Goal: Transaction & Acquisition: Purchase product/service

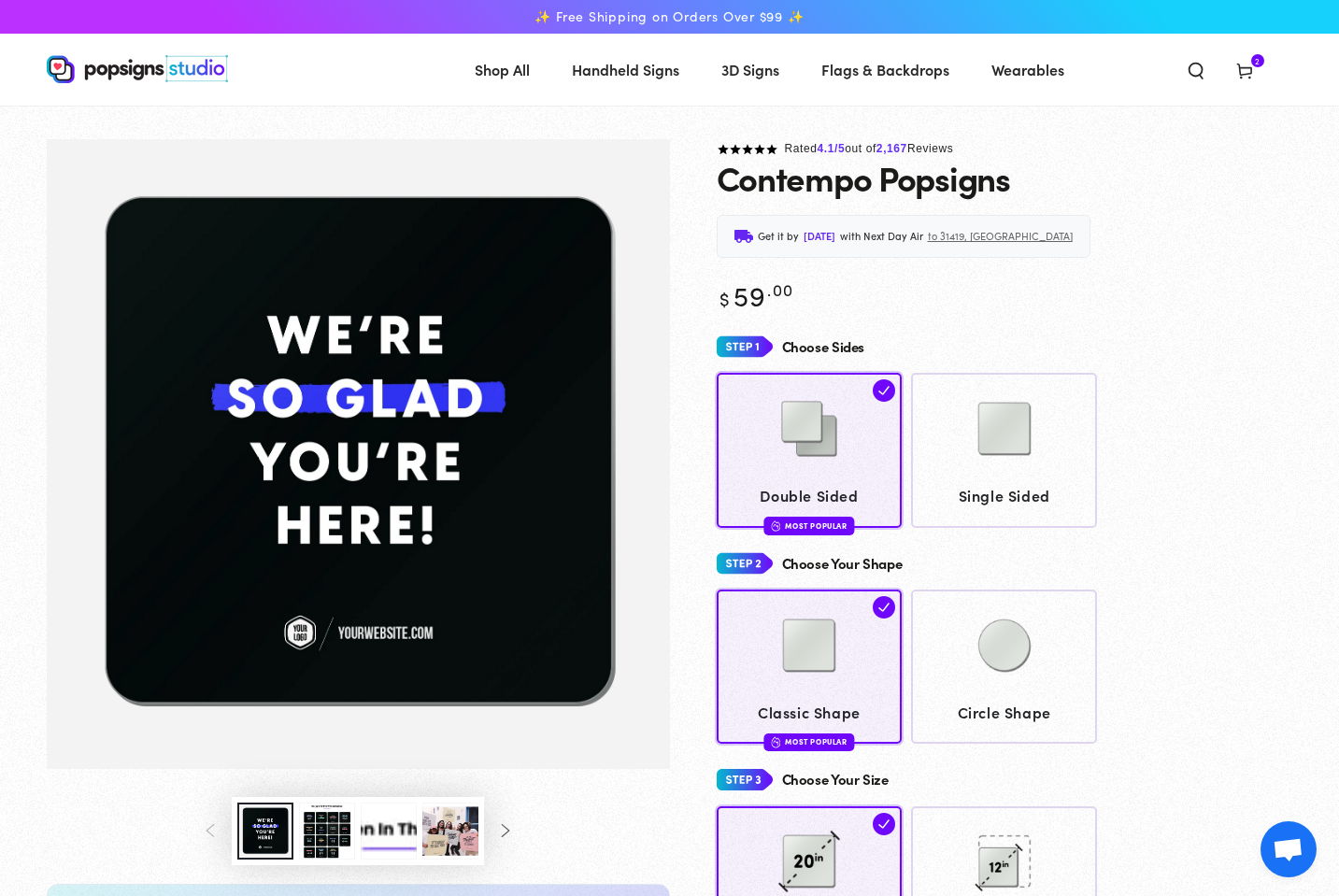
click at [889, 69] on span "Flags & Backdrops" at bounding box center [885, 69] width 128 height 27
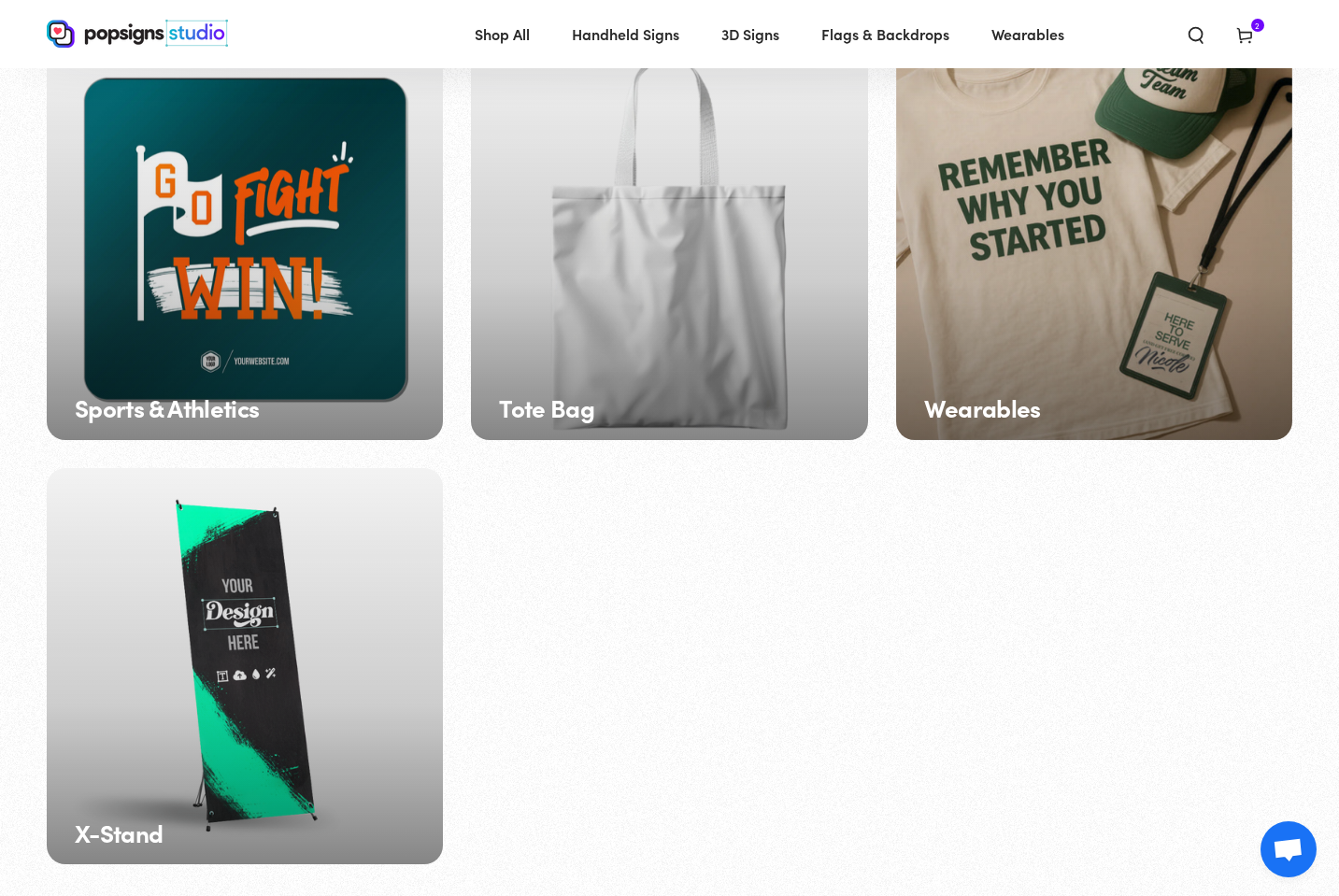
scroll to position [2764, 0]
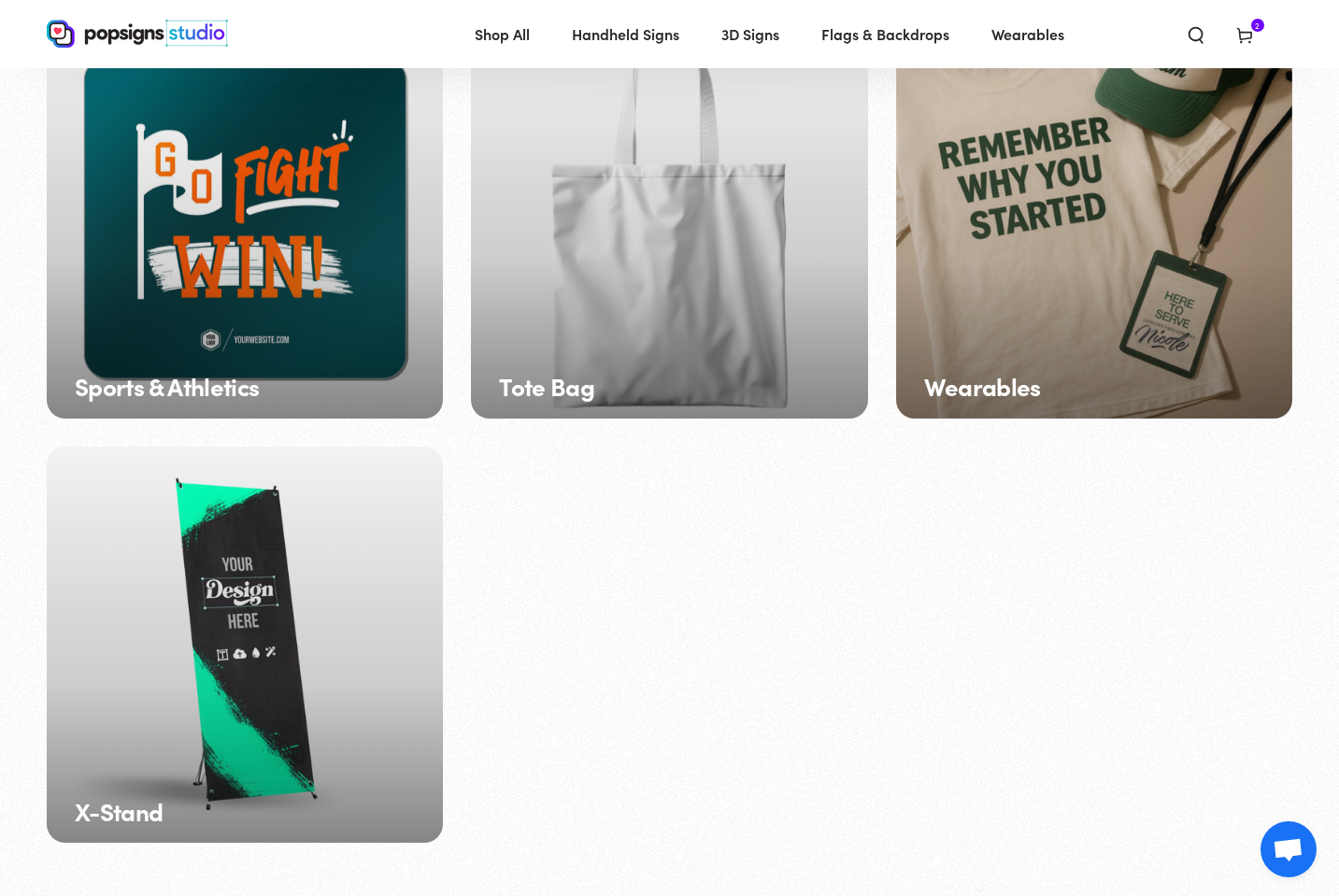
click at [340, 597] on div "X-Stand" at bounding box center [244, 644] width 396 height 396
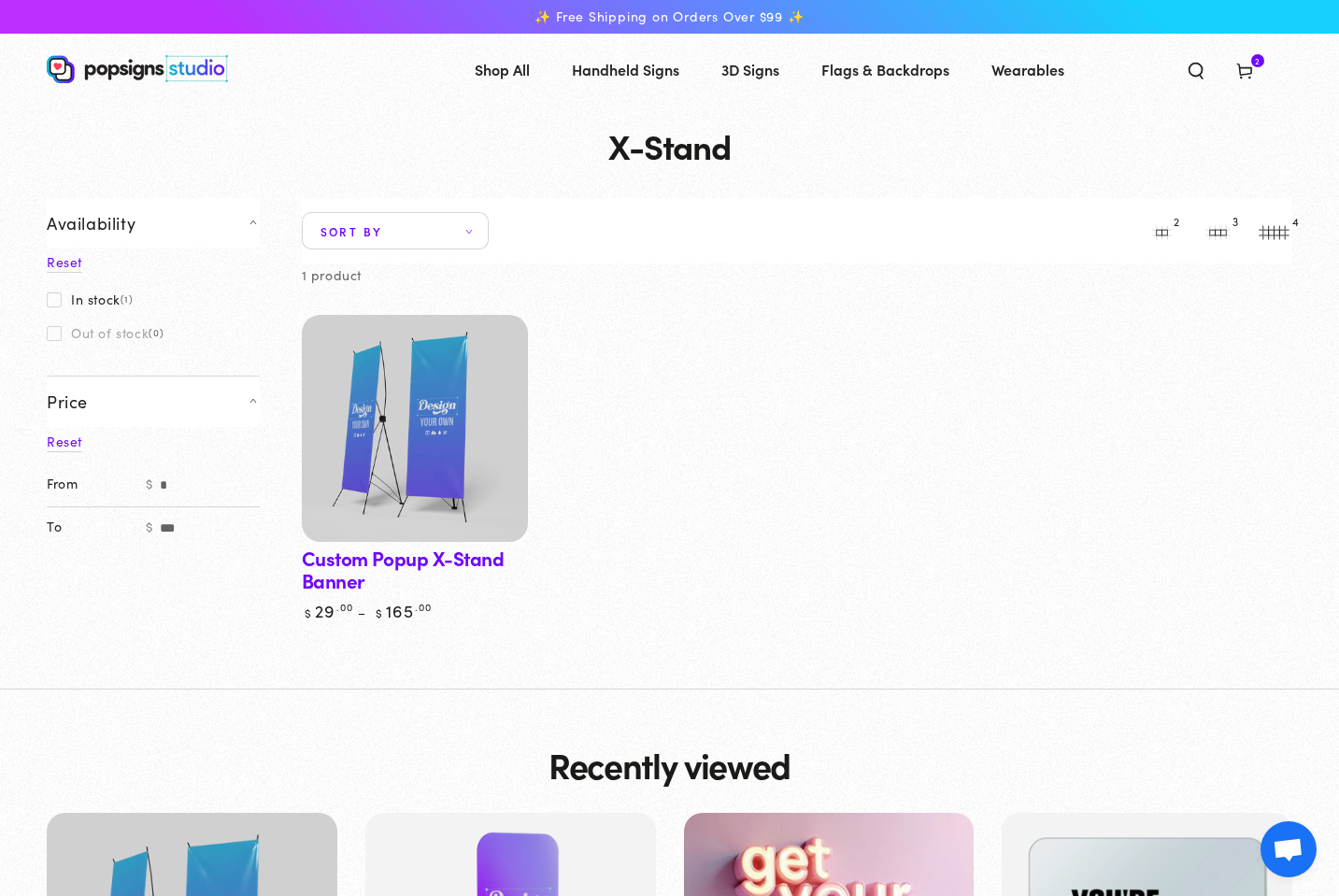
click at [409, 542] on link "Custom Popup X-Stand Banner" at bounding box center [415, 468] width 227 height 306
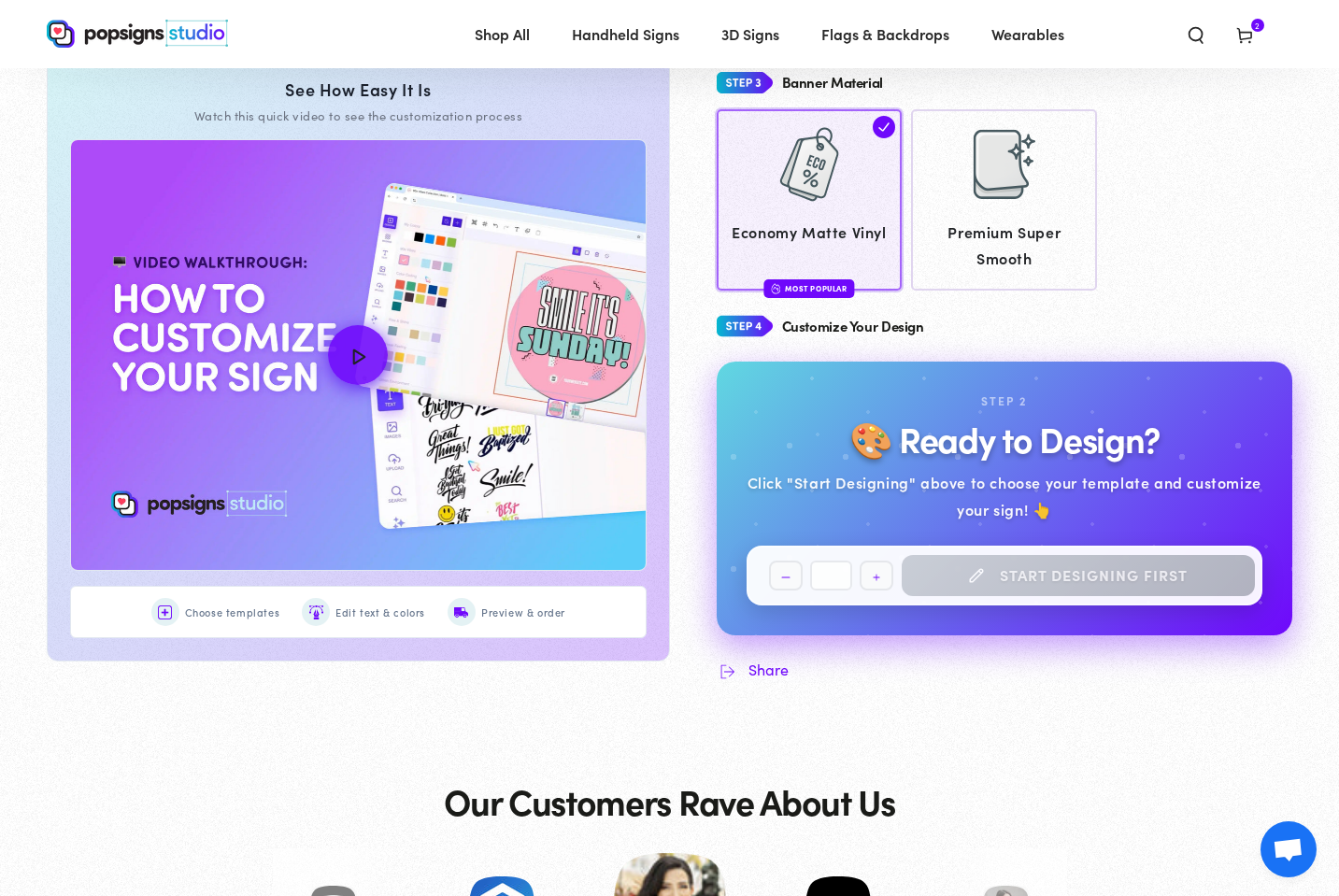
scroll to position [741, 0]
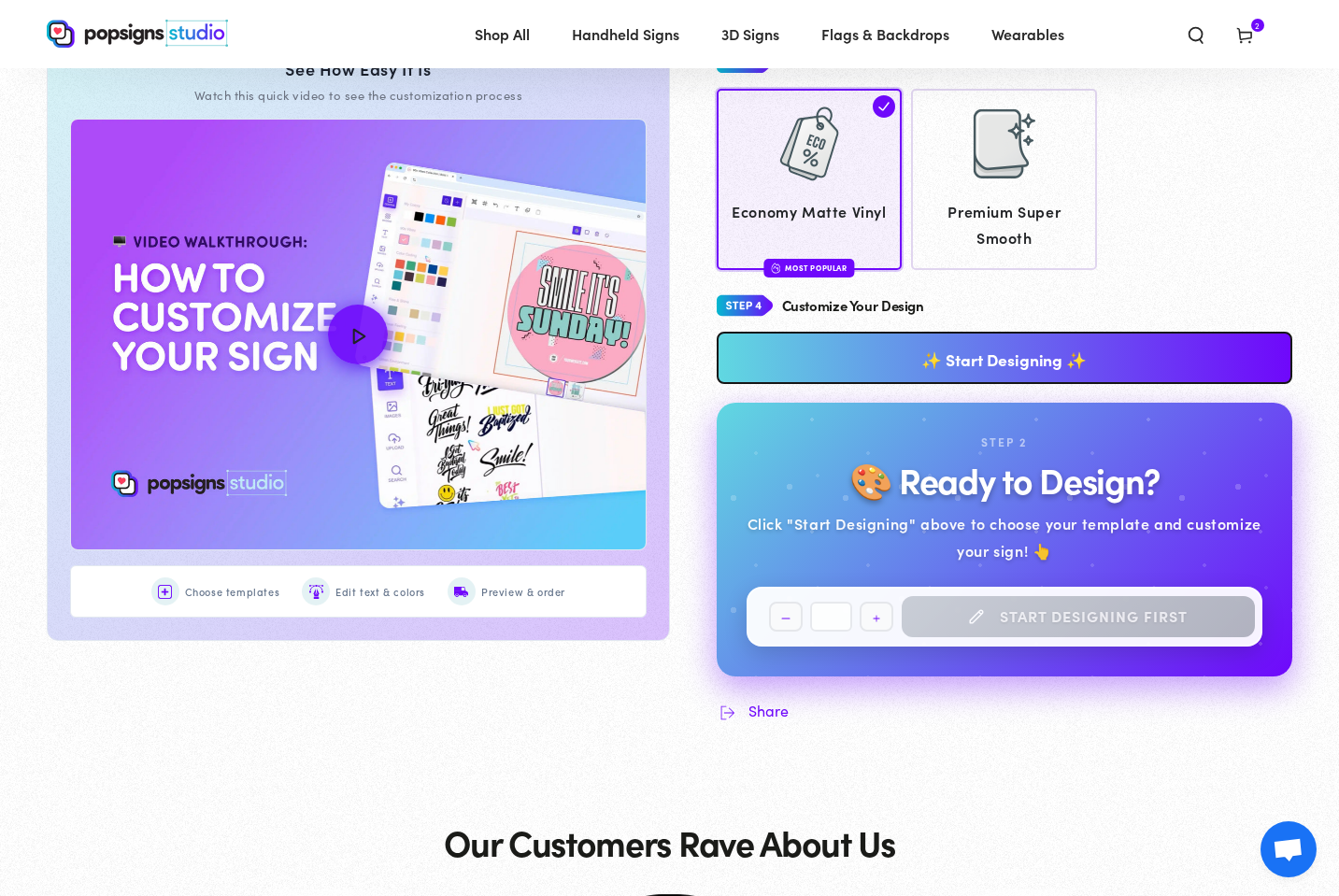
click at [826, 352] on link "✨ Start Designing ✨" at bounding box center [1005, 357] width 577 height 52
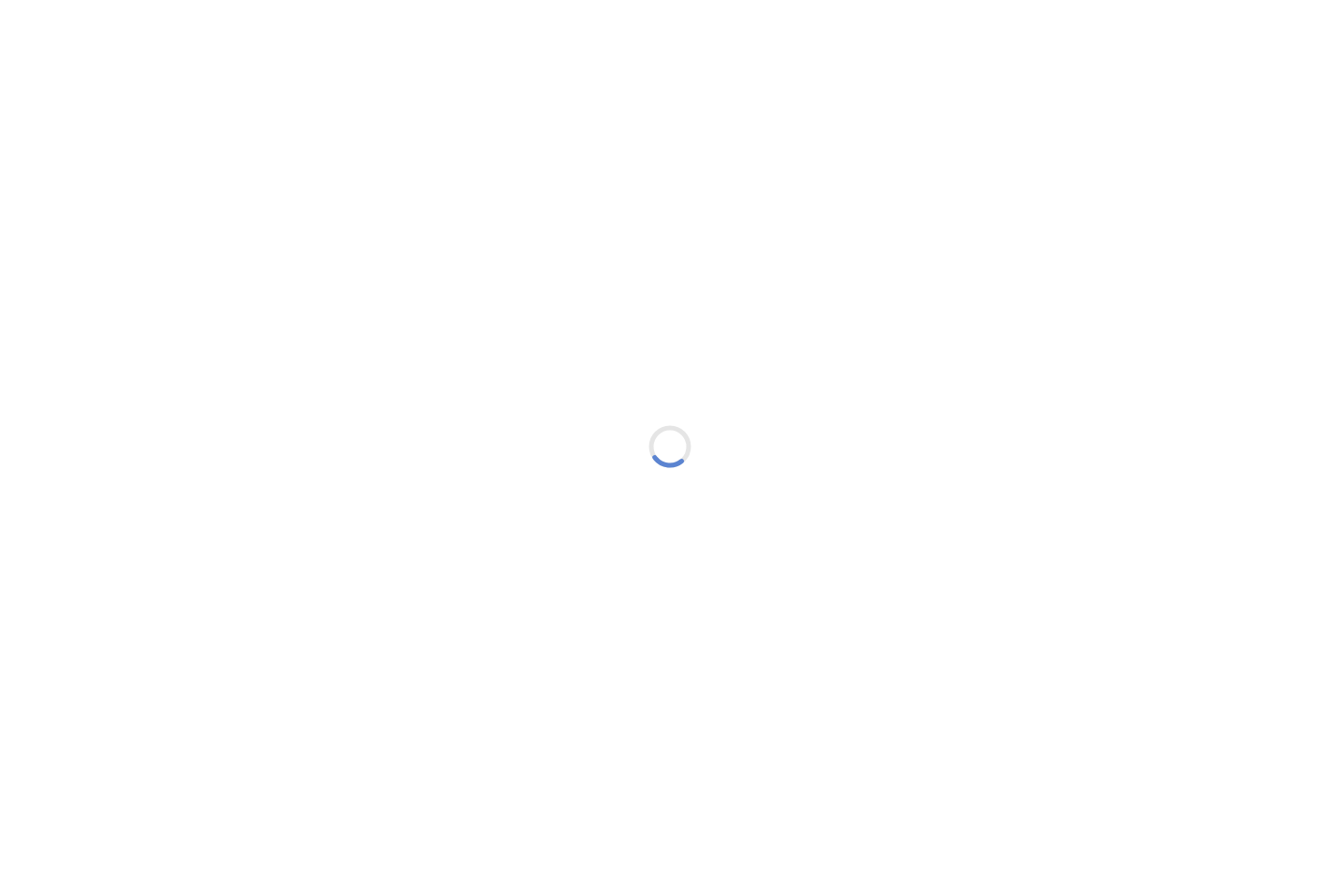
type textarea "An ancient tree with a door leading to a magical world"
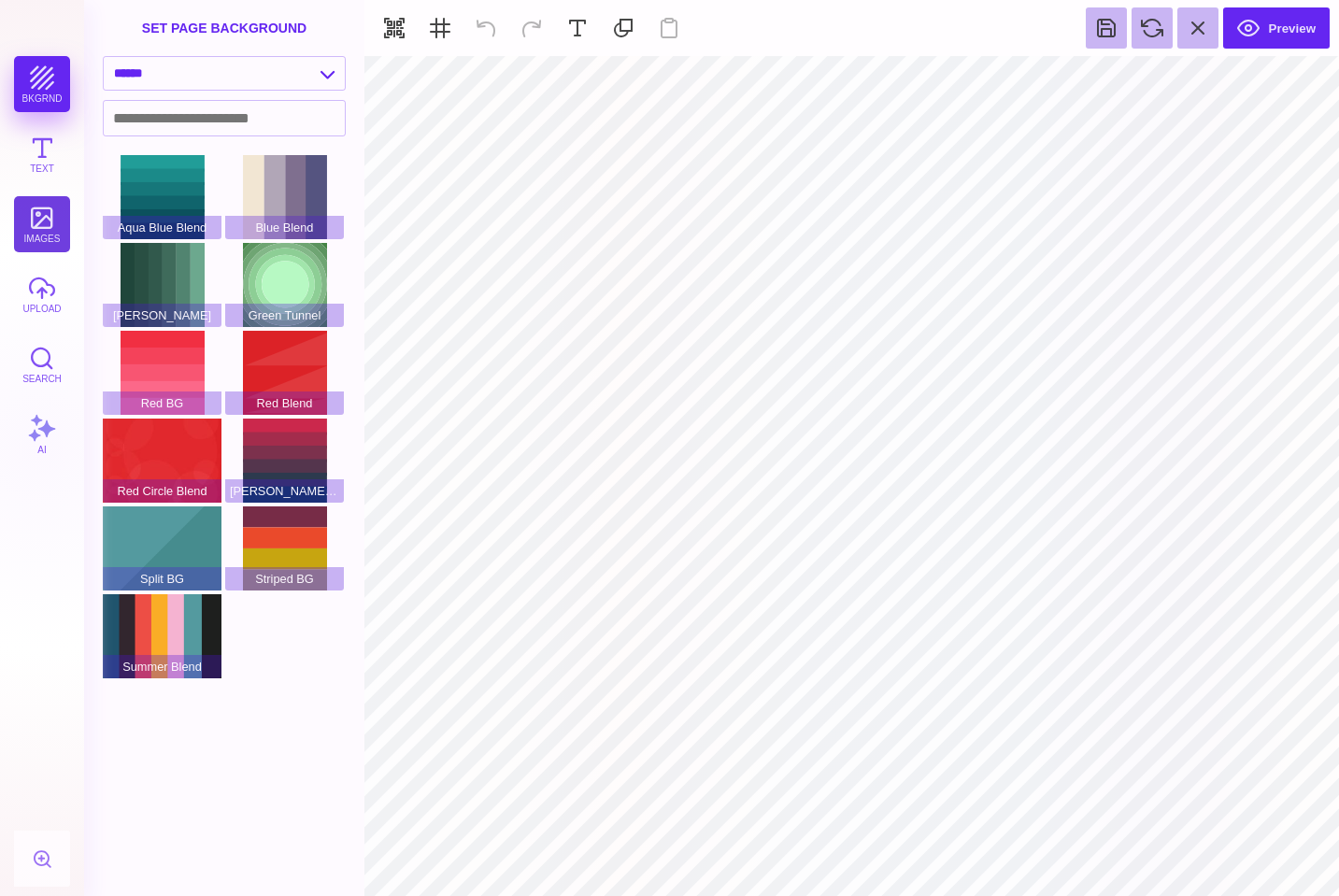
click at [34, 222] on button "images" at bounding box center [42, 224] width 56 height 56
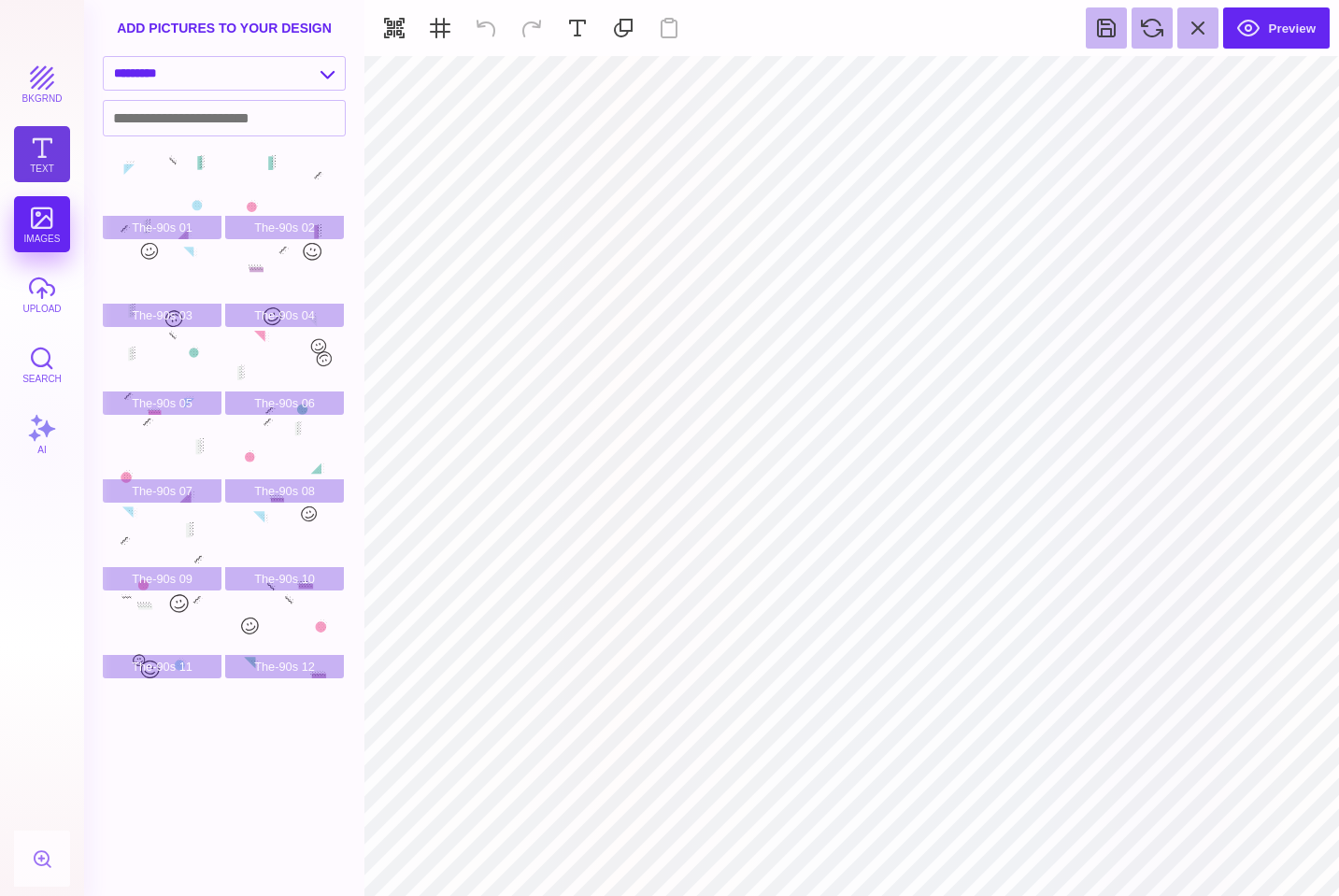
click at [46, 154] on button "Text" at bounding box center [42, 153] width 56 height 56
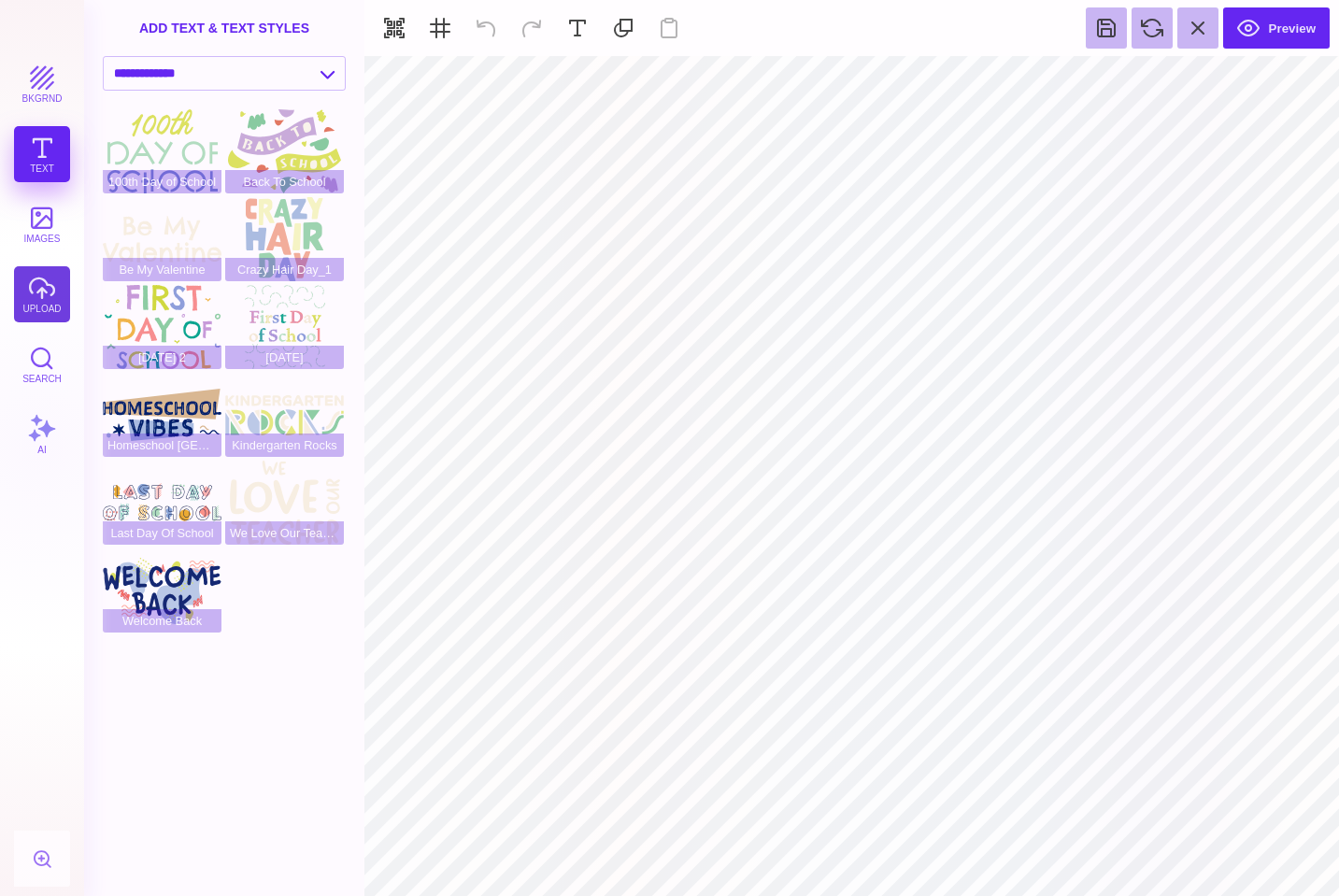
click at [44, 284] on button "upload" at bounding box center [42, 294] width 56 height 56
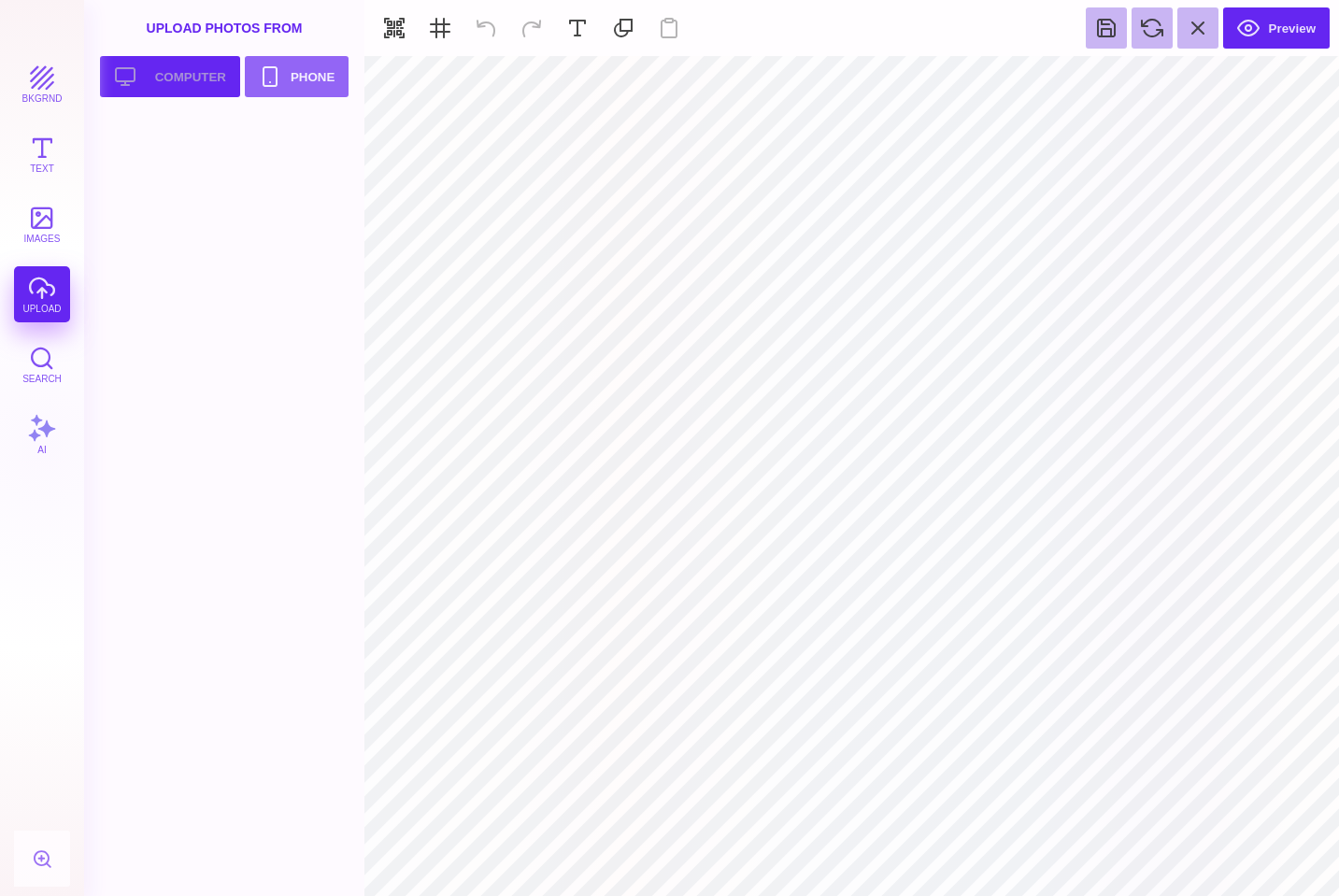
click at [168, 88] on button "Upload your artwork Computer" at bounding box center [170, 76] width 140 height 41
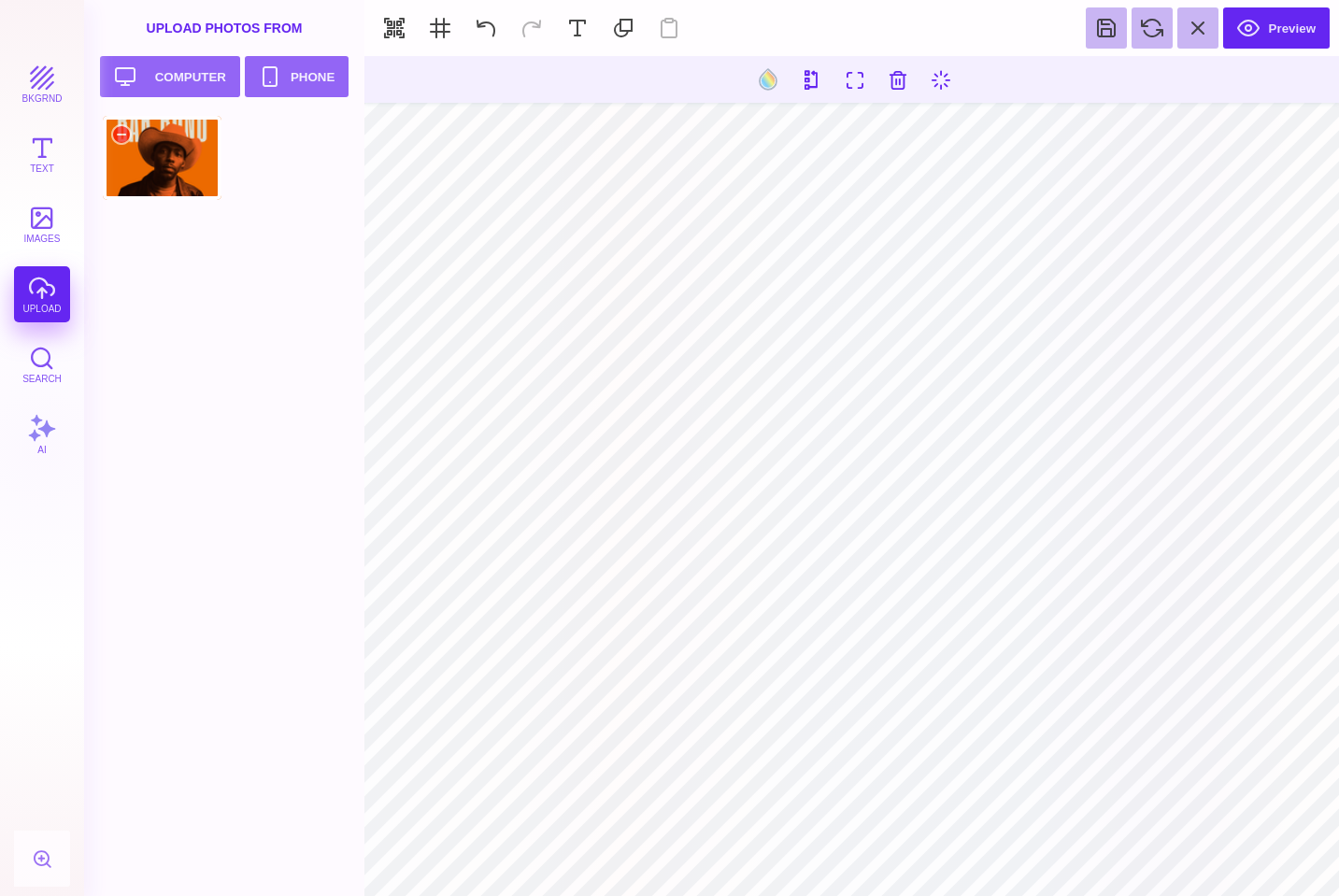
click at [137, 152] on div at bounding box center [163, 158] width 119 height 84
type input "#000000"
click at [46, 143] on button "Text" at bounding box center [42, 153] width 56 height 56
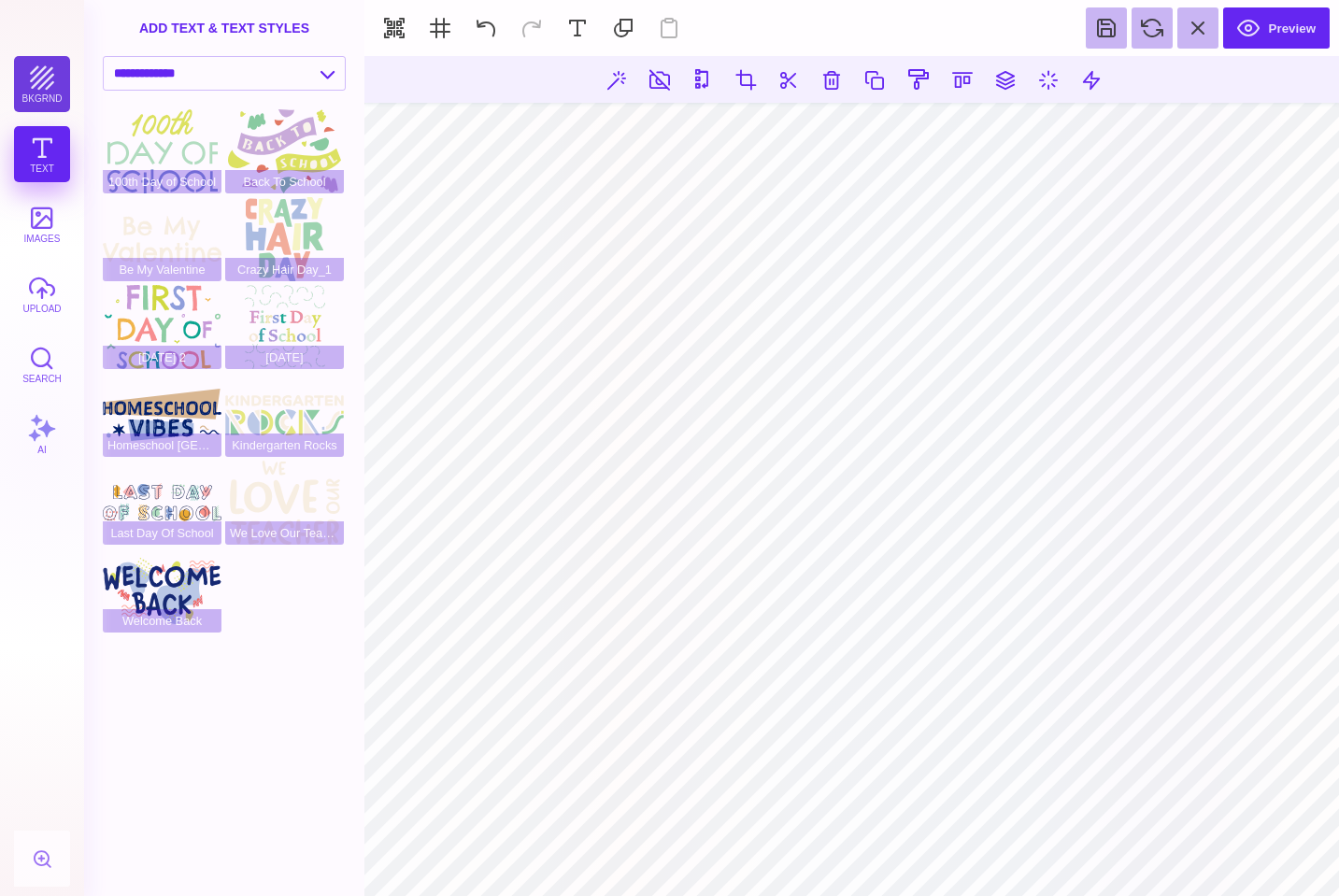
click at [41, 86] on button "bkgrnd" at bounding box center [42, 83] width 56 height 56
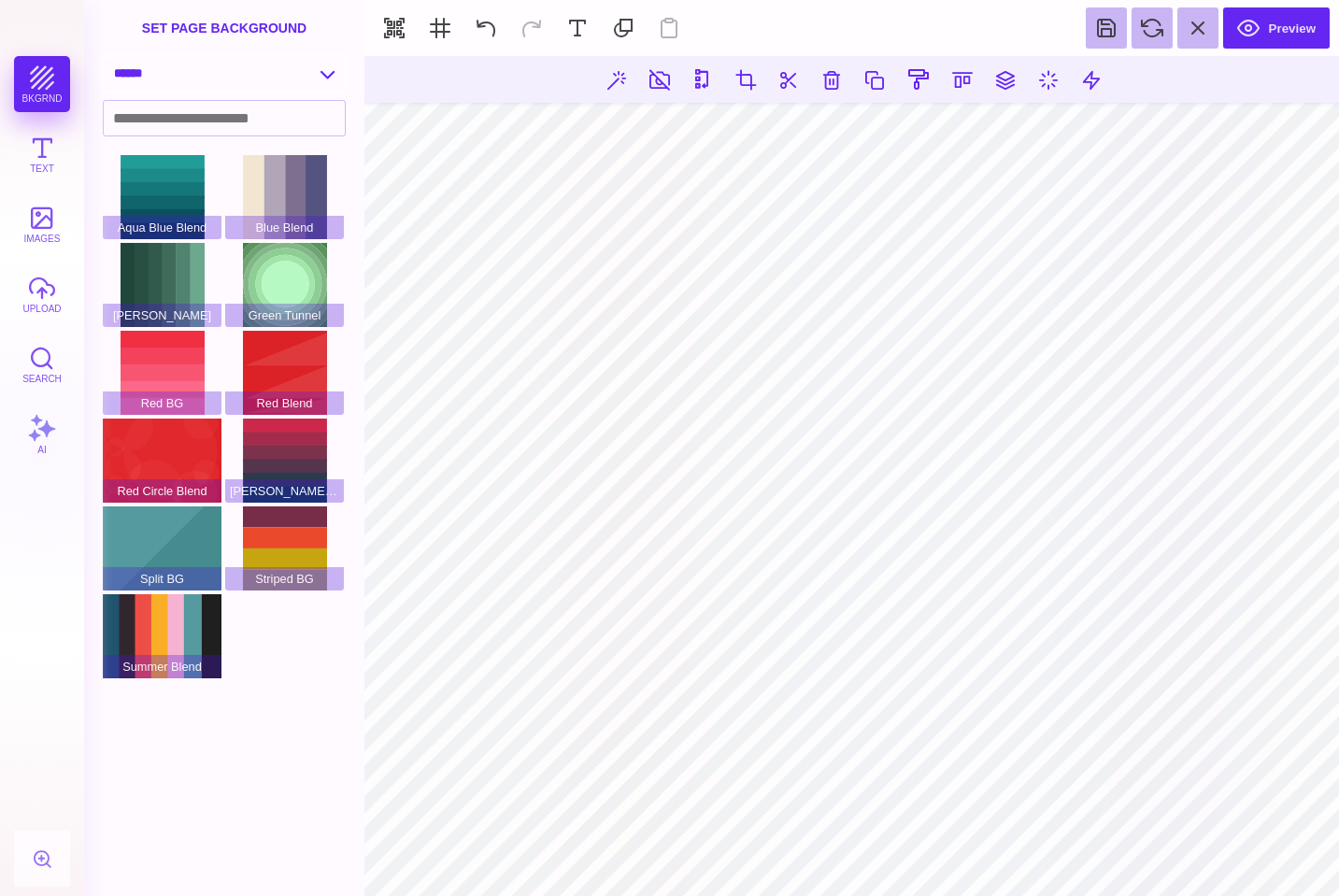
select select "**********"
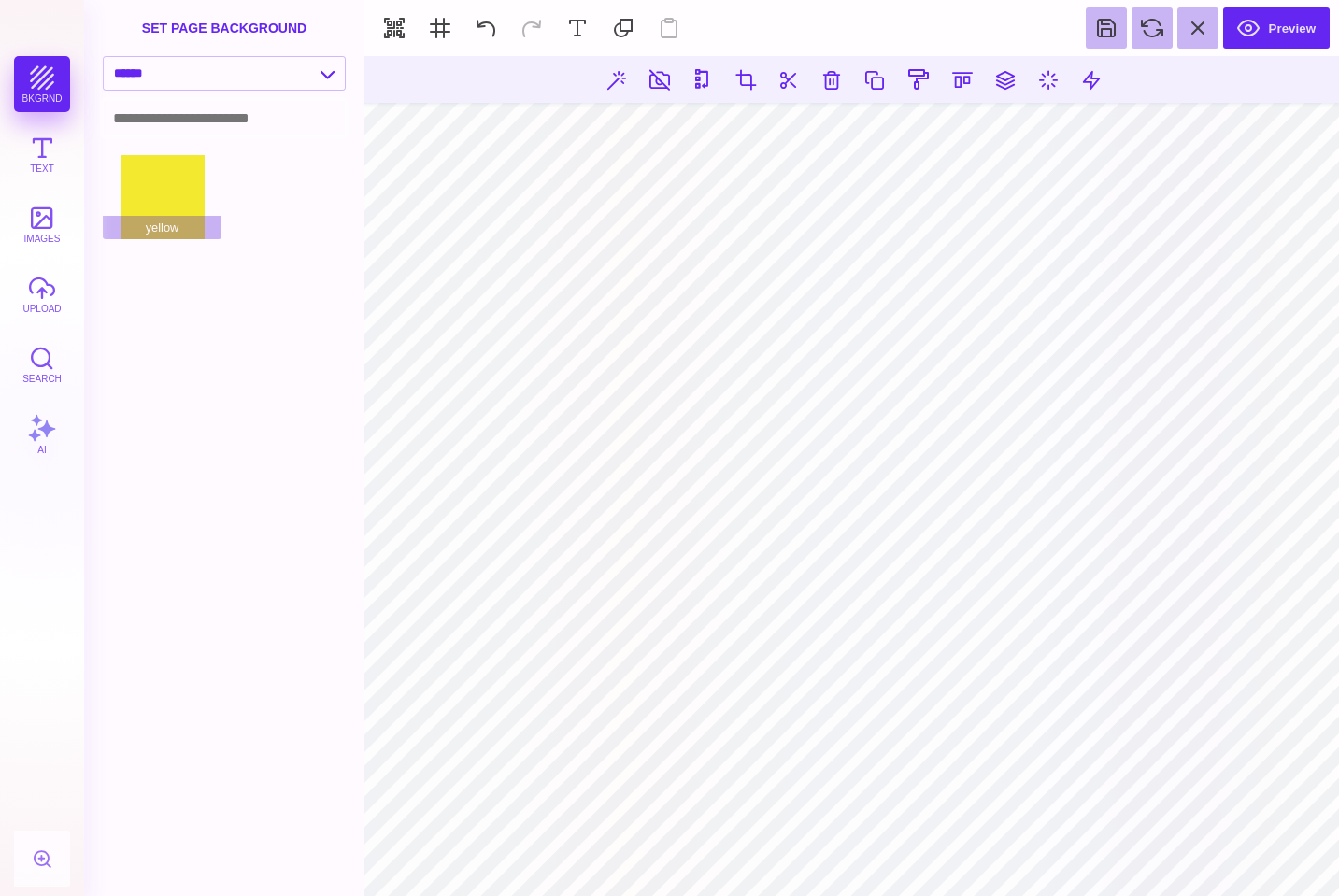
click at [170, 129] on input at bounding box center [224, 118] width 241 height 35
type input "******"
select select "**********"
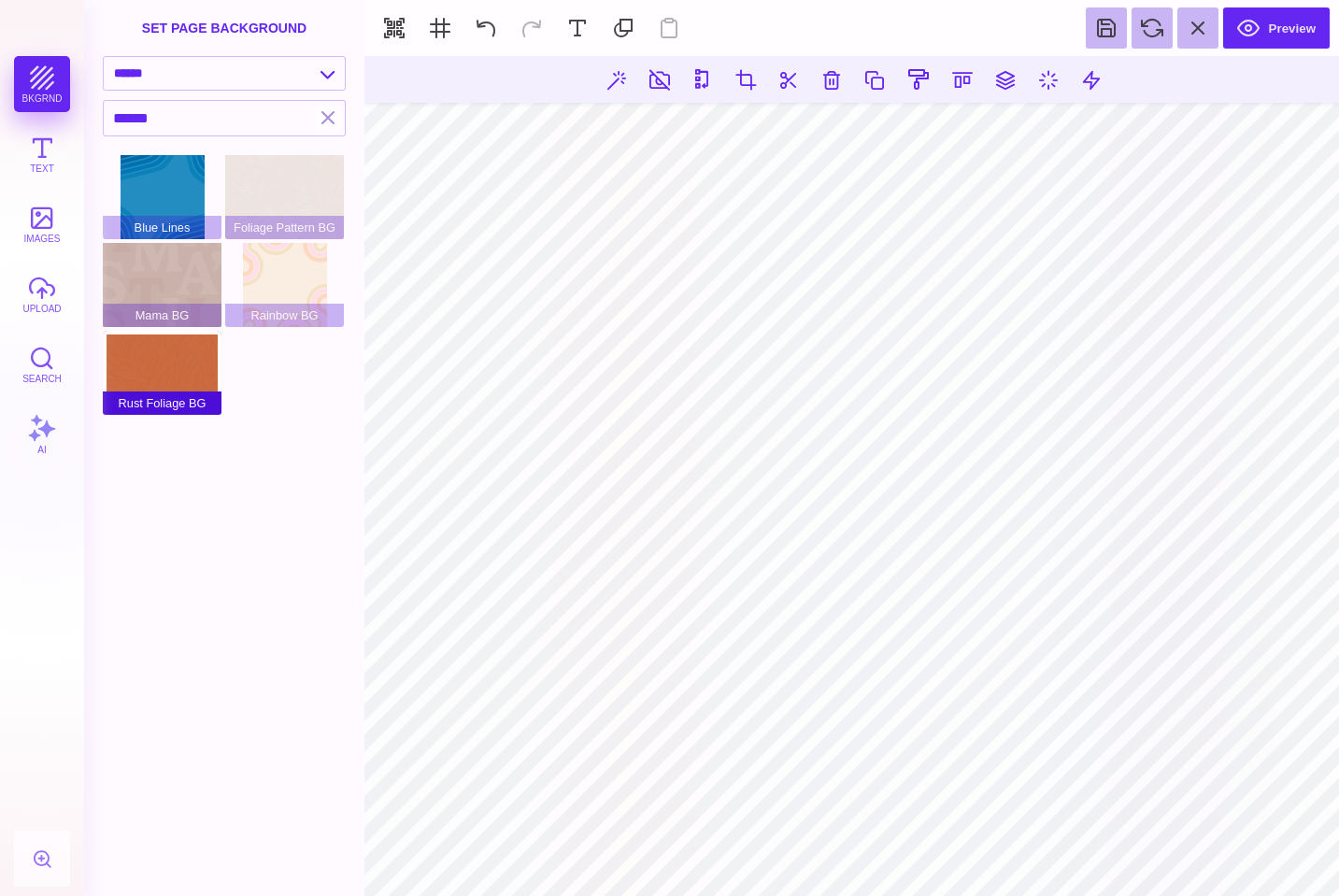
click at [143, 378] on div "Rust Foliage BG" at bounding box center [163, 372] width 119 height 84
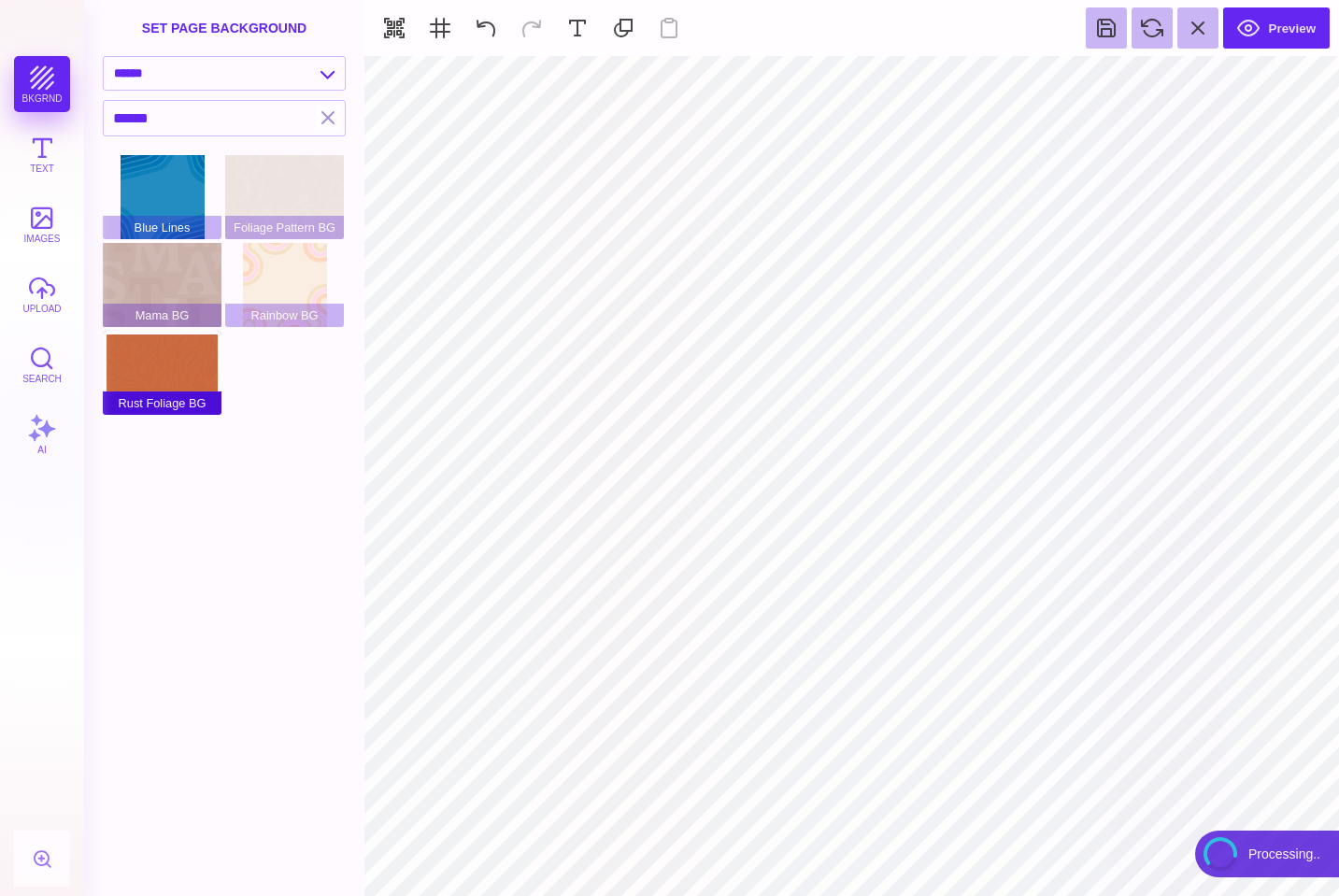
type input "#FFFFFF"
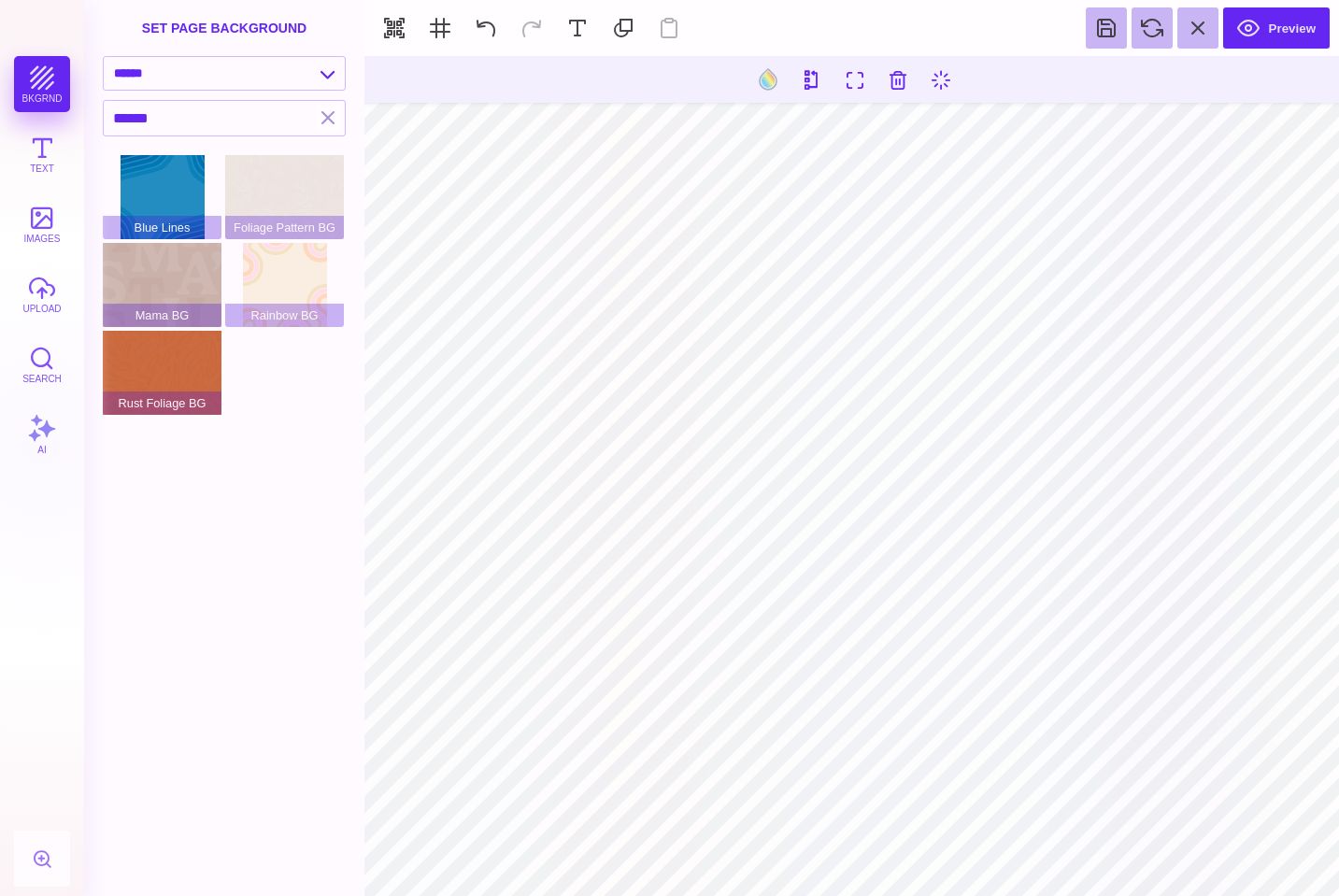
click at [157, 91] on div "**********" at bounding box center [224, 78] width 281 height 43
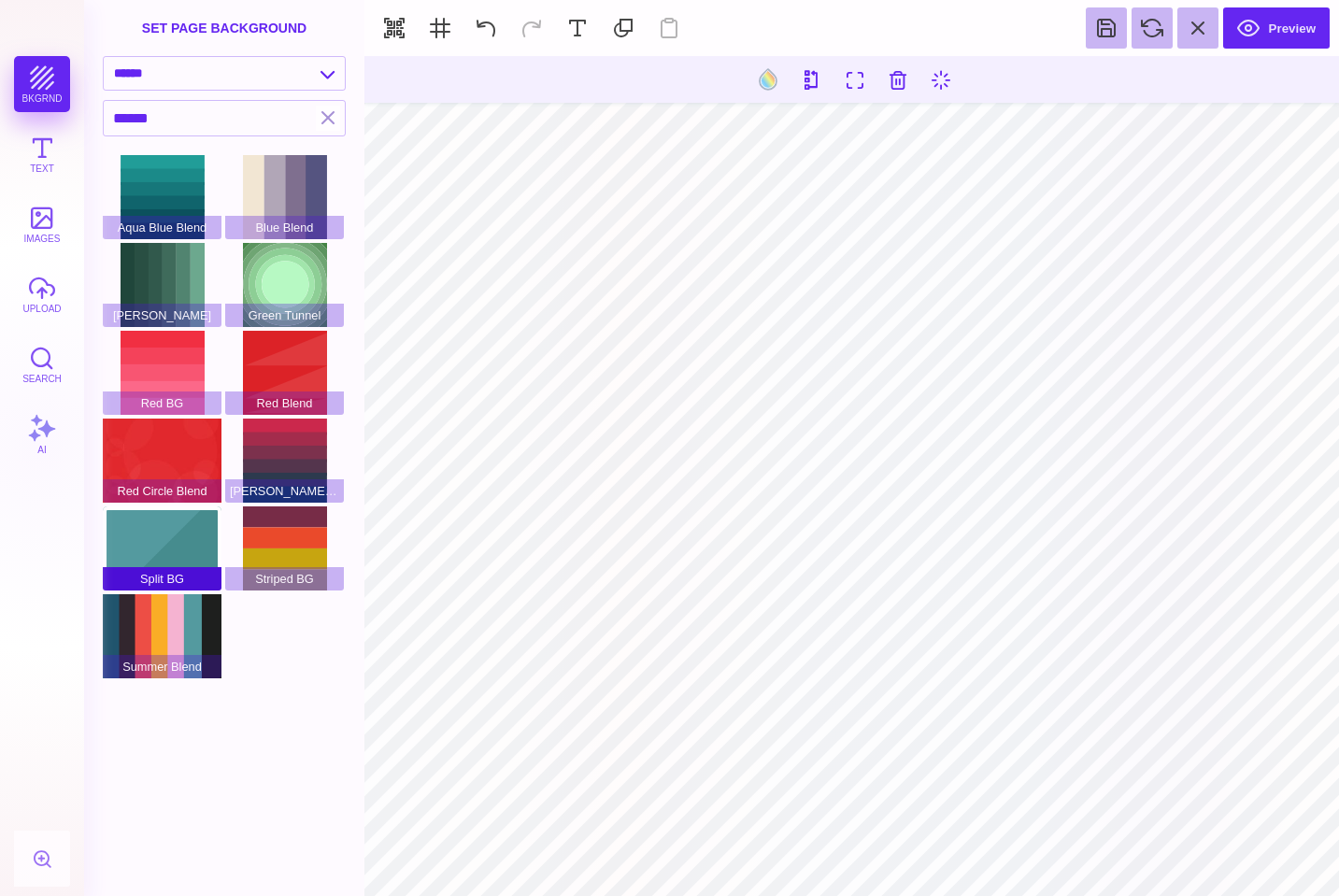
click at [163, 565] on div "Split BG" at bounding box center [163, 548] width 119 height 84
select select "**********"
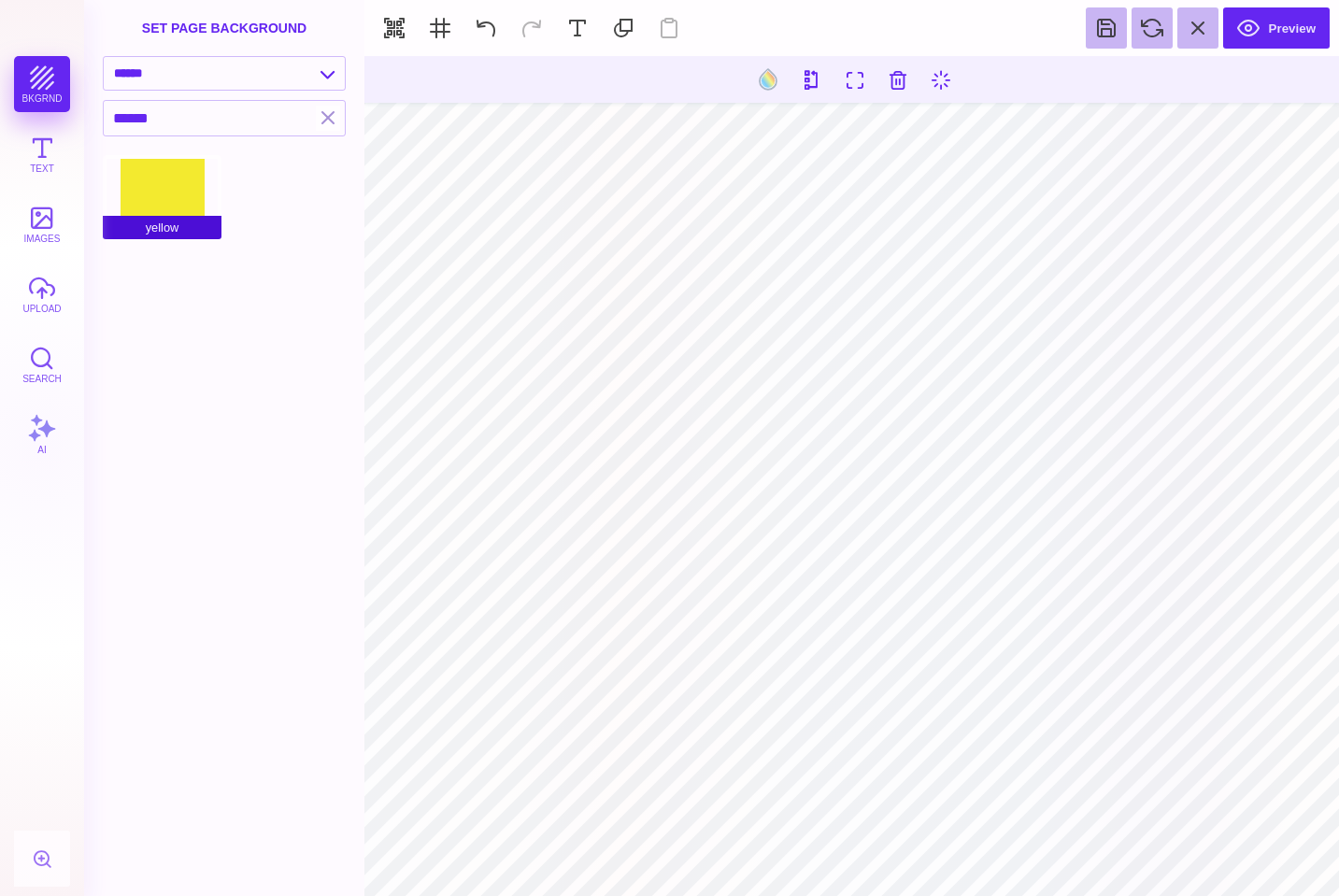
click at [142, 198] on div "yellow" at bounding box center [163, 197] width 119 height 84
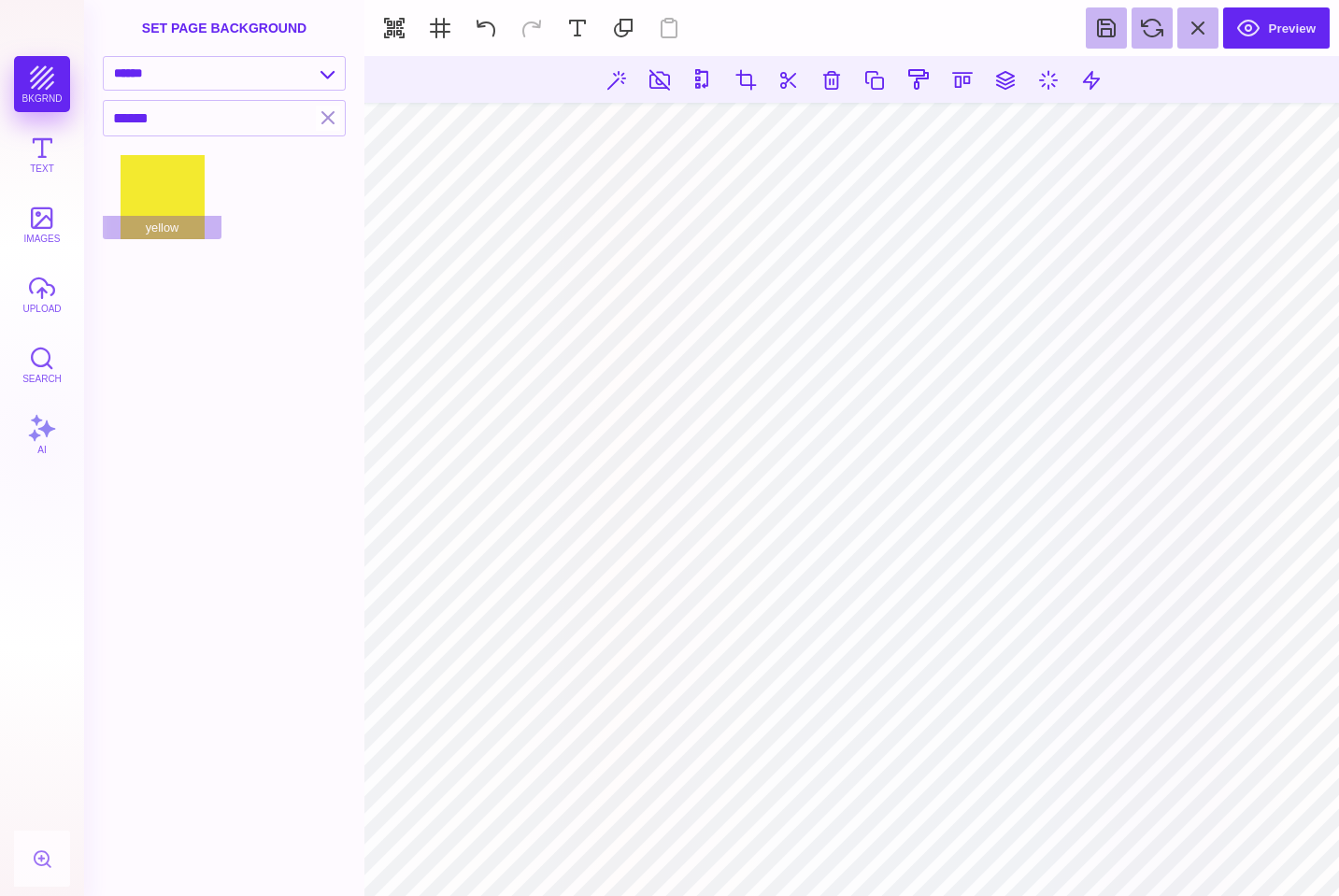
click at [712, 82] on section at bounding box center [851, 475] width 975 height 840
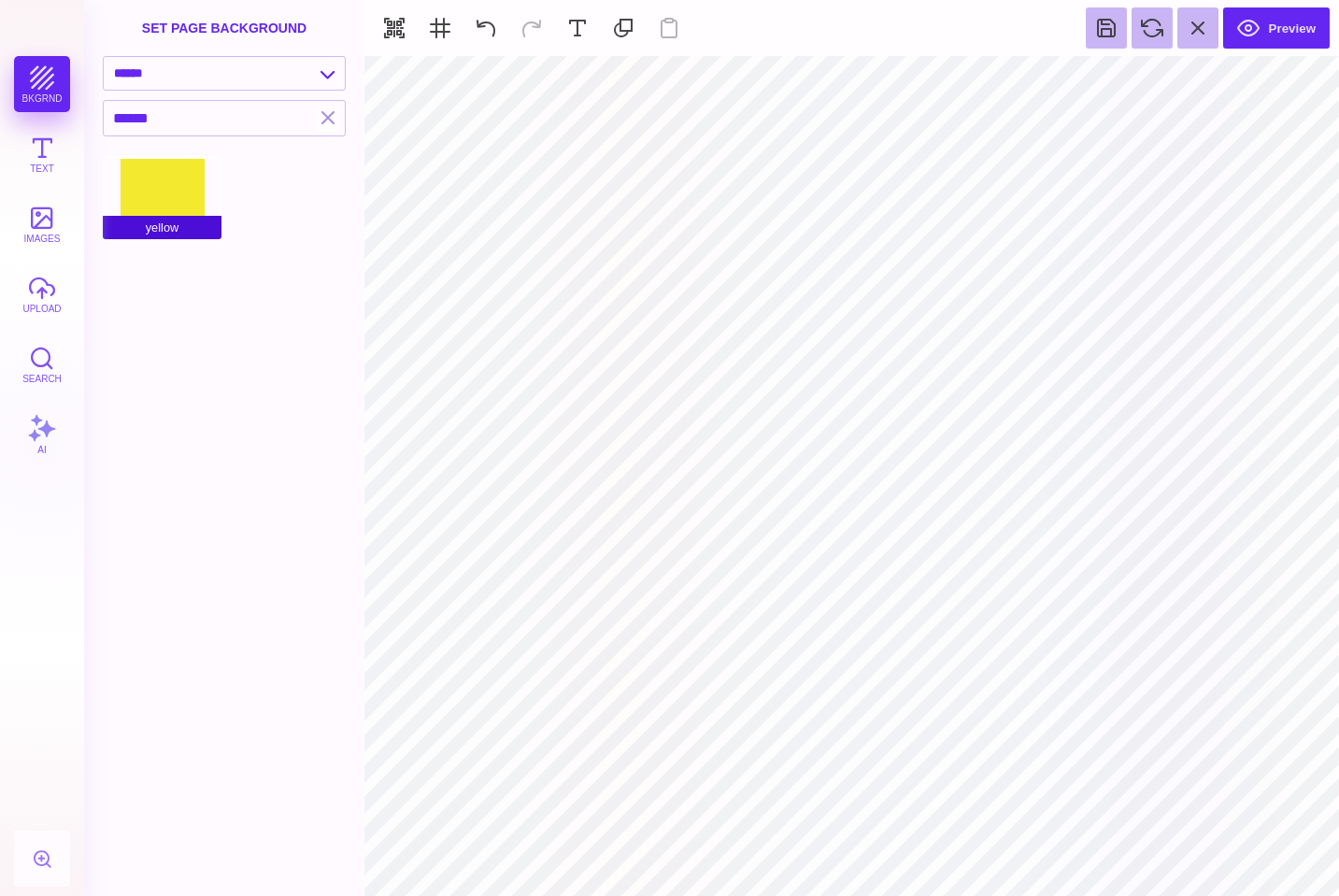
click at [179, 222] on span "yellow" at bounding box center [163, 227] width 119 height 24
click at [169, 198] on div "yellow" at bounding box center [163, 197] width 119 height 84
click at [166, 187] on div "yellow" at bounding box center [163, 197] width 119 height 84
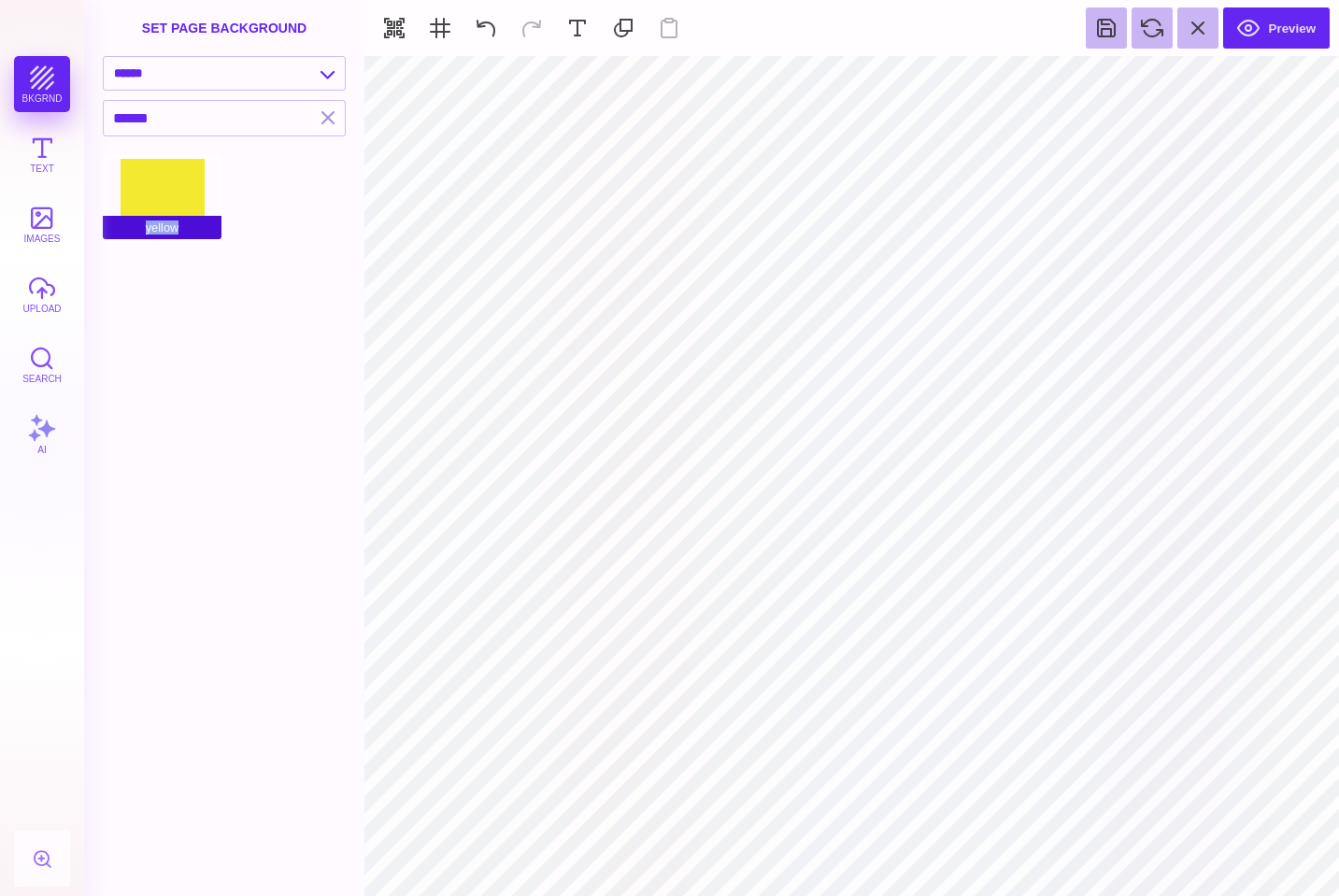
click at [176, 227] on span "yellow" at bounding box center [163, 227] width 119 height 24
click at [274, 201] on div "yellow" at bounding box center [230, 198] width 254 height 88
type input "#FFFFFF"
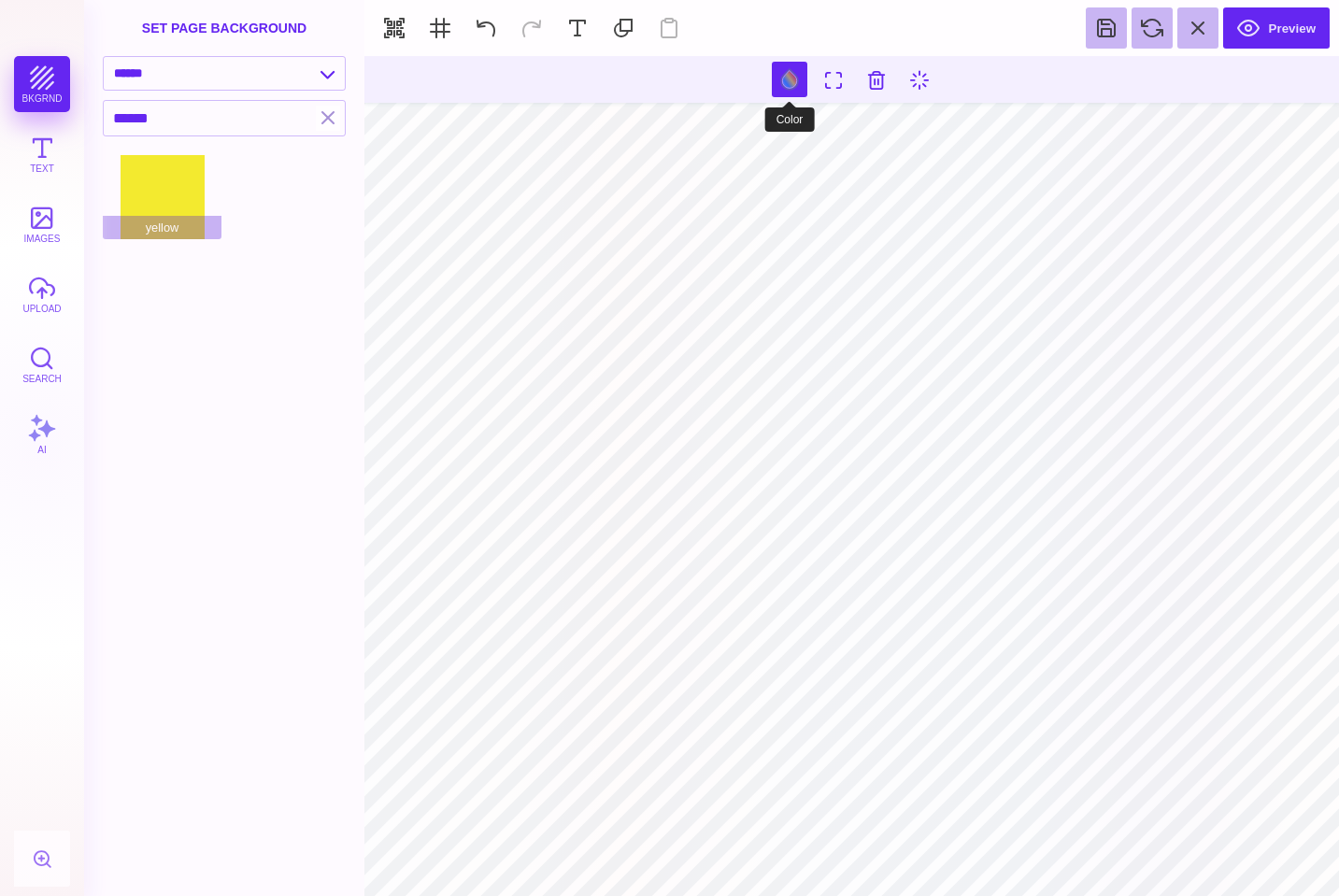
click at [793, 83] on button at bounding box center [790, 79] width 36 height 36
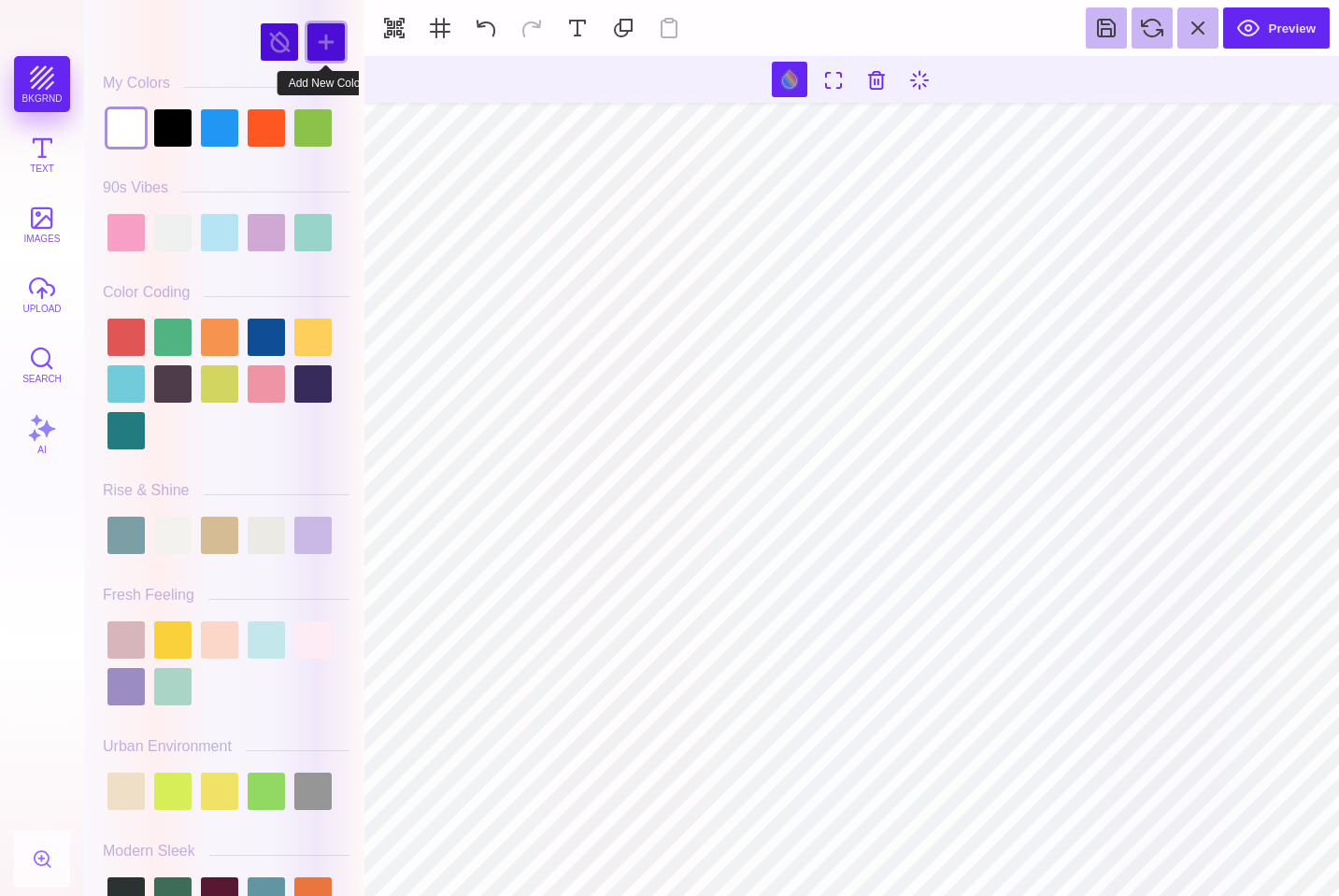
click at [332, 40] on div at bounding box center [326, 43] width 38 height 38
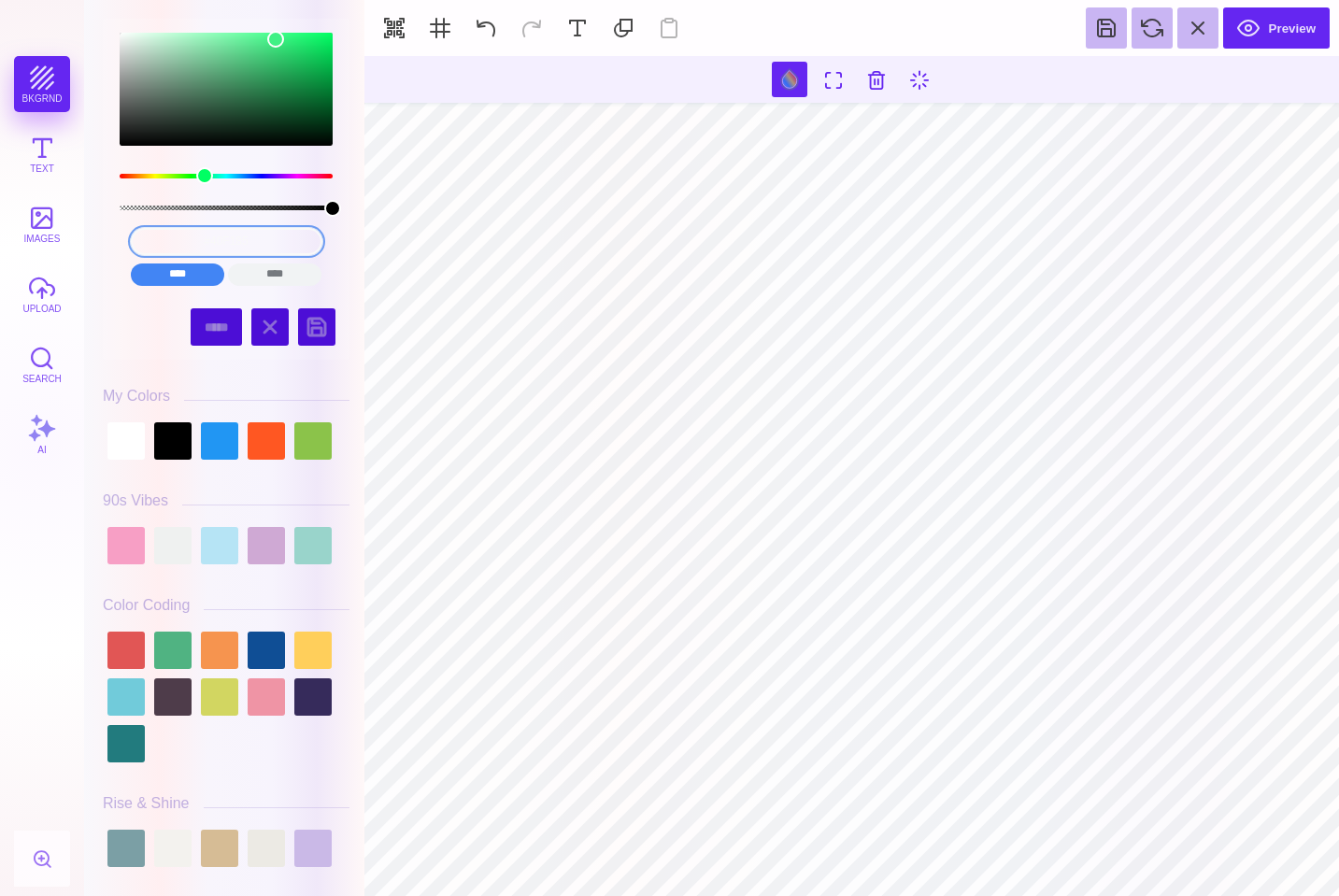
click at [215, 246] on input "#40F185" at bounding box center [226, 241] width 192 height 27
click at [205, 244] on input "#40F185" at bounding box center [226, 241] width 192 height 27
click at [183, 241] on input "#40F185" at bounding box center [226, 241] width 192 height 27
click at [220, 243] on input "#40F185" at bounding box center [226, 241] width 192 height 27
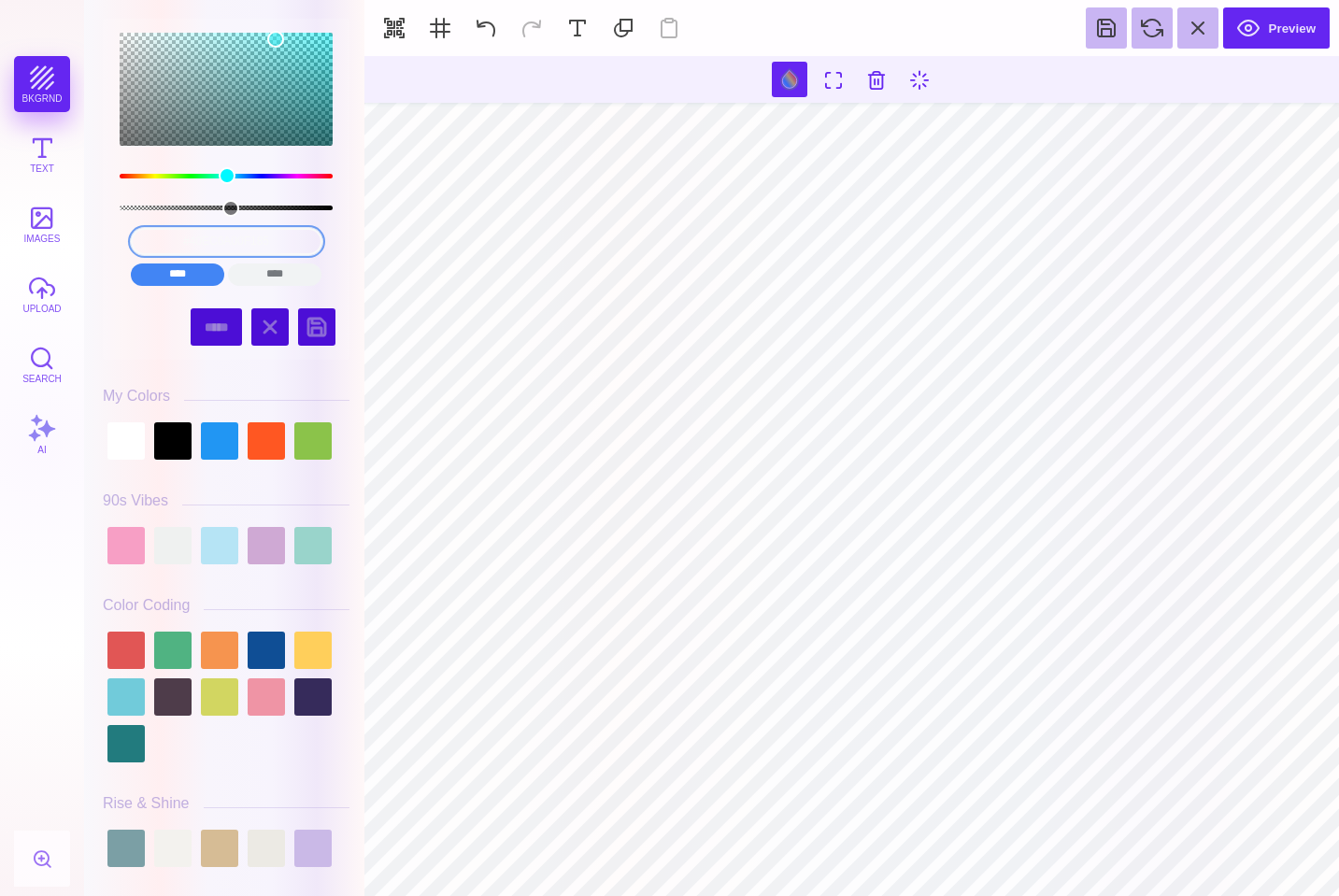
click at [268, 238] on input "#40ec6a00F185" at bounding box center [226, 241] width 192 height 27
click at [263, 245] on input "#40ec6a00F185" at bounding box center [226, 241] width 192 height 27
type input "#40ECF185"
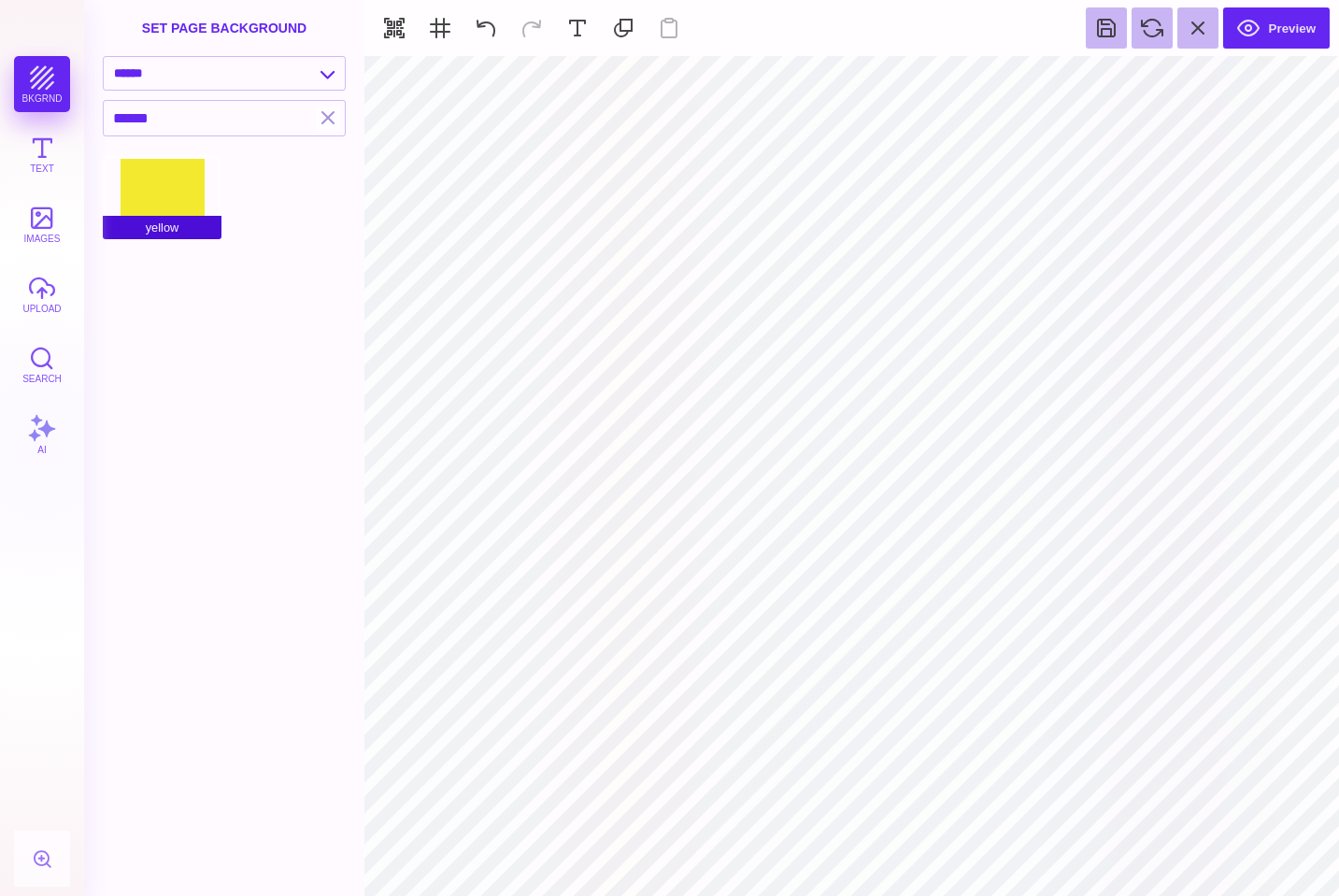
click at [182, 173] on div "yellow" at bounding box center [163, 197] width 119 height 84
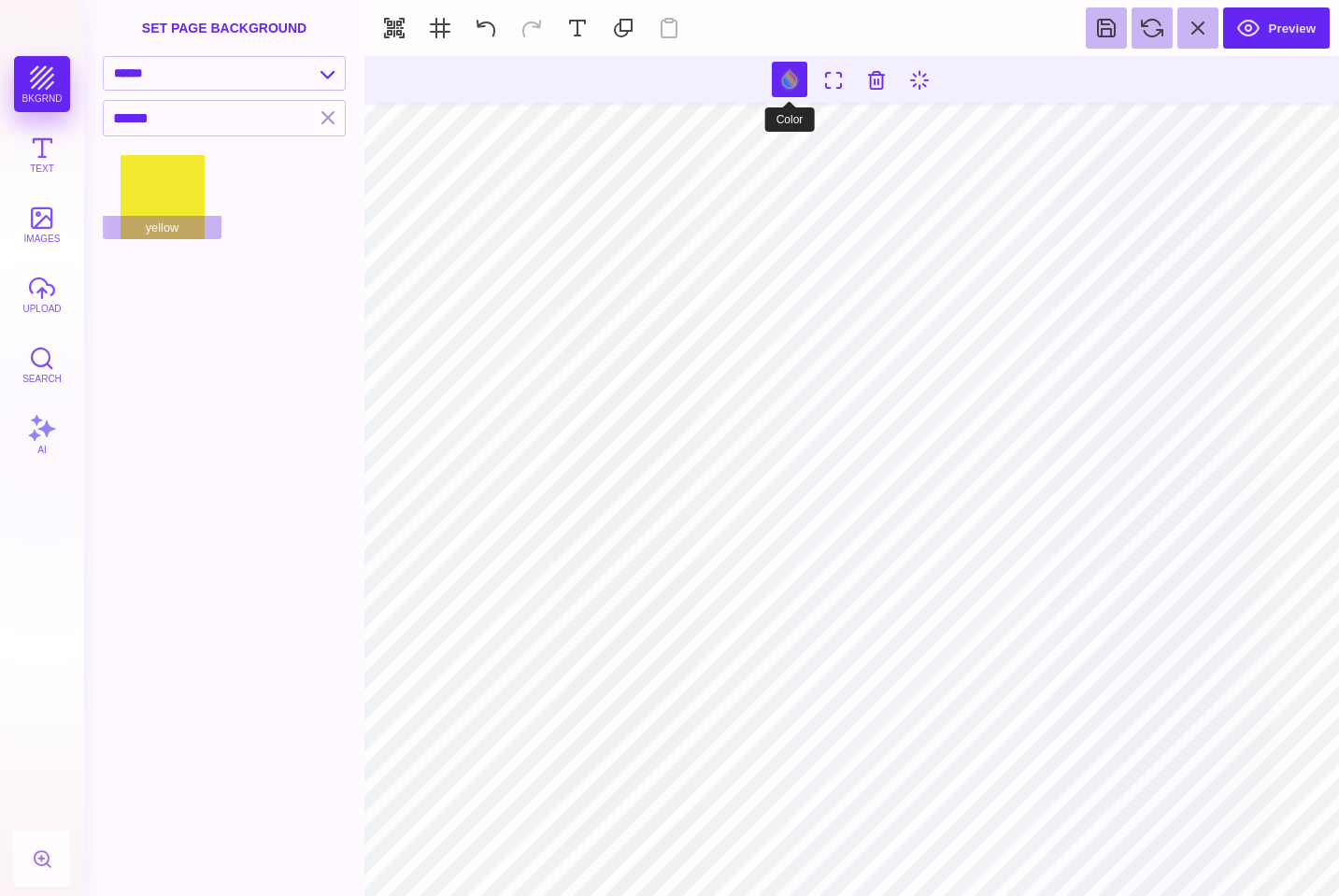
click at [784, 79] on button at bounding box center [790, 79] width 36 height 36
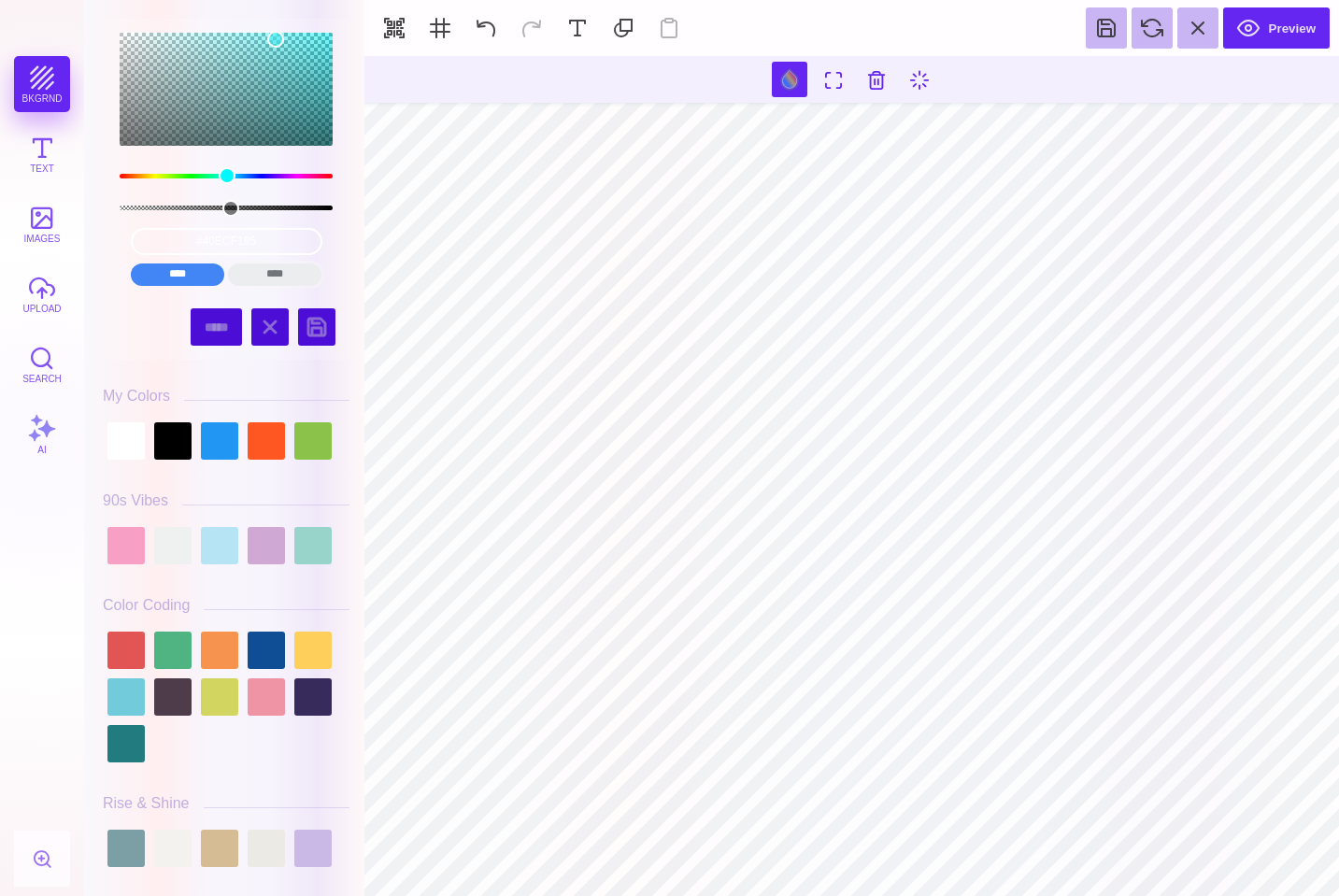
click at [285, 273] on input "****" at bounding box center [274, 275] width 94 height 23
click at [183, 277] on input "****" at bounding box center [177, 275] width 94 height 23
click at [265, 238] on input "#40ECF185" at bounding box center [226, 241] width 192 height 27
drag, startPoint x: 269, startPoint y: 241, endPoint x: 201, endPoint y: 244, distance: 68.1
click at [201, 244] on input "#40ECF185" at bounding box center [226, 241] width 192 height 27
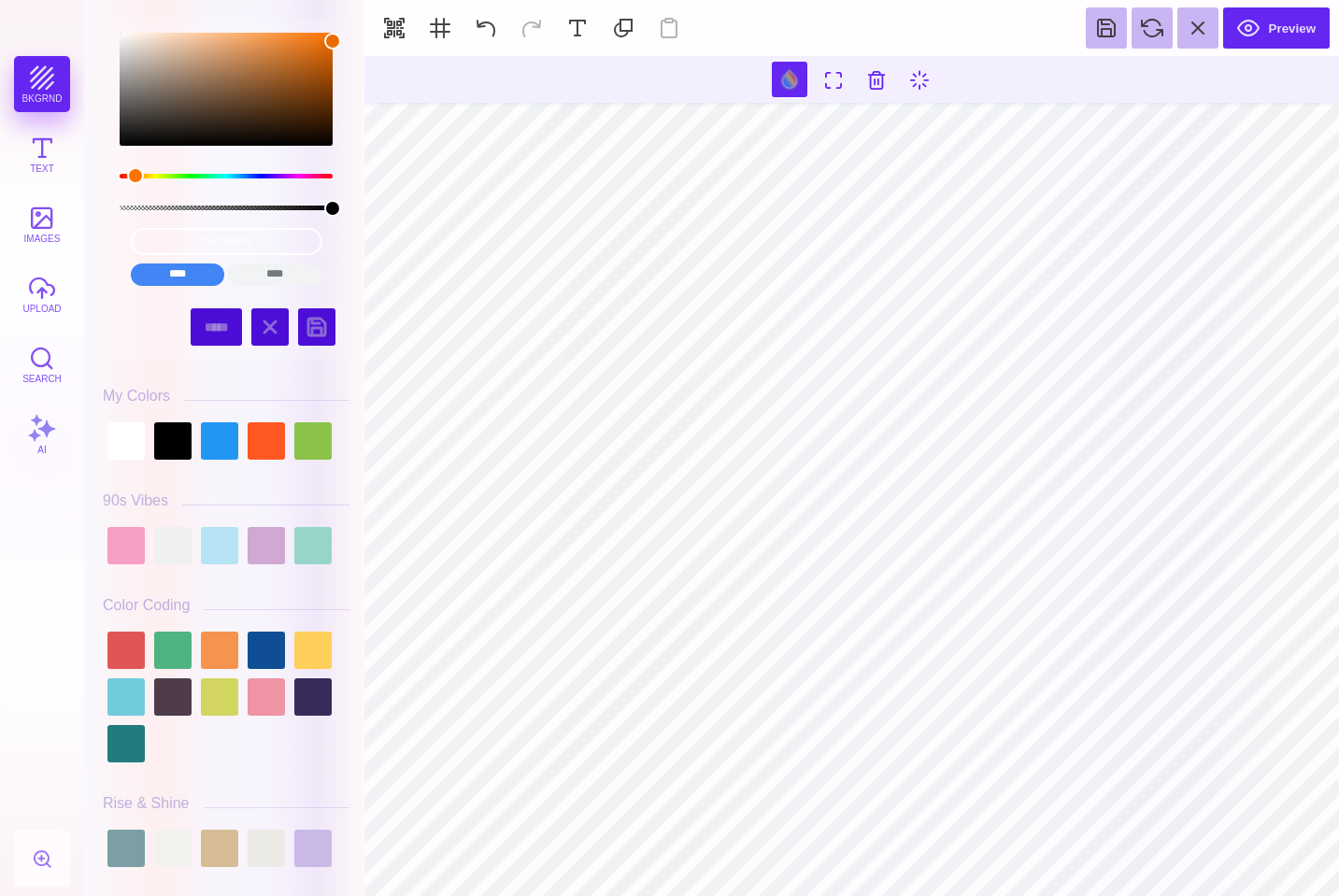
type input "#EC6A00"
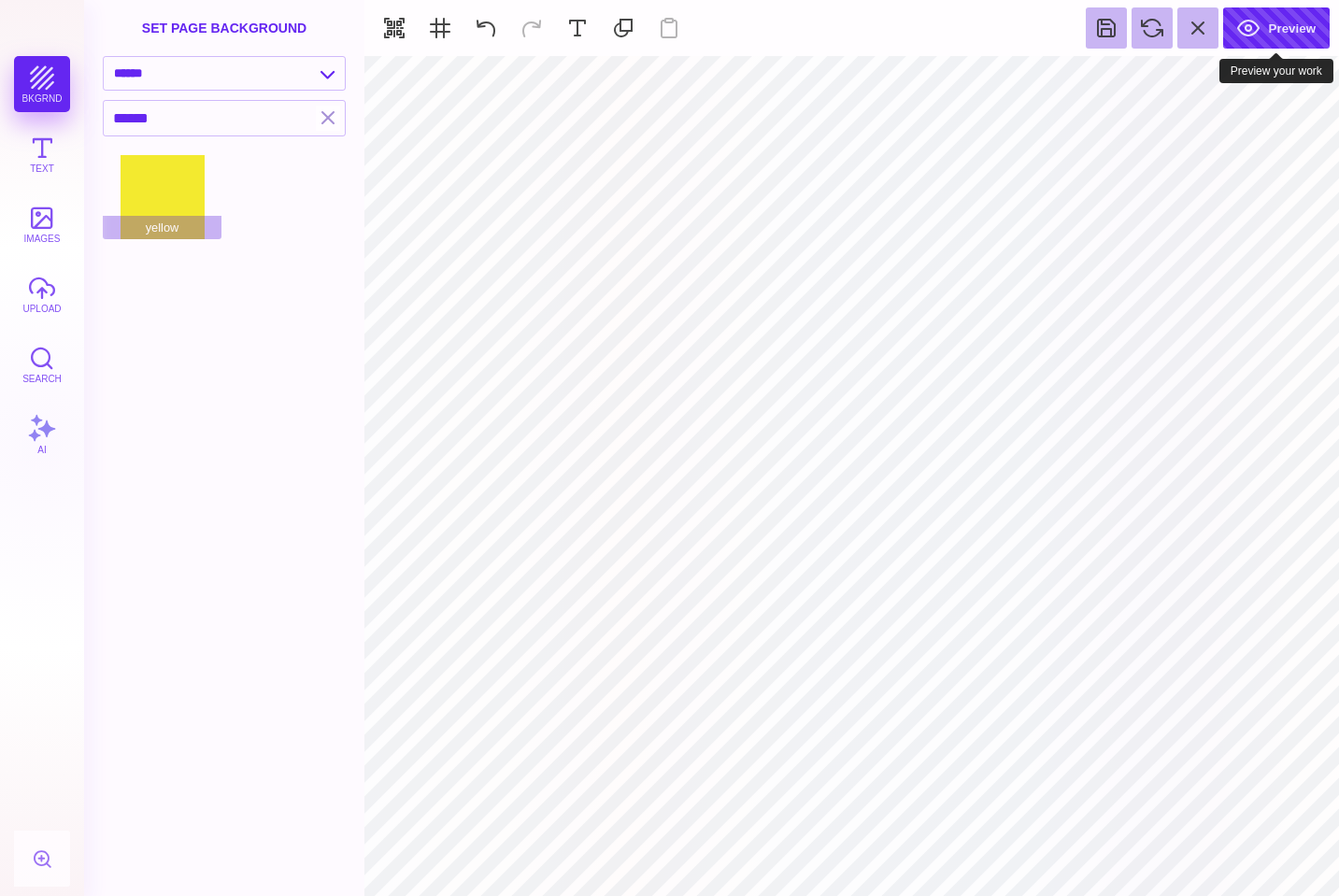
click at [1270, 31] on button "Preview" at bounding box center [1277, 27] width 107 height 41
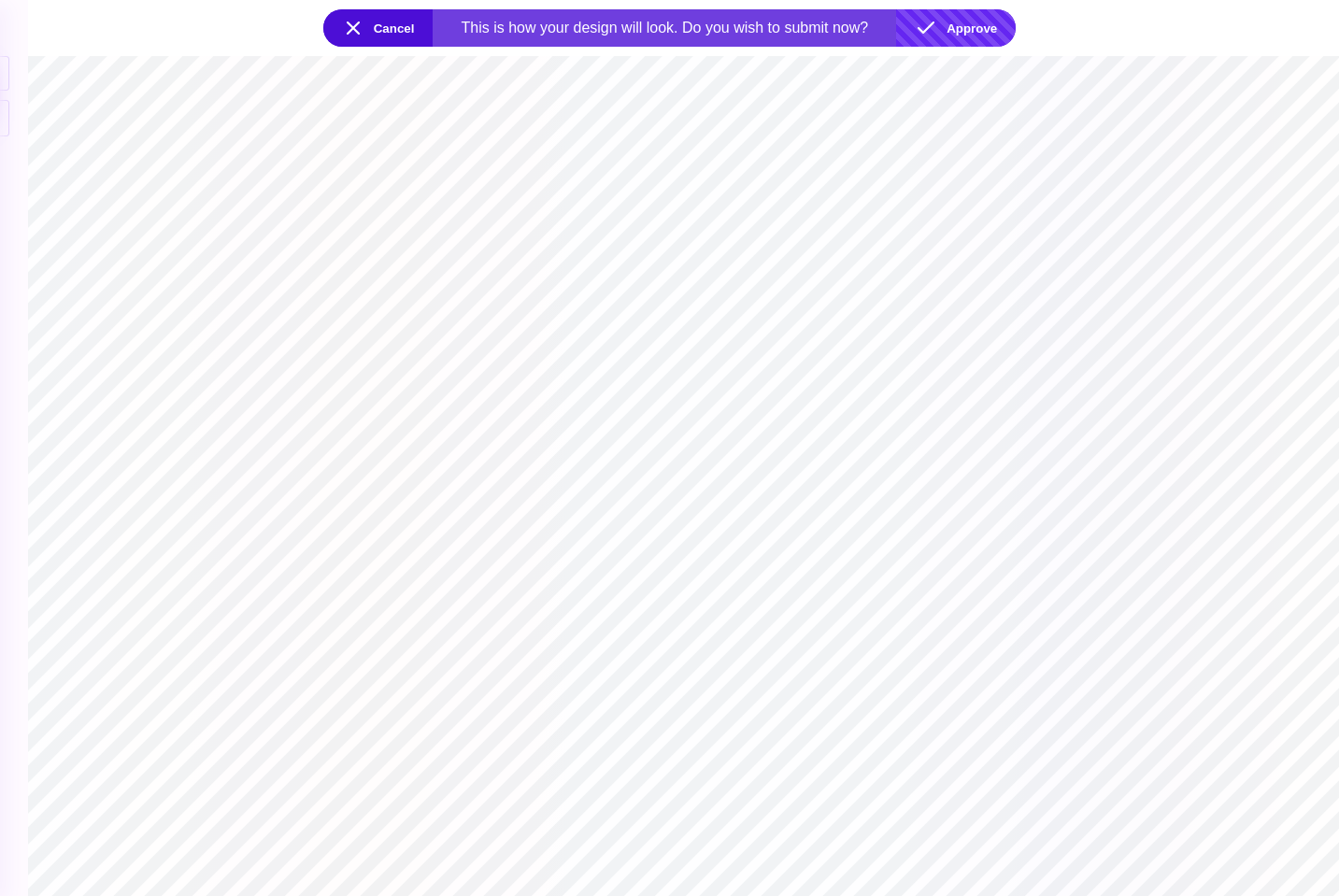
click at [953, 30] on button "Approve" at bounding box center [956, 28] width 120 height 38
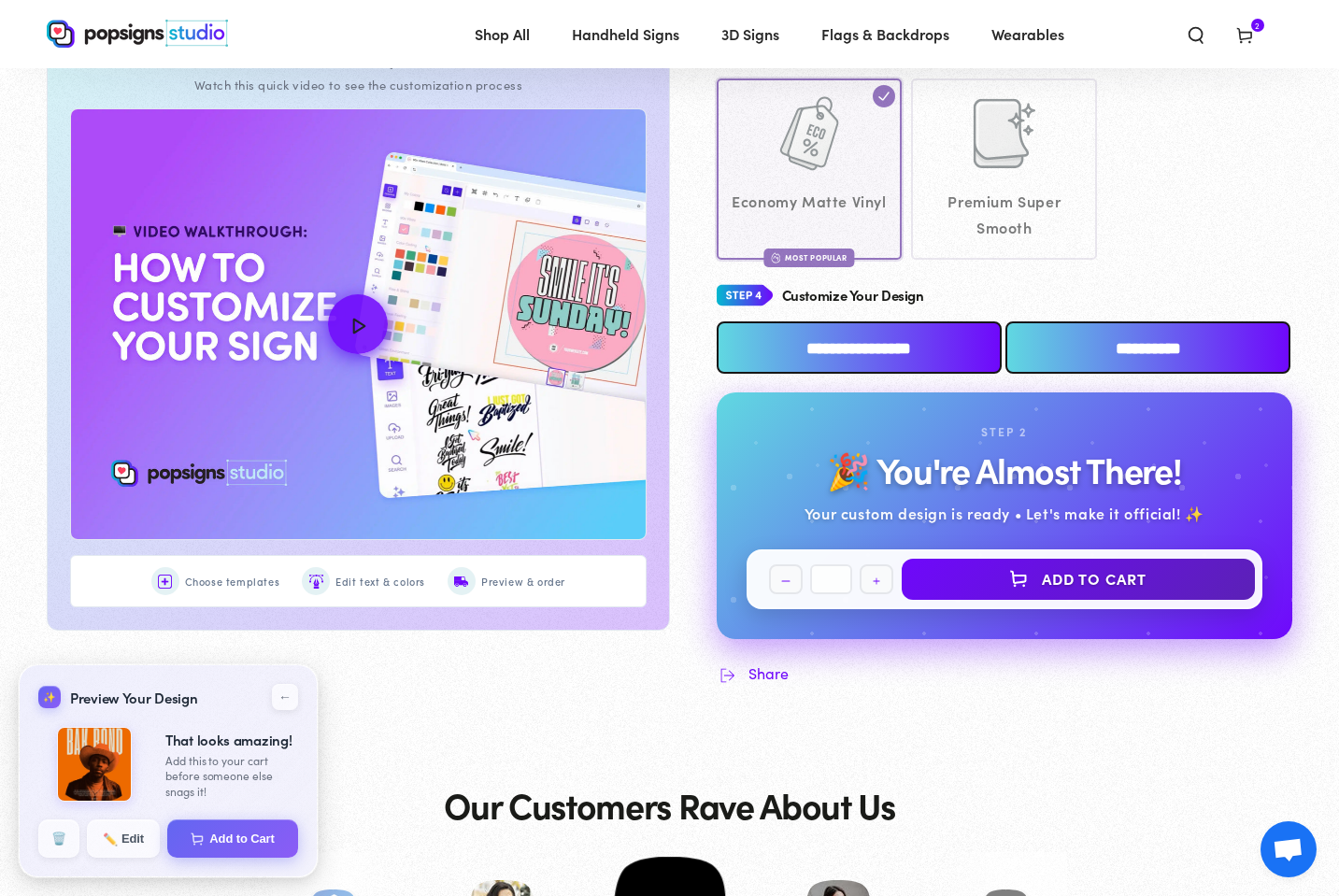
scroll to position [753, 0]
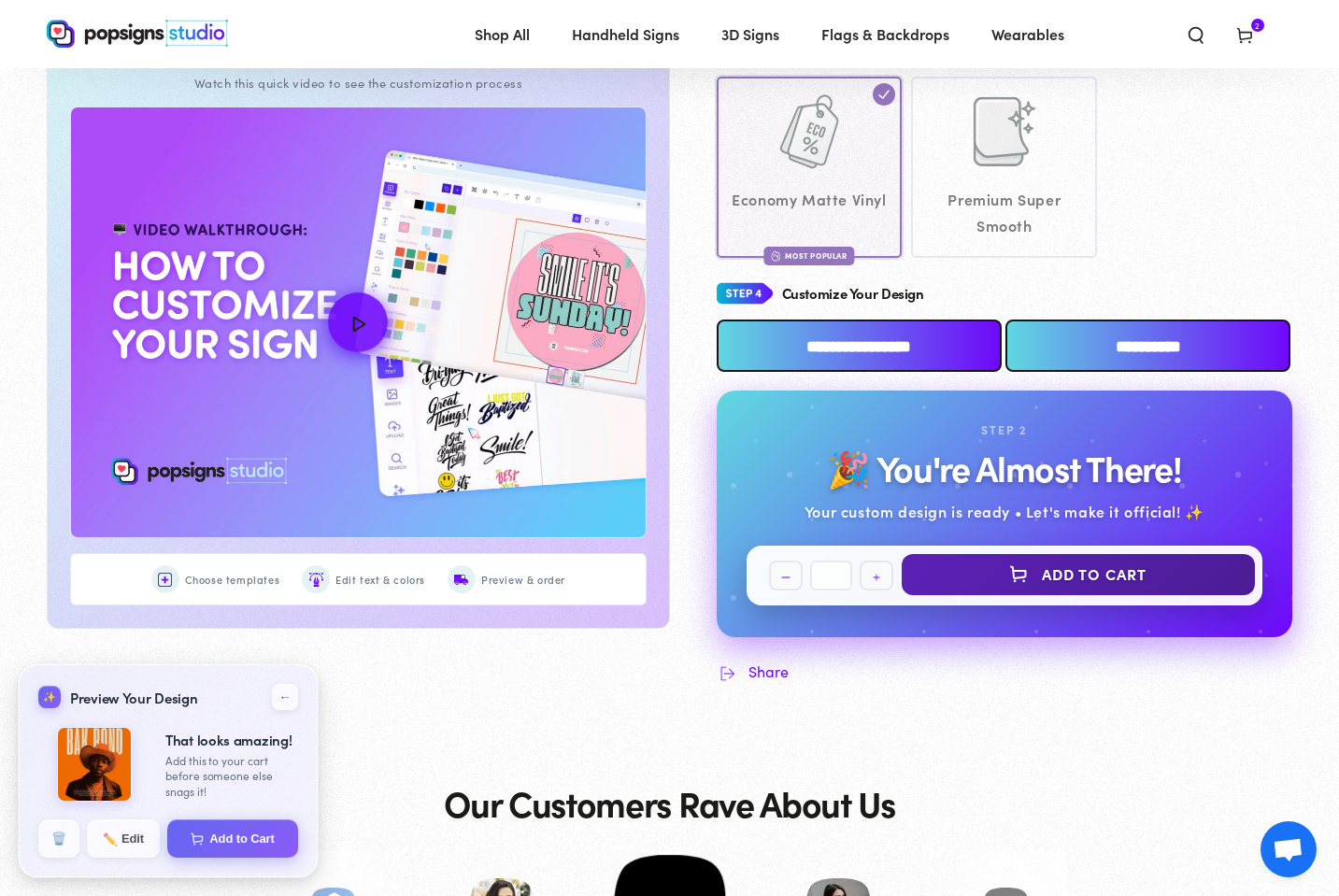
click at [1081, 565] on button "Add to Cart" at bounding box center [1079, 574] width 355 height 41
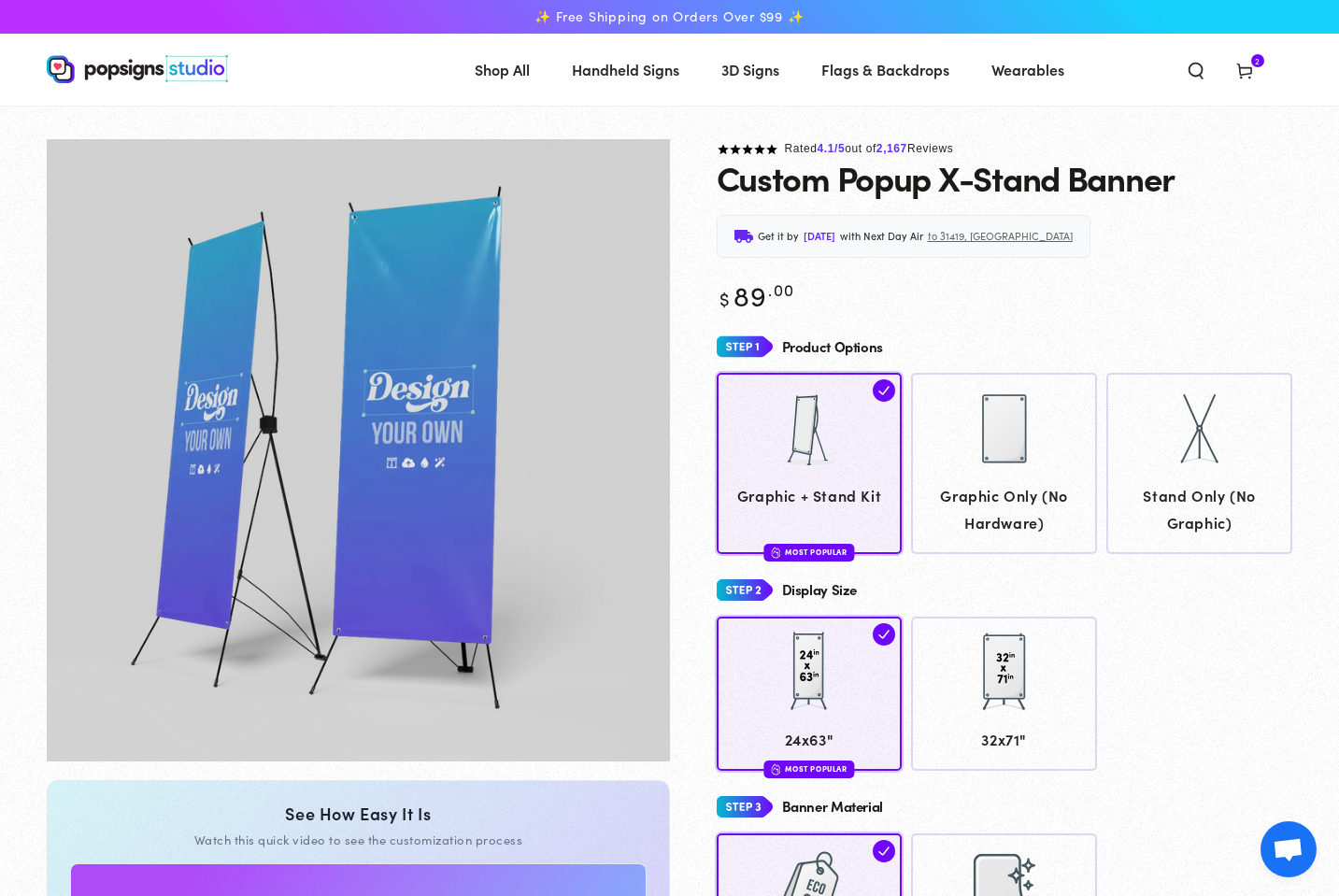
click at [1246, 68] on use at bounding box center [1244, 72] width 14 height 15
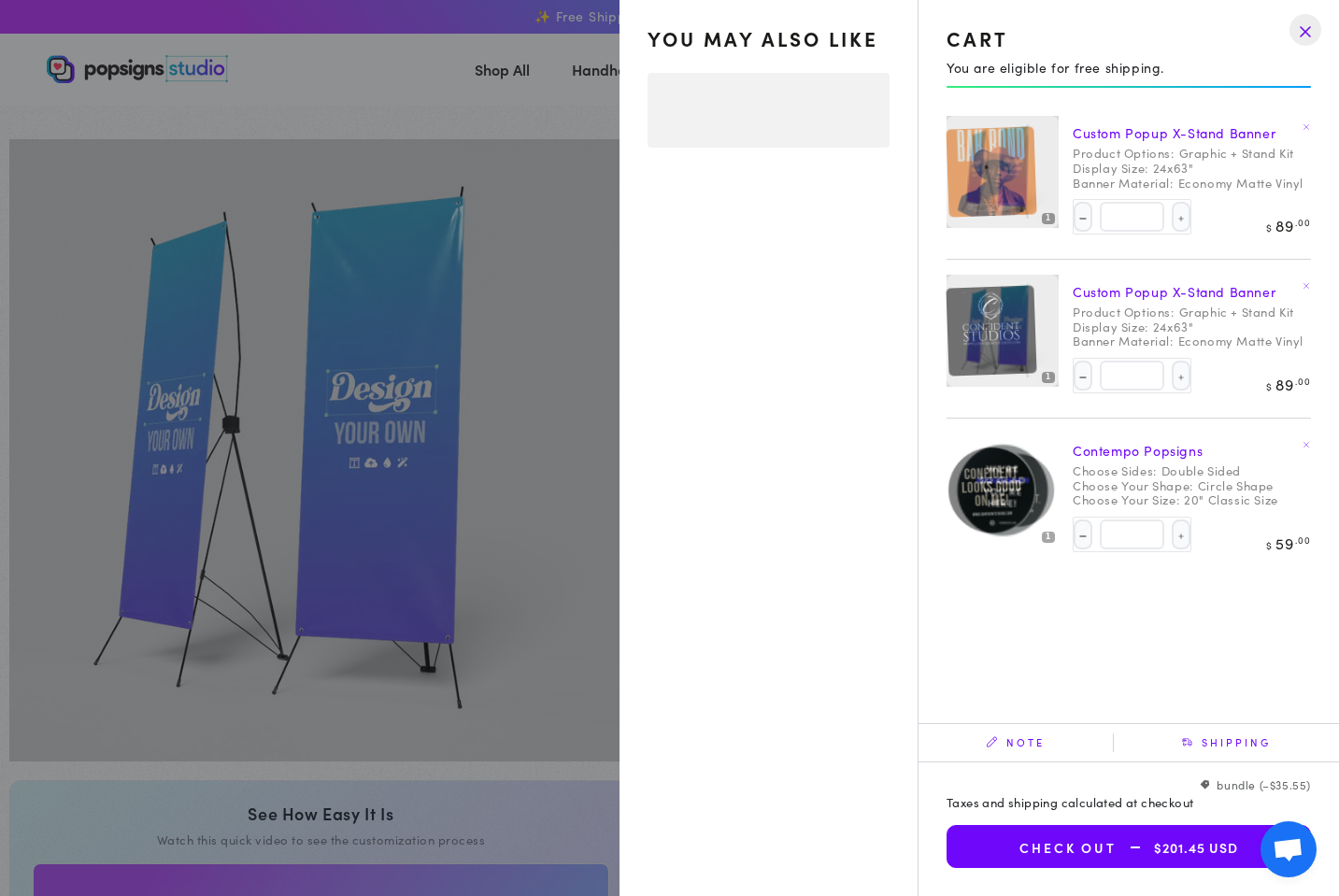
select select "**********"
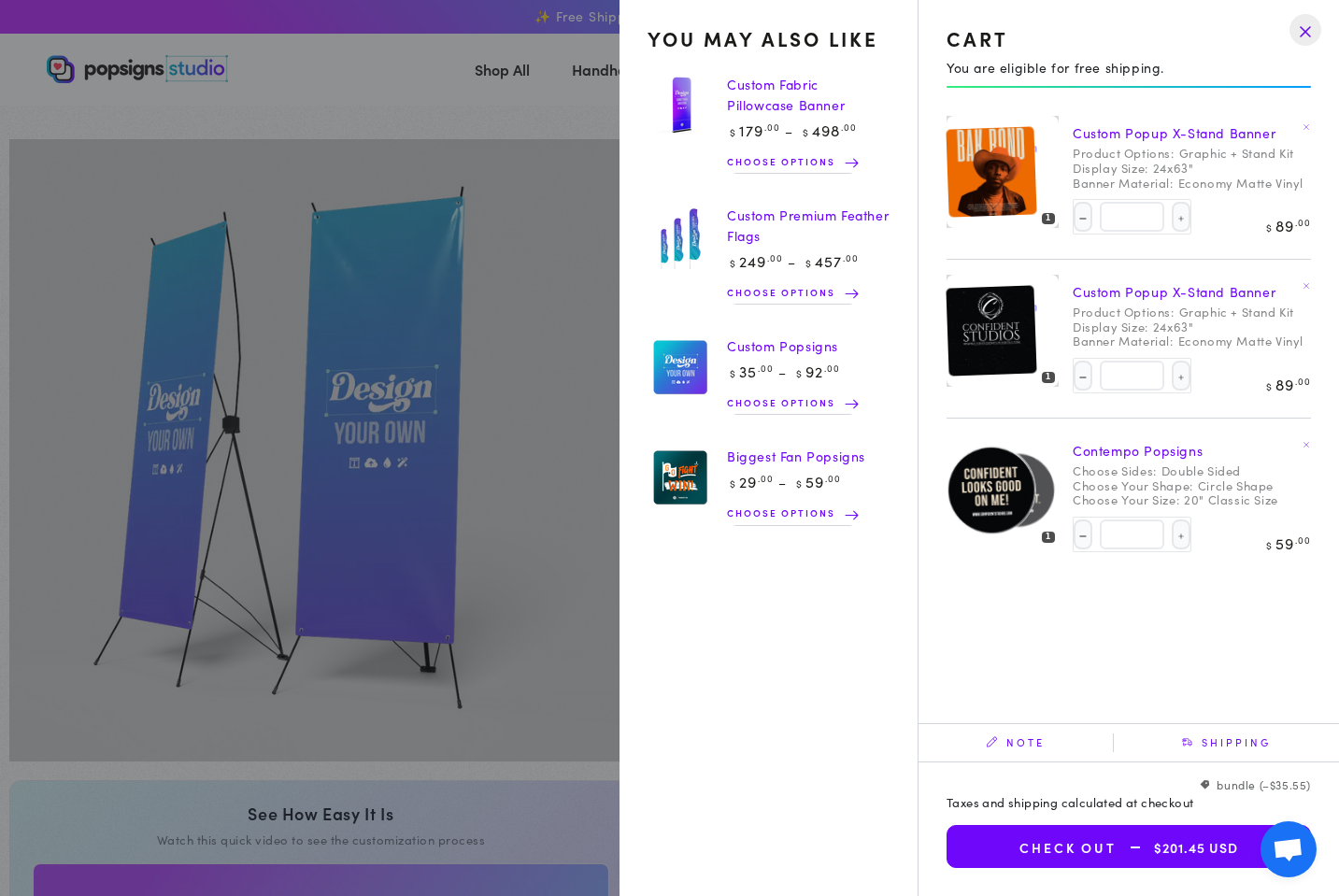
click at [1135, 132] on link "Custom Popup X-Stand Banner" at bounding box center [1174, 132] width 202 height 19
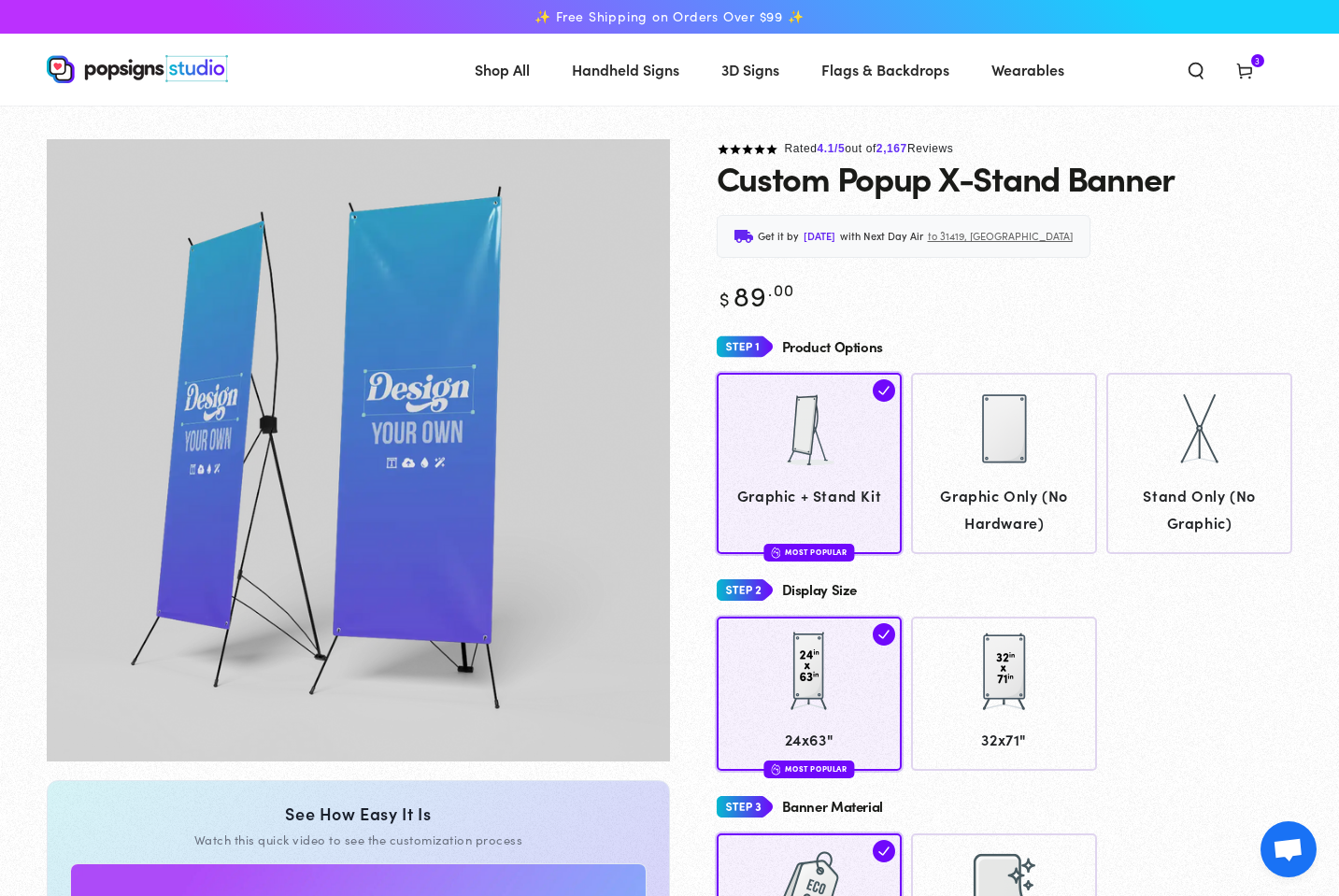
click at [1244, 69] on icon at bounding box center [1245, 70] width 19 height 19
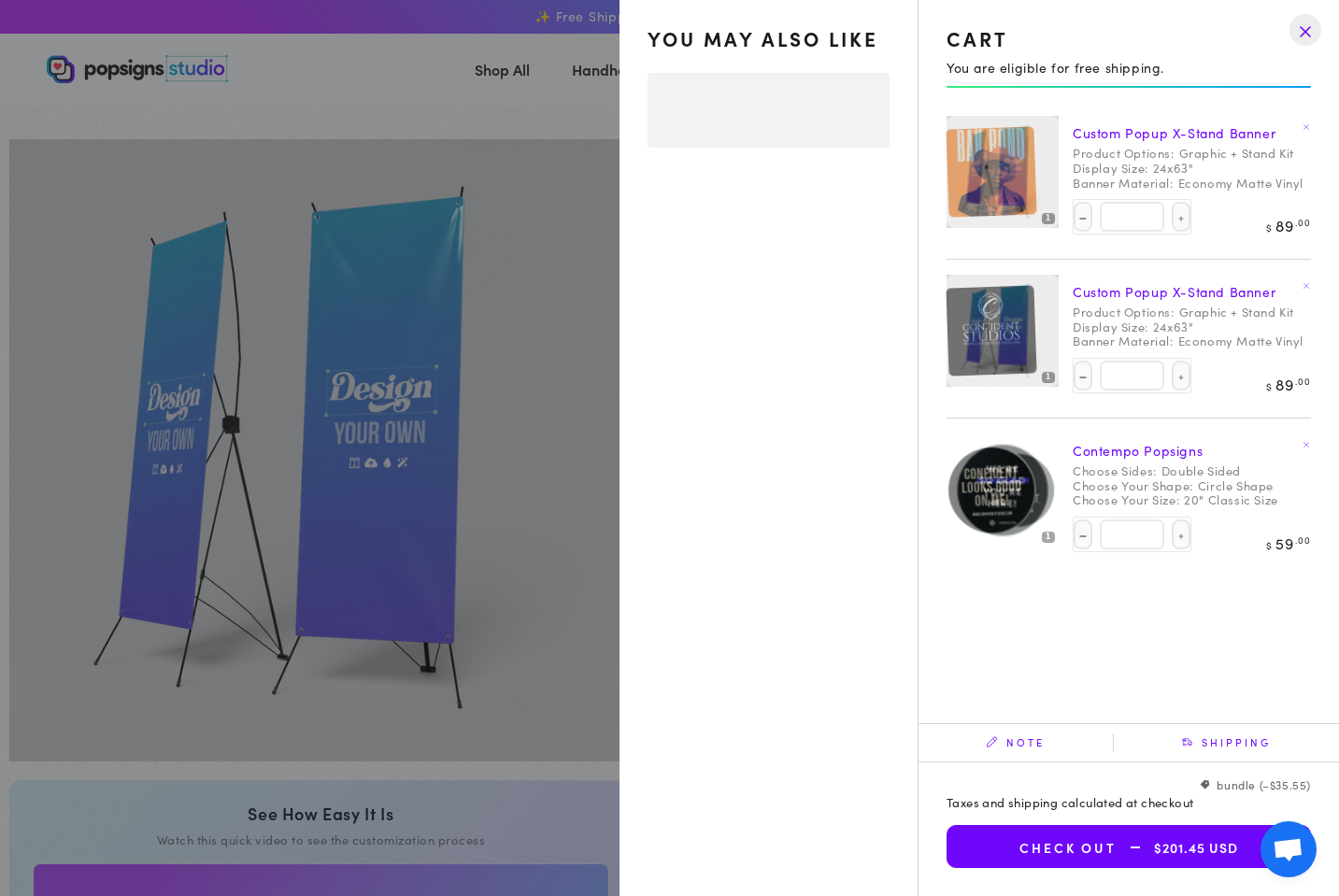
select select "**********"
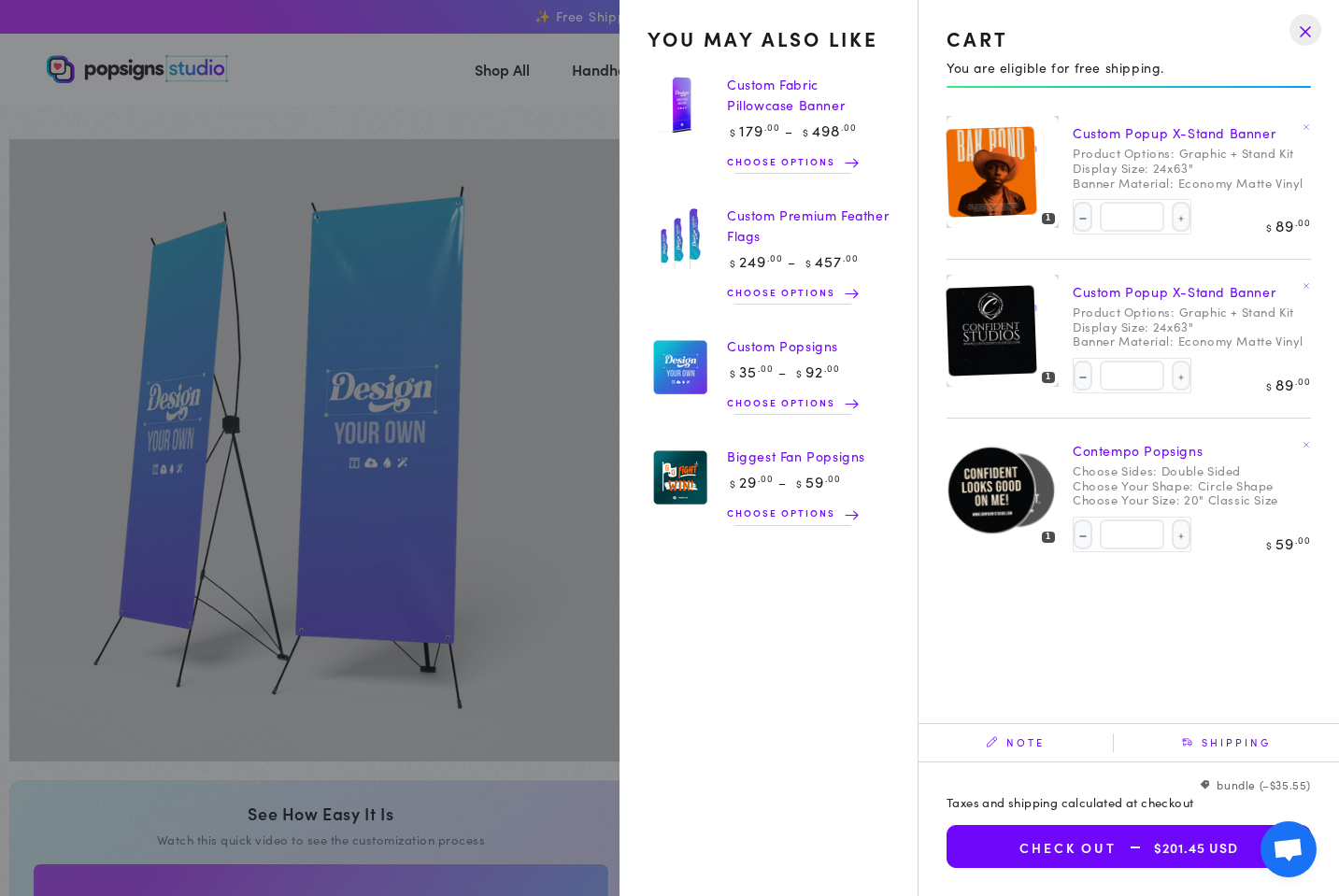
click at [1112, 129] on link "Custom Popup X-Stand Banner" at bounding box center [1174, 132] width 202 height 19
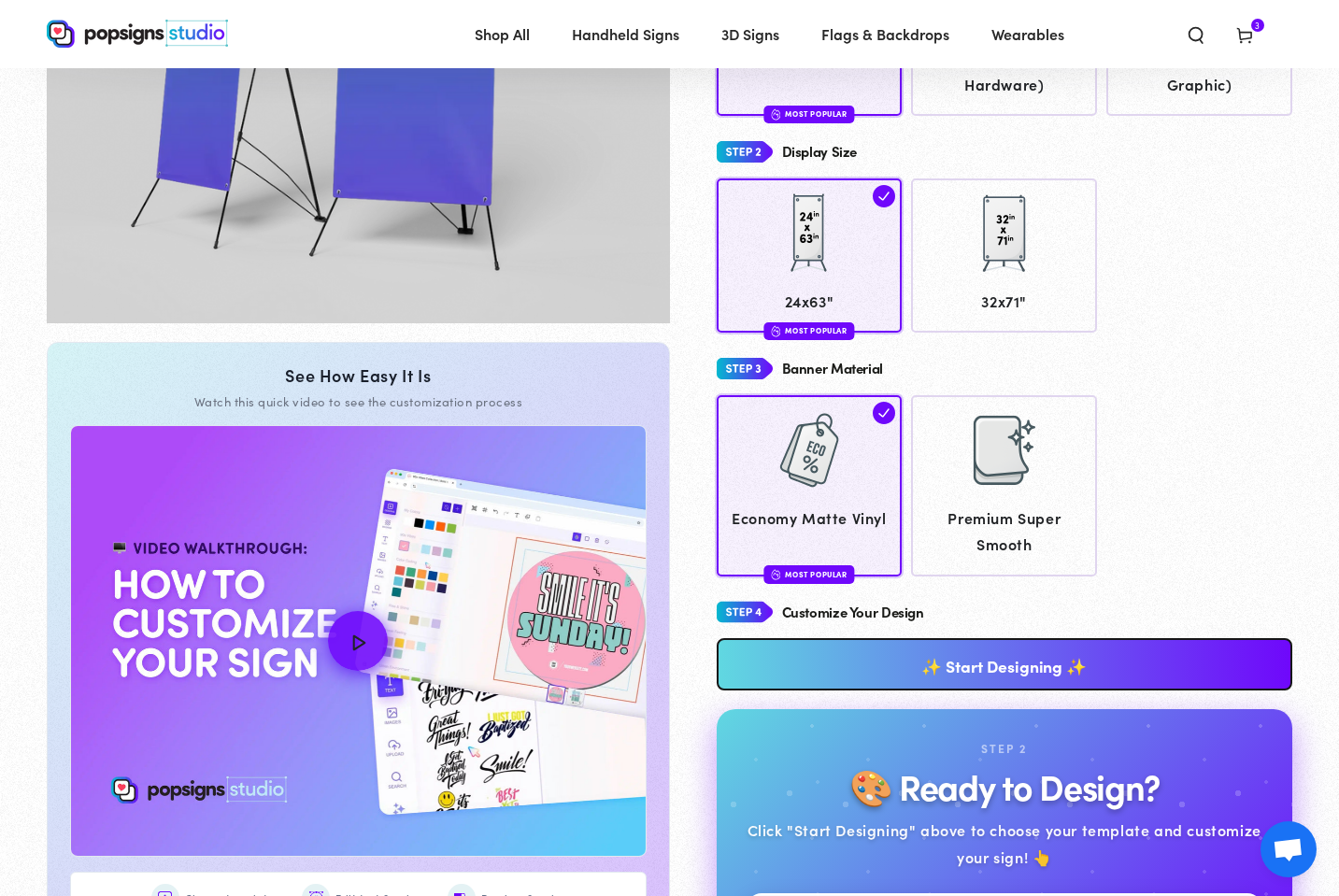
scroll to position [475, 0]
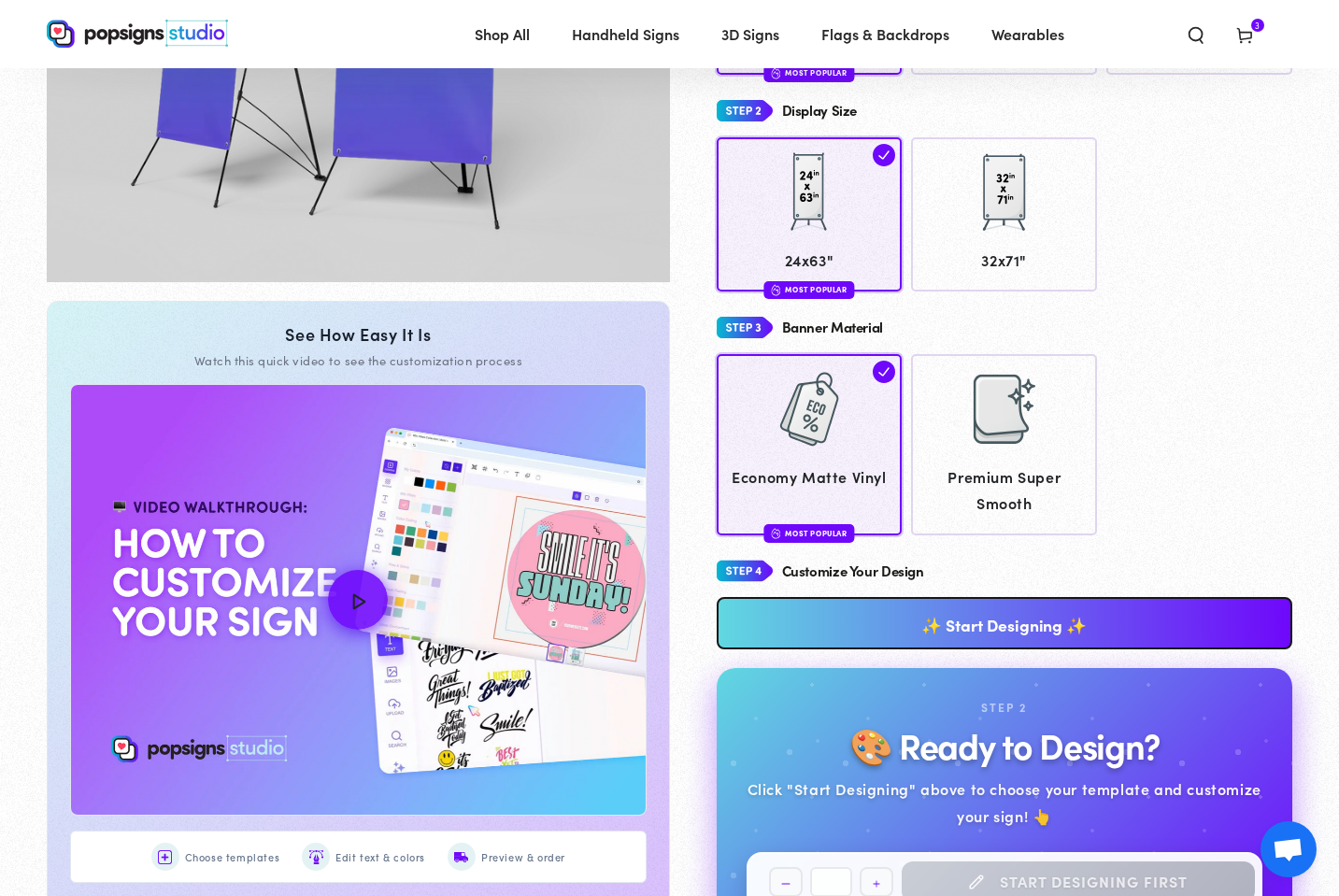
click at [1038, 605] on link "✨ Start Designing ✨" at bounding box center [1005, 623] width 577 height 52
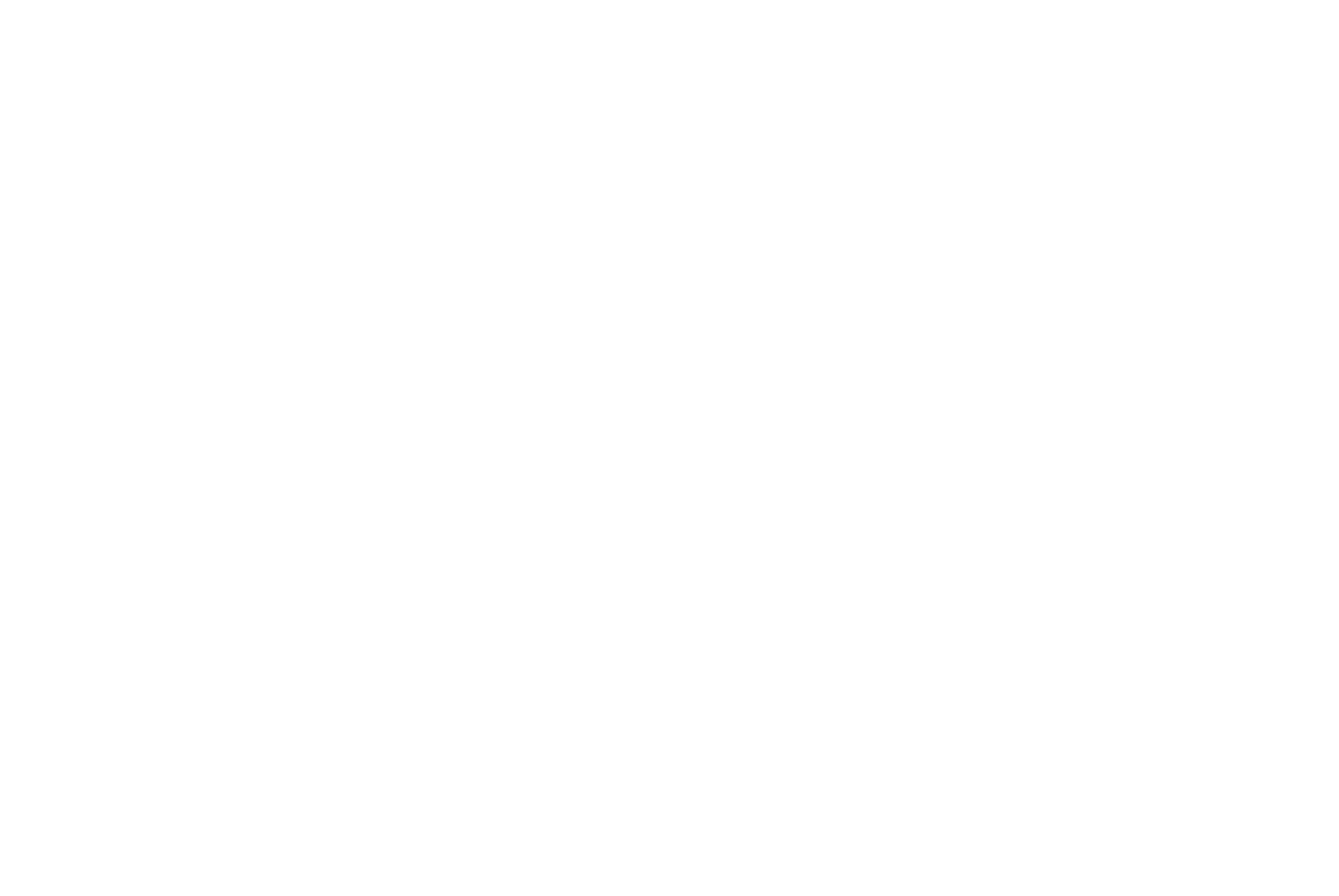
scroll to position [0, 0]
type textarea "An ancient tree with a door leading to a magical world"
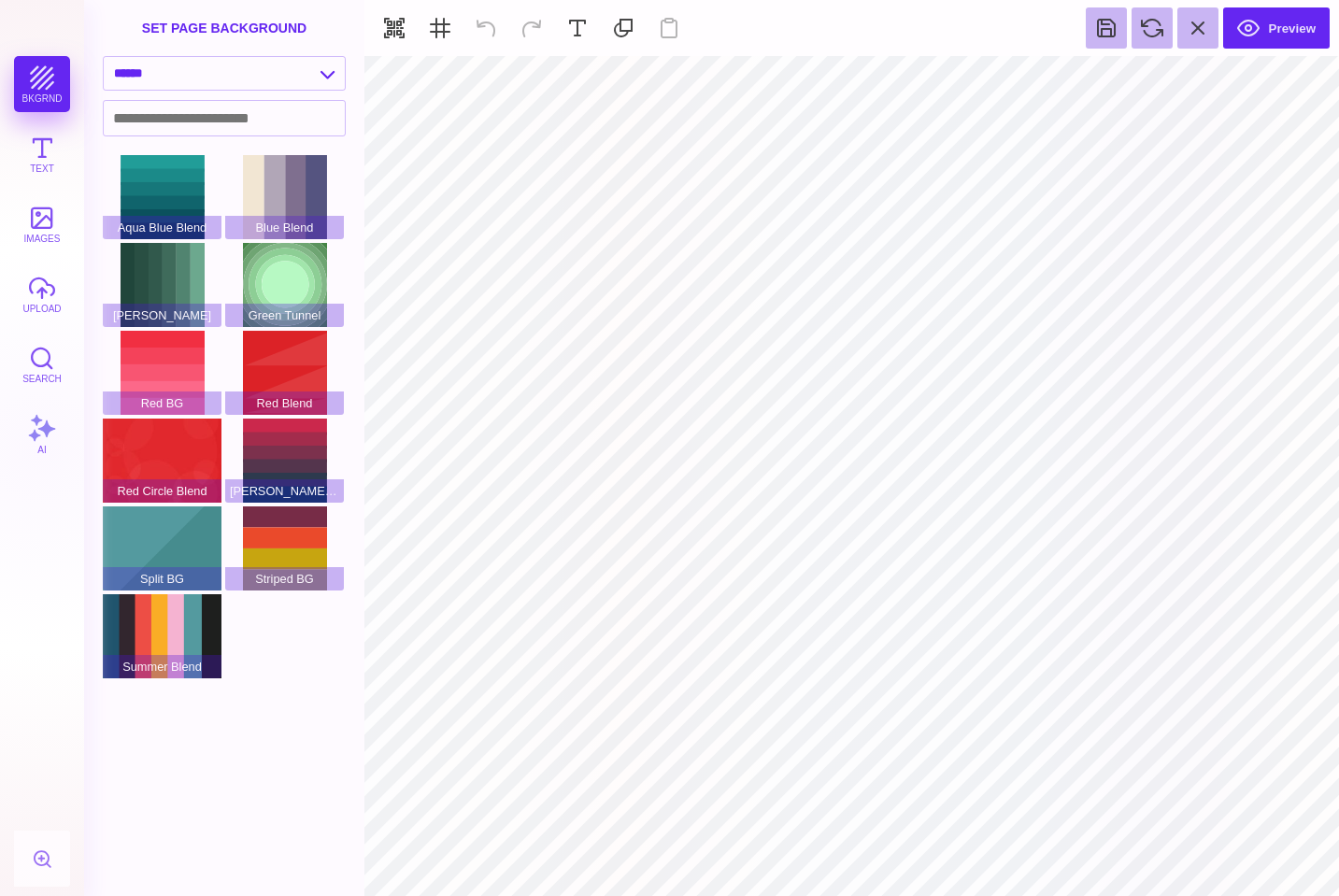
type input "#F1F1F2"
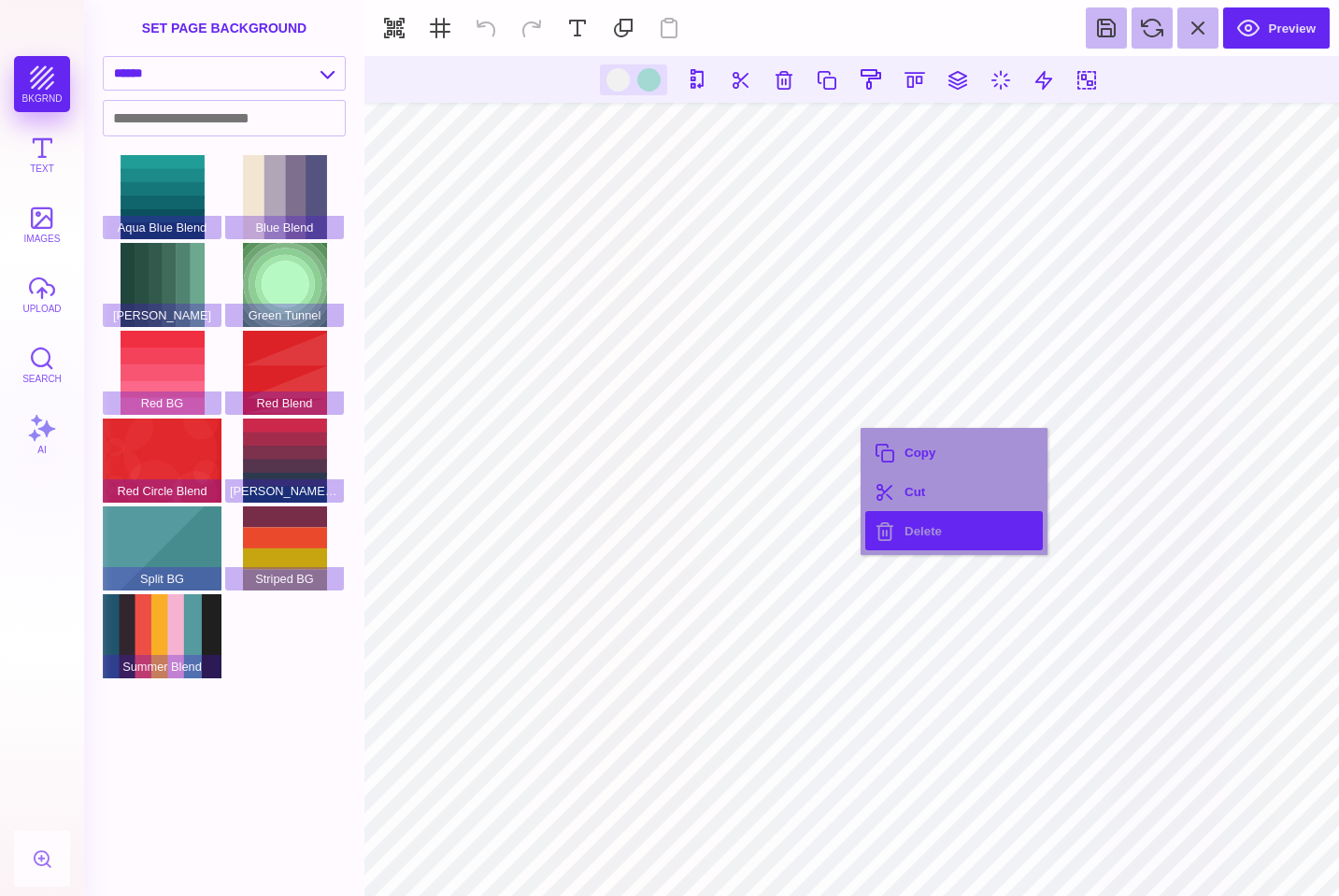
click at [896, 538] on button "Delete" at bounding box center [954, 531] width 178 height 40
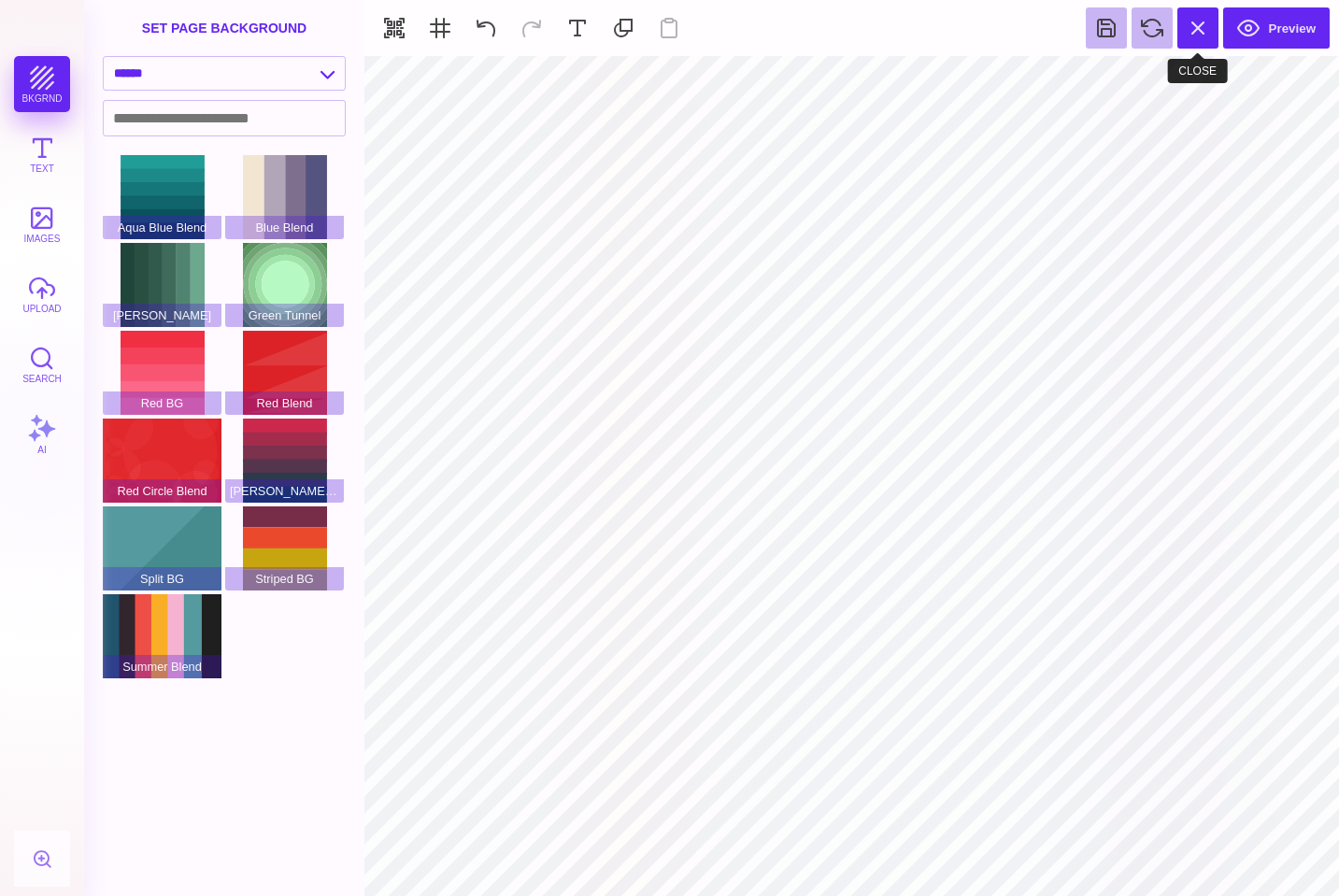
click at [1205, 21] on button at bounding box center [1197, 27] width 41 height 41
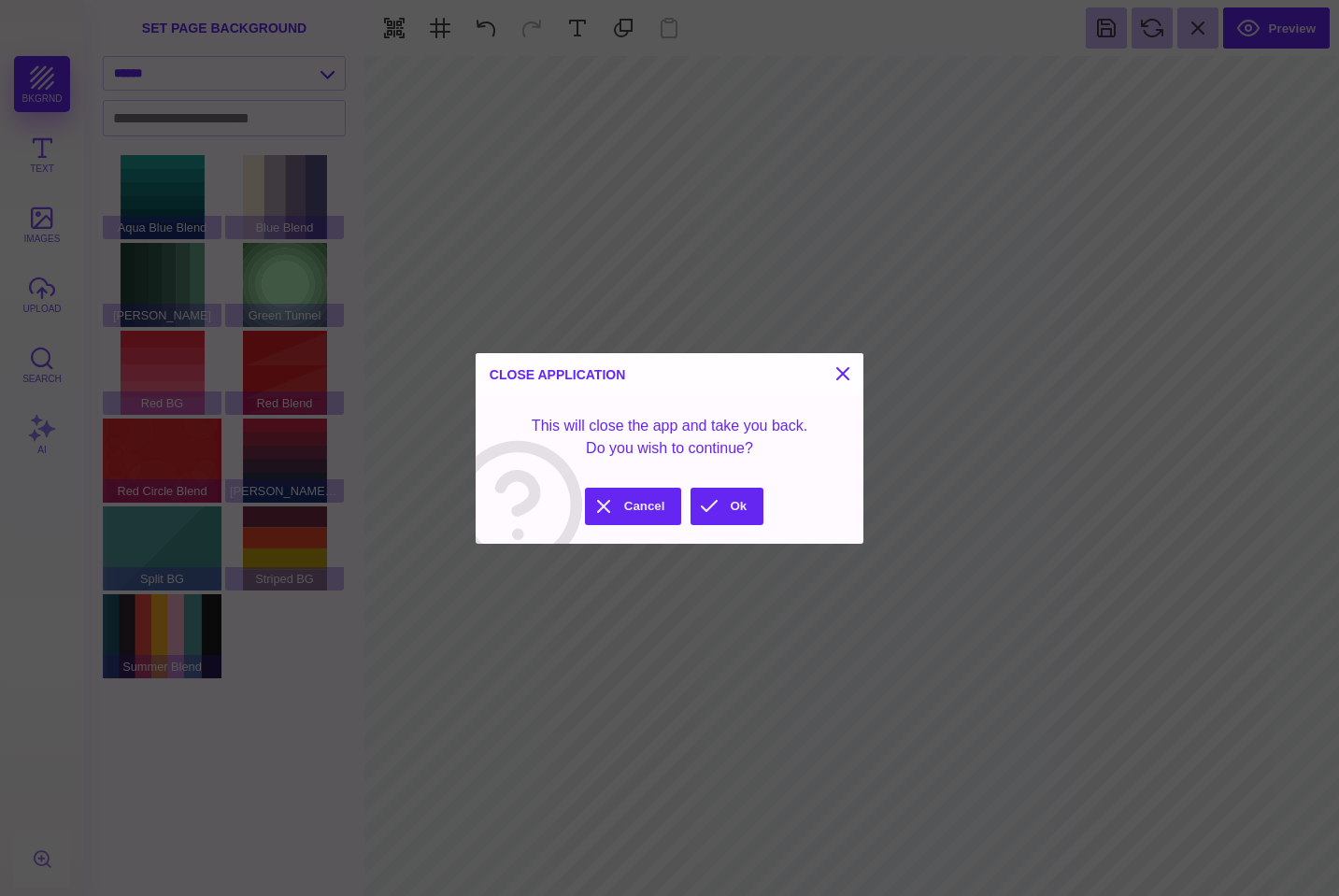
drag, startPoint x: 707, startPoint y: 504, endPoint x: 707, endPoint y: 579, distance: 75.0
click at [707, 505] on button "Ok" at bounding box center [726, 507] width 73 height 38
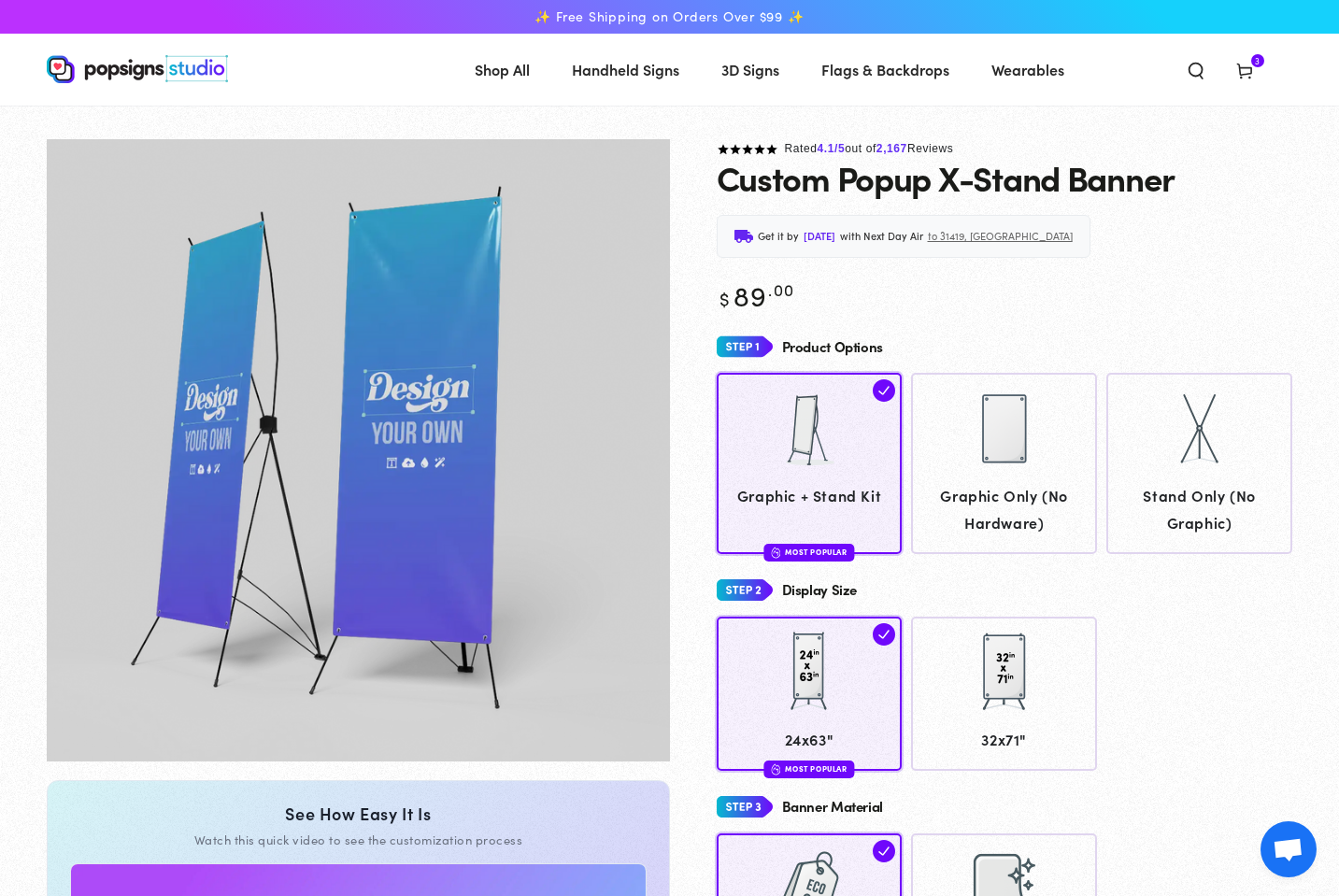
click at [1248, 71] on icon at bounding box center [1245, 70] width 19 height 19
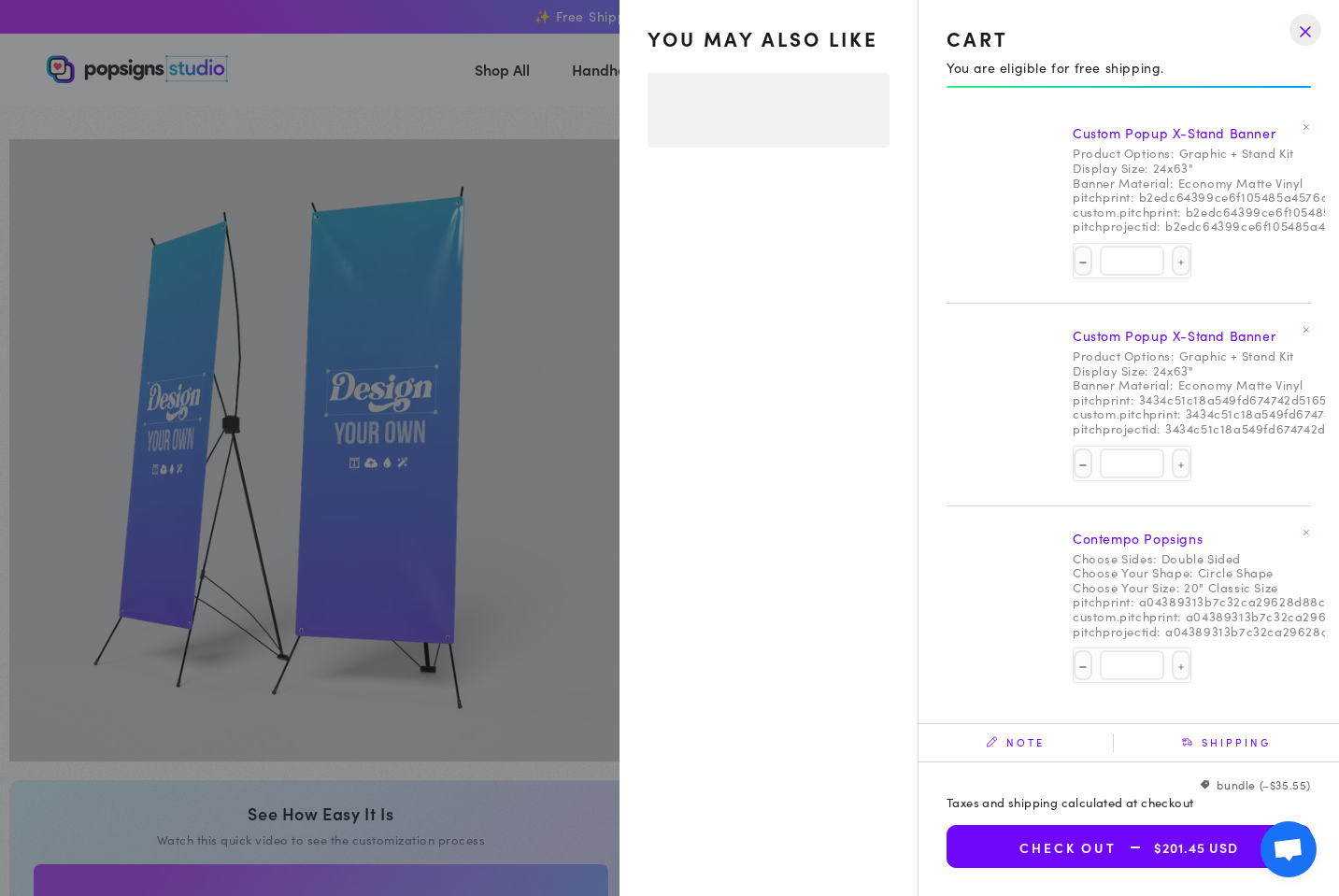
select select "**********"
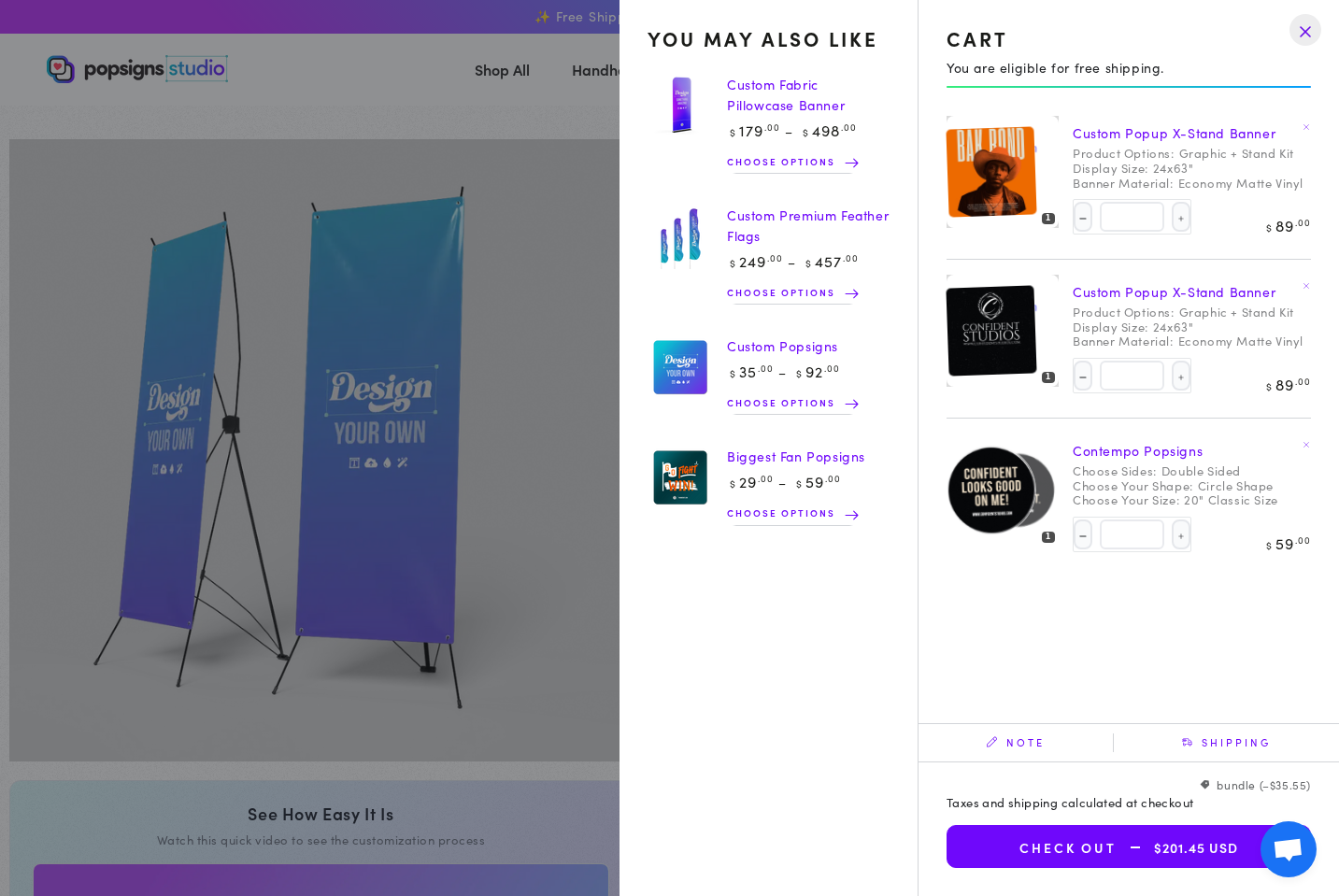
click at [1140, 129] on link "Custom Popup X-Stand Banner" at bounding box center [1174, 132] width 202 height 19
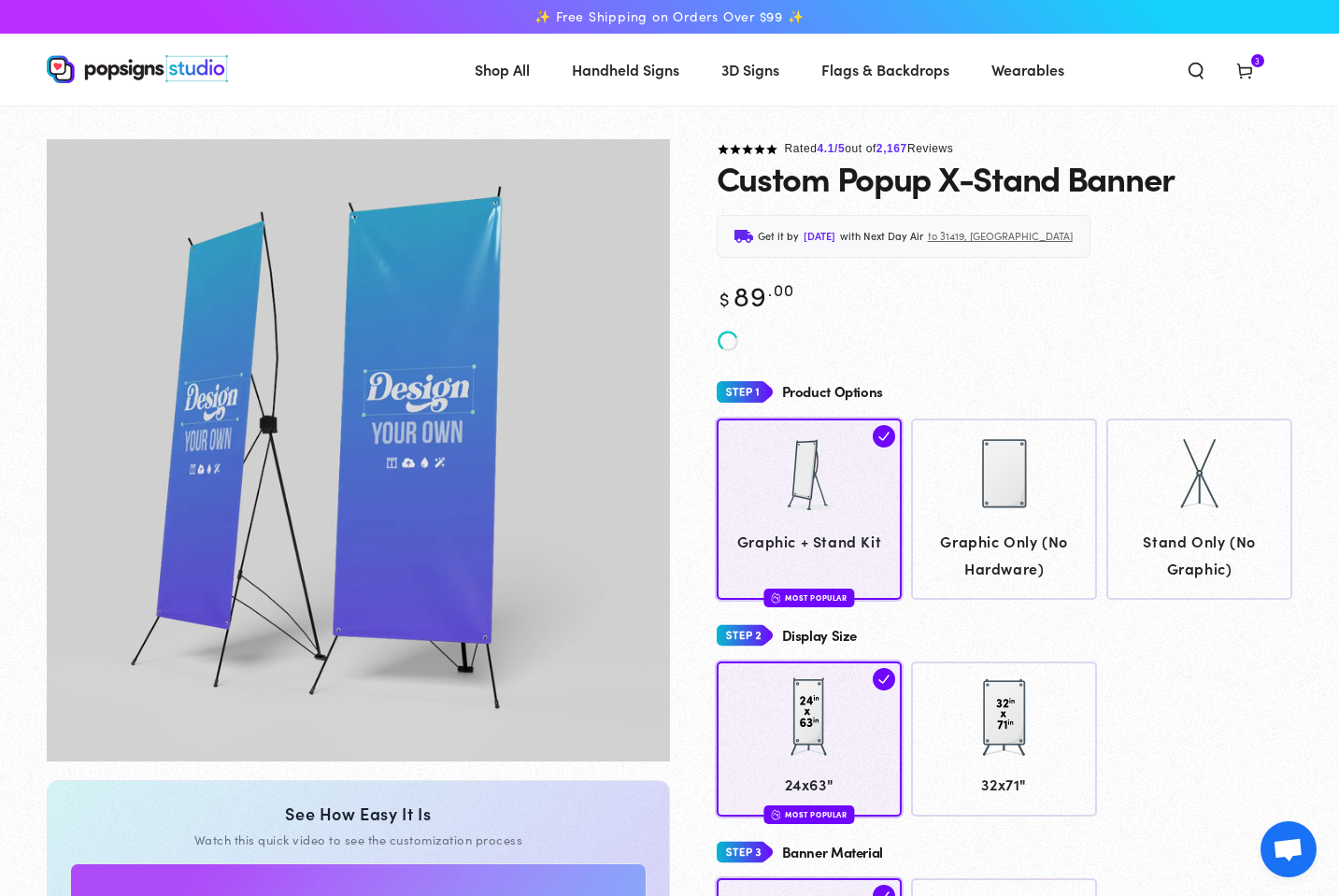
click at [1251, 71] on icon at bounding box center [1245, 70] width 19 height 19
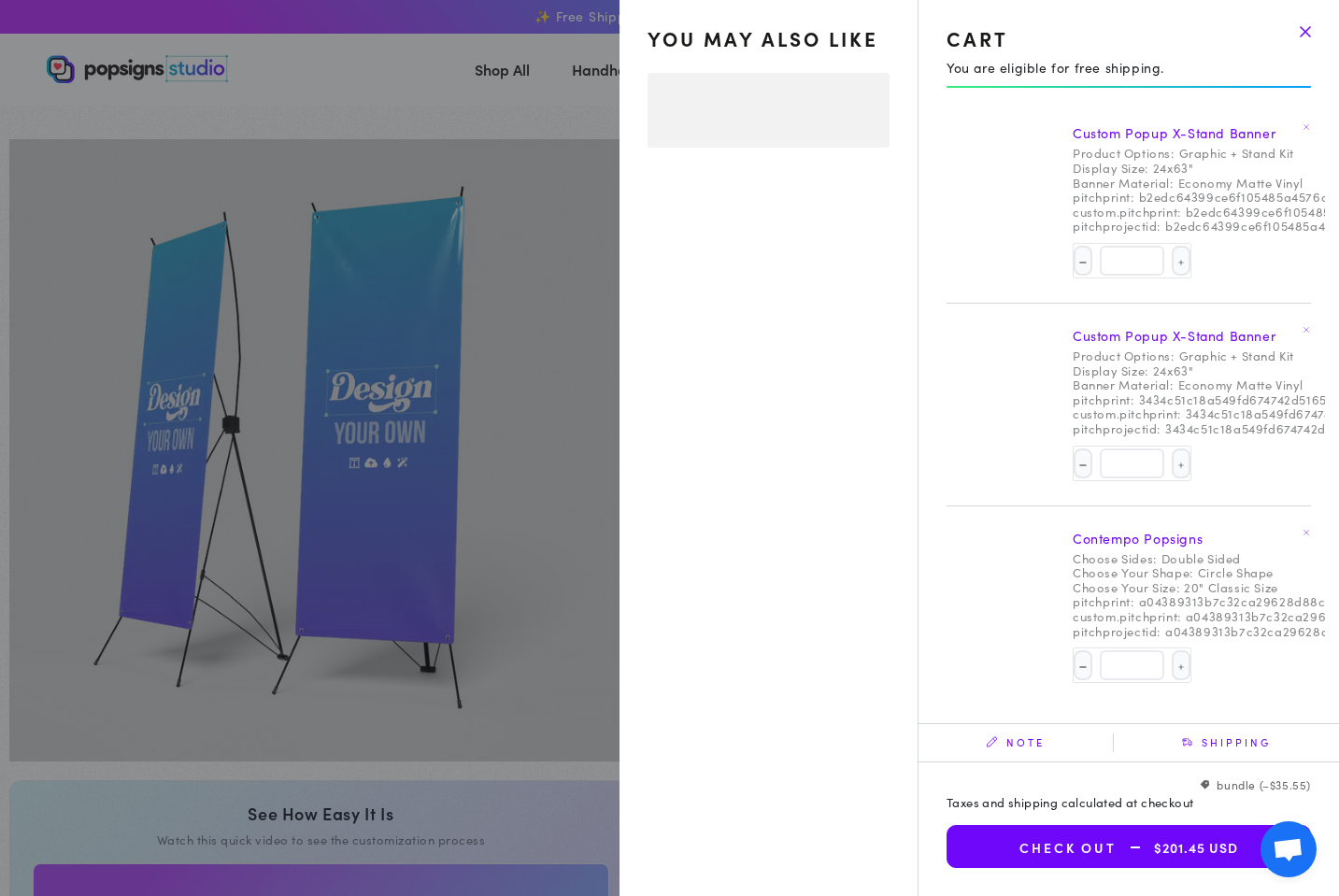
select select "**********"
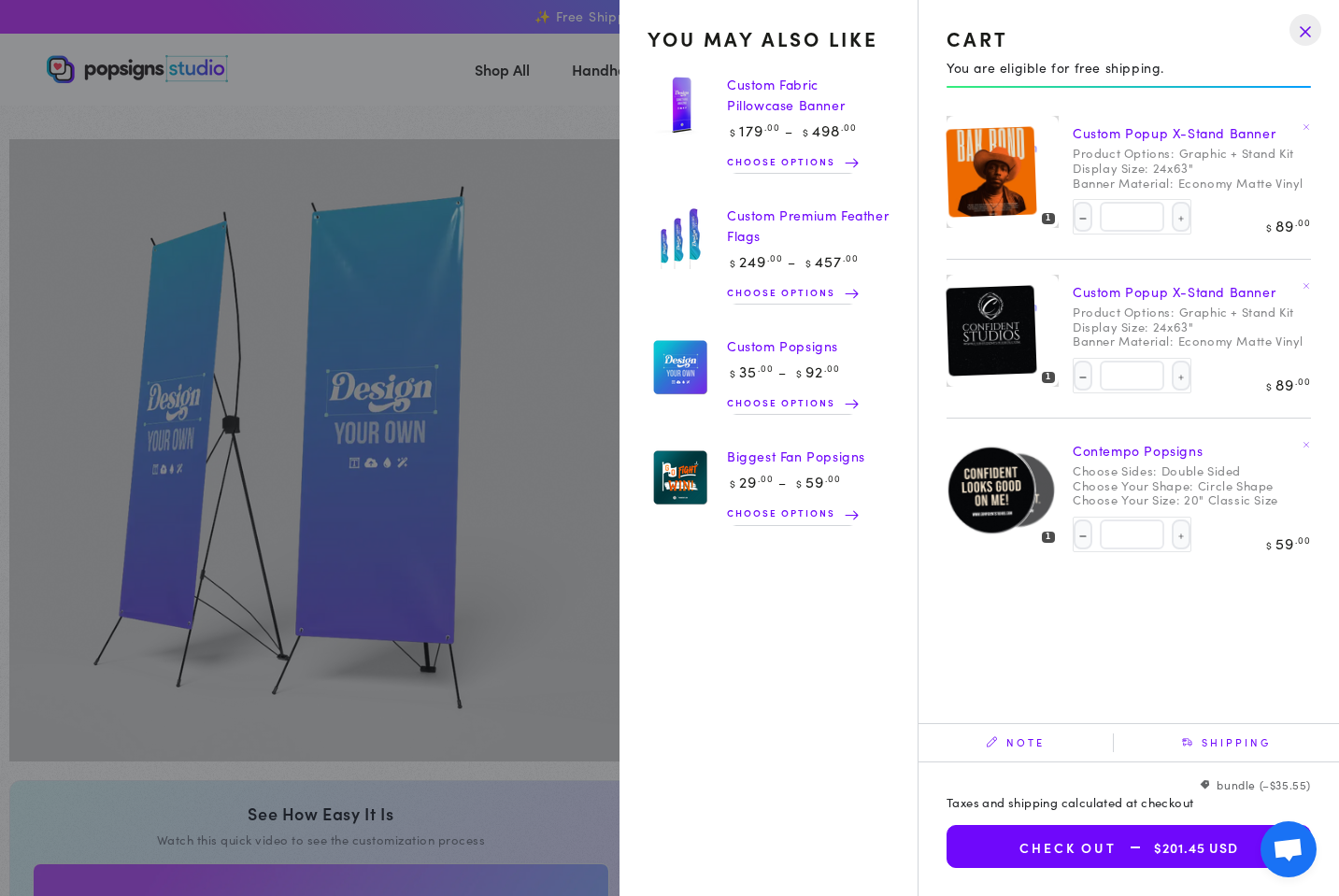
click at [1031, 169] on img at bounding box center [991, 172] width 91 height 91
click at [1046, 156] on img at bounding box center [1017, 171] width 78 height 78
click at [1207, 132] on link "Custom Popup X-Stand Banner" at bounding box center [1174, 132] width 202 height 19
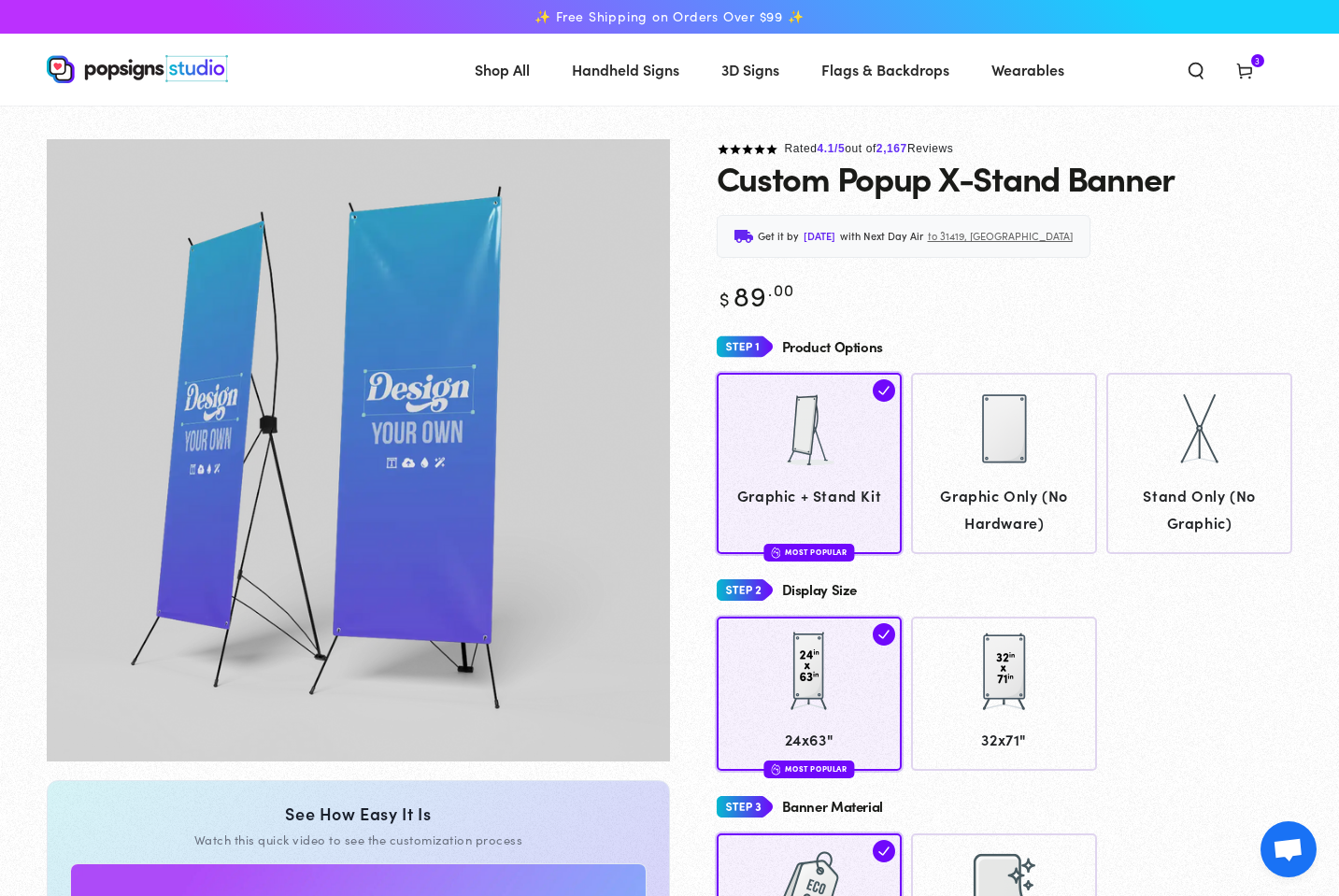
click at [1249, 65] on icon at bounding box center [1245, 70] width 19 height 19
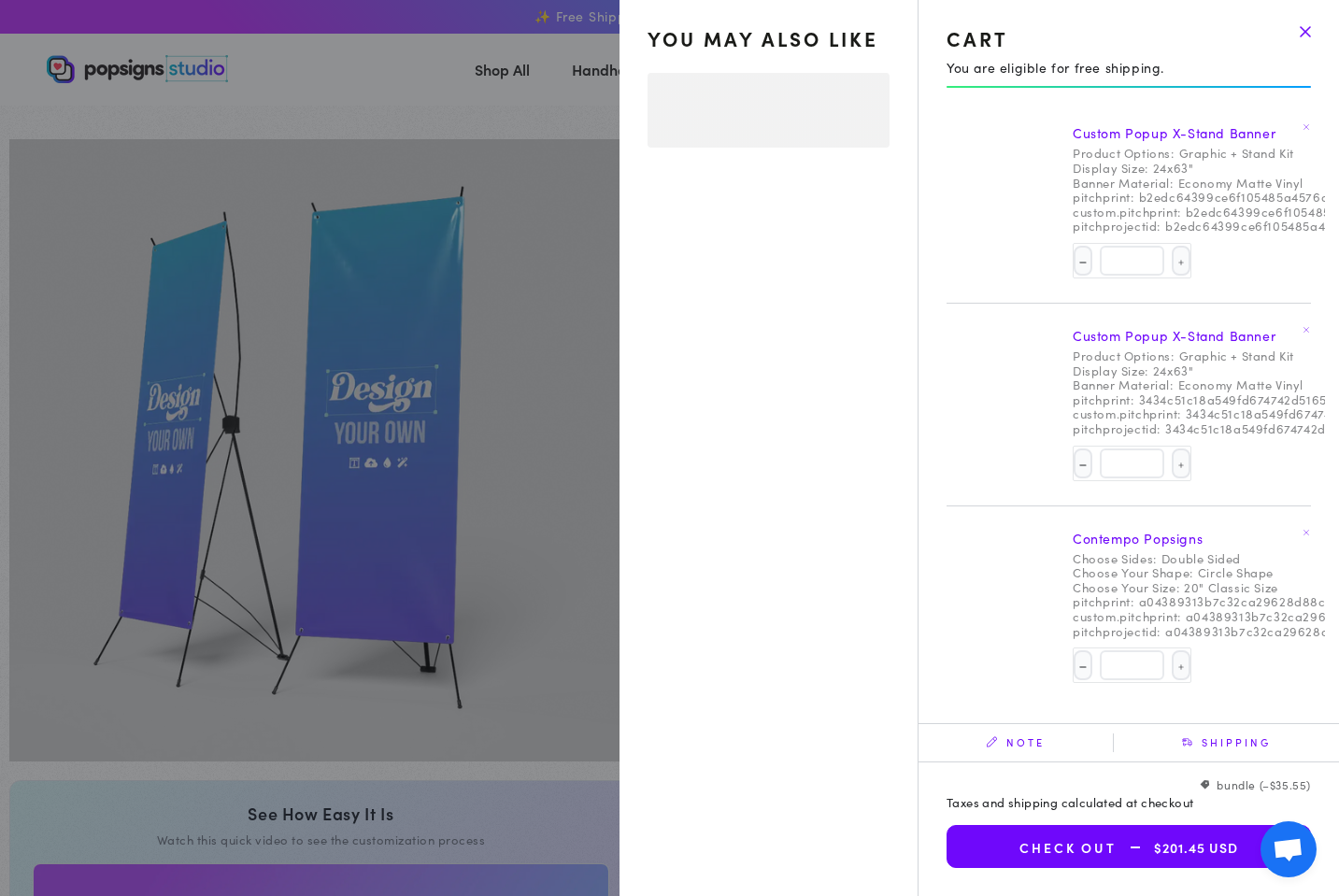
select select "**********"
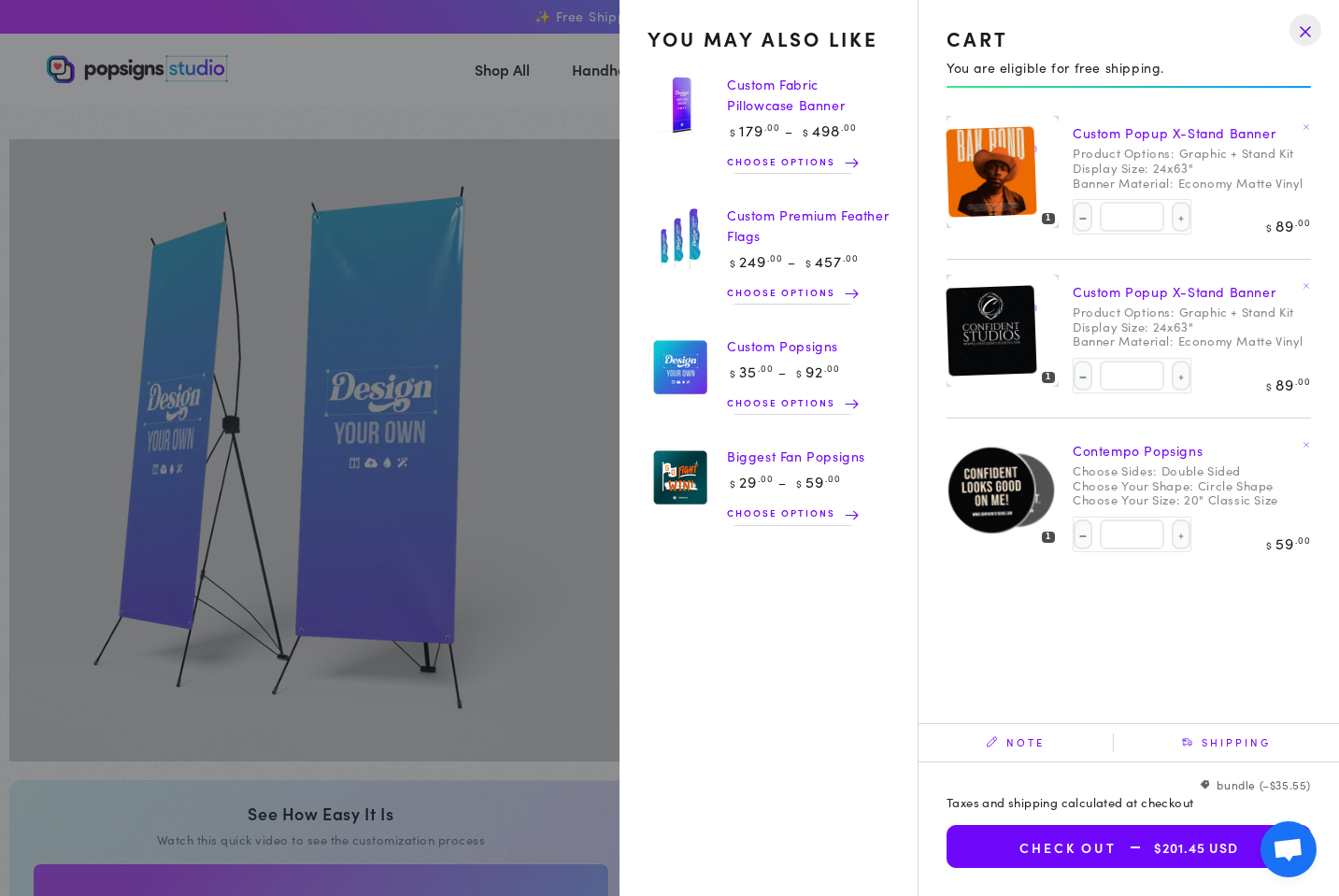
click at [1140, 129] on link "Custom Popup X-Stand Banner" at bounding box center [1174, 132] width 202 height 19
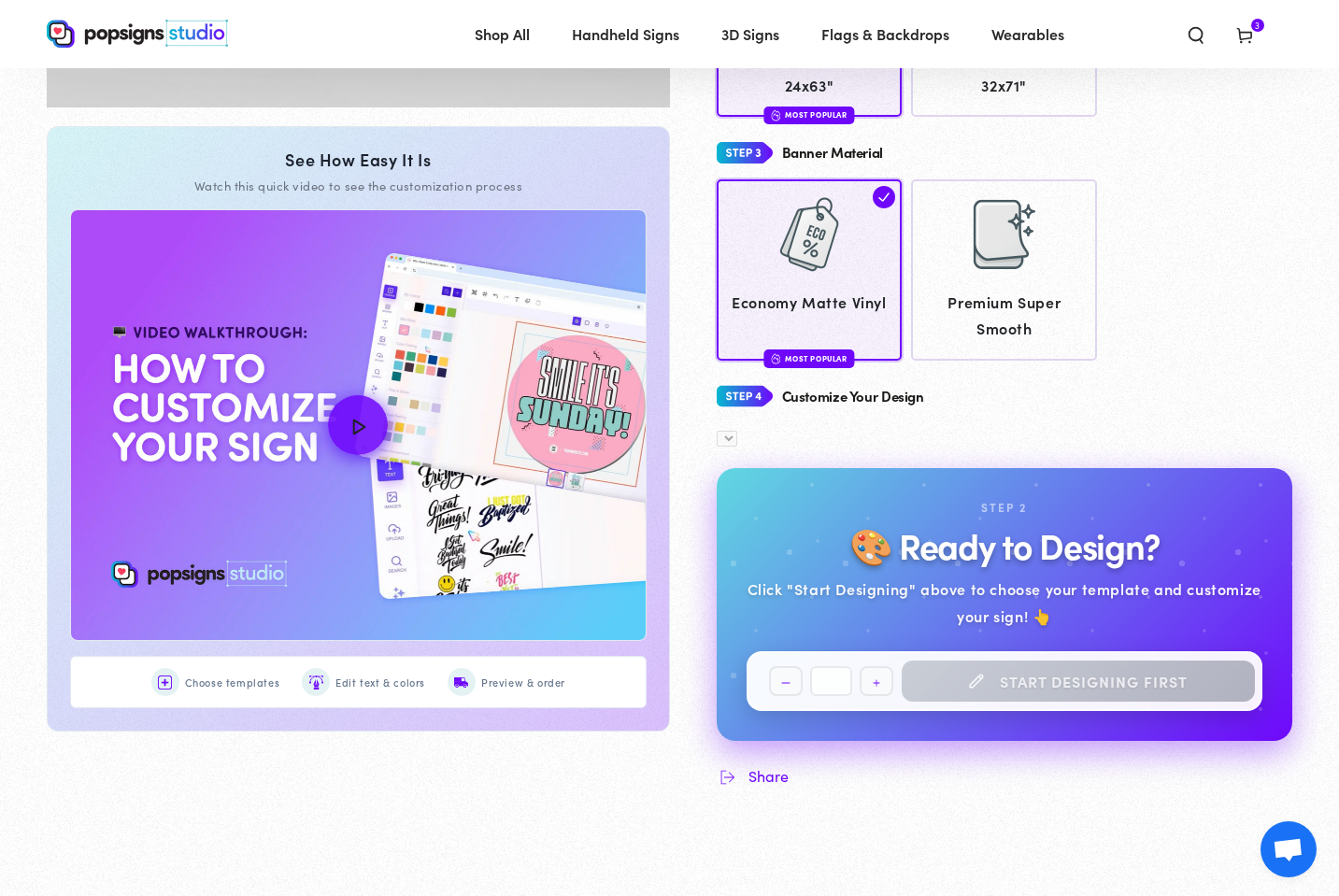
scroll to position [653, 0]
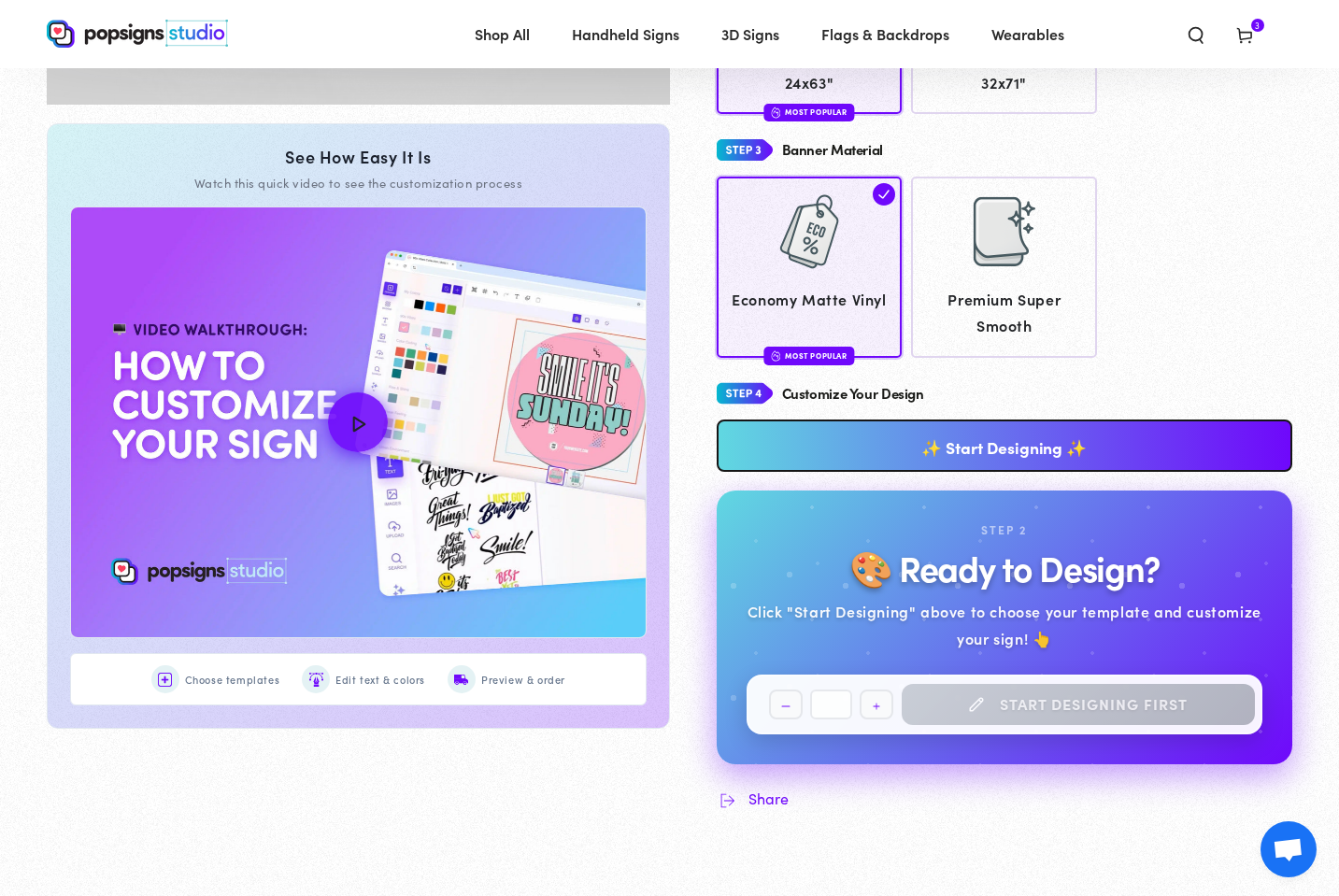
click at [993, 437] on link "✨ Start Designing ✨" at bounding box center [1005, 445] width 577 height 52
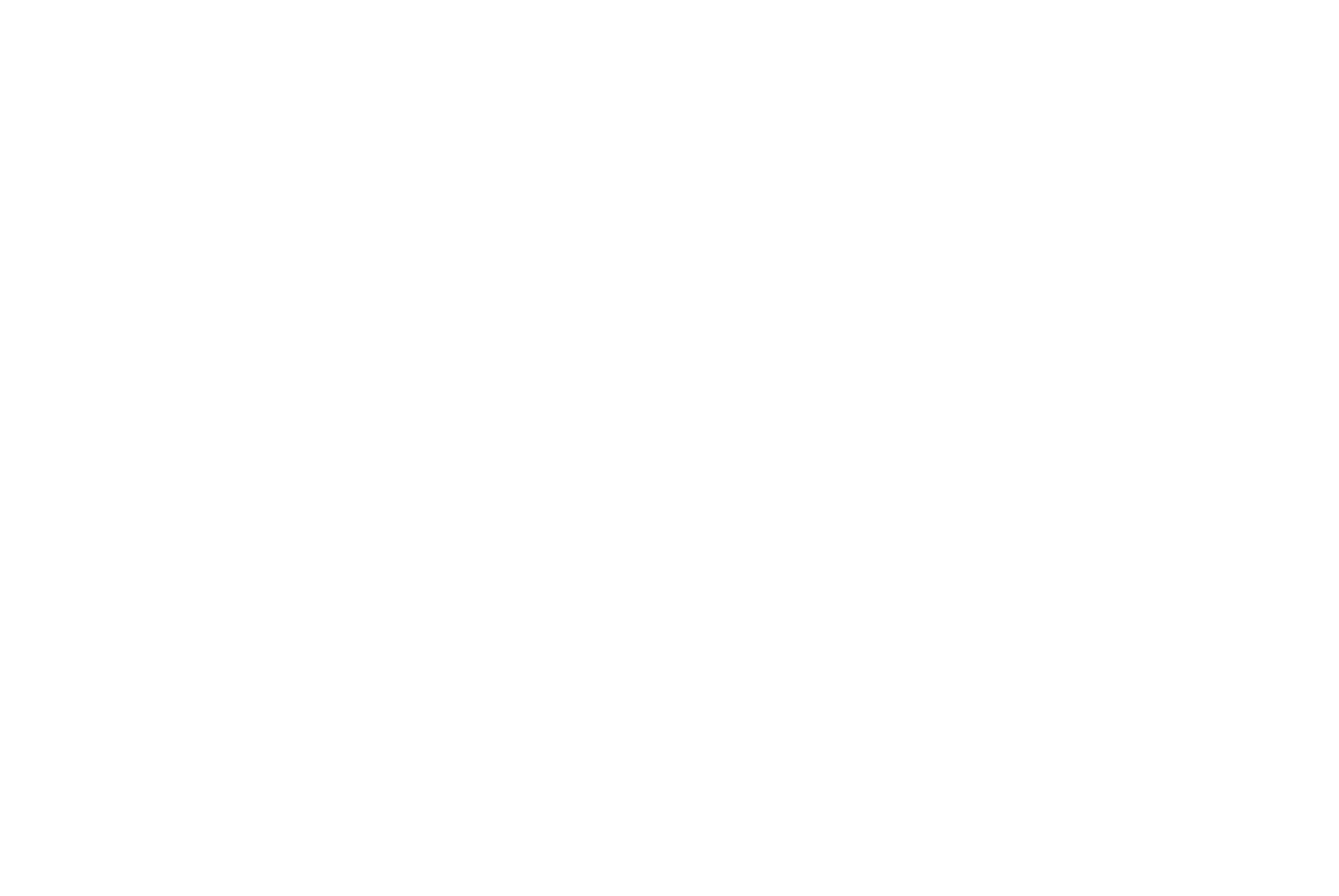
scroll to position [0, 0]
type textarea "An ancient tree with a door leading to a magical world"
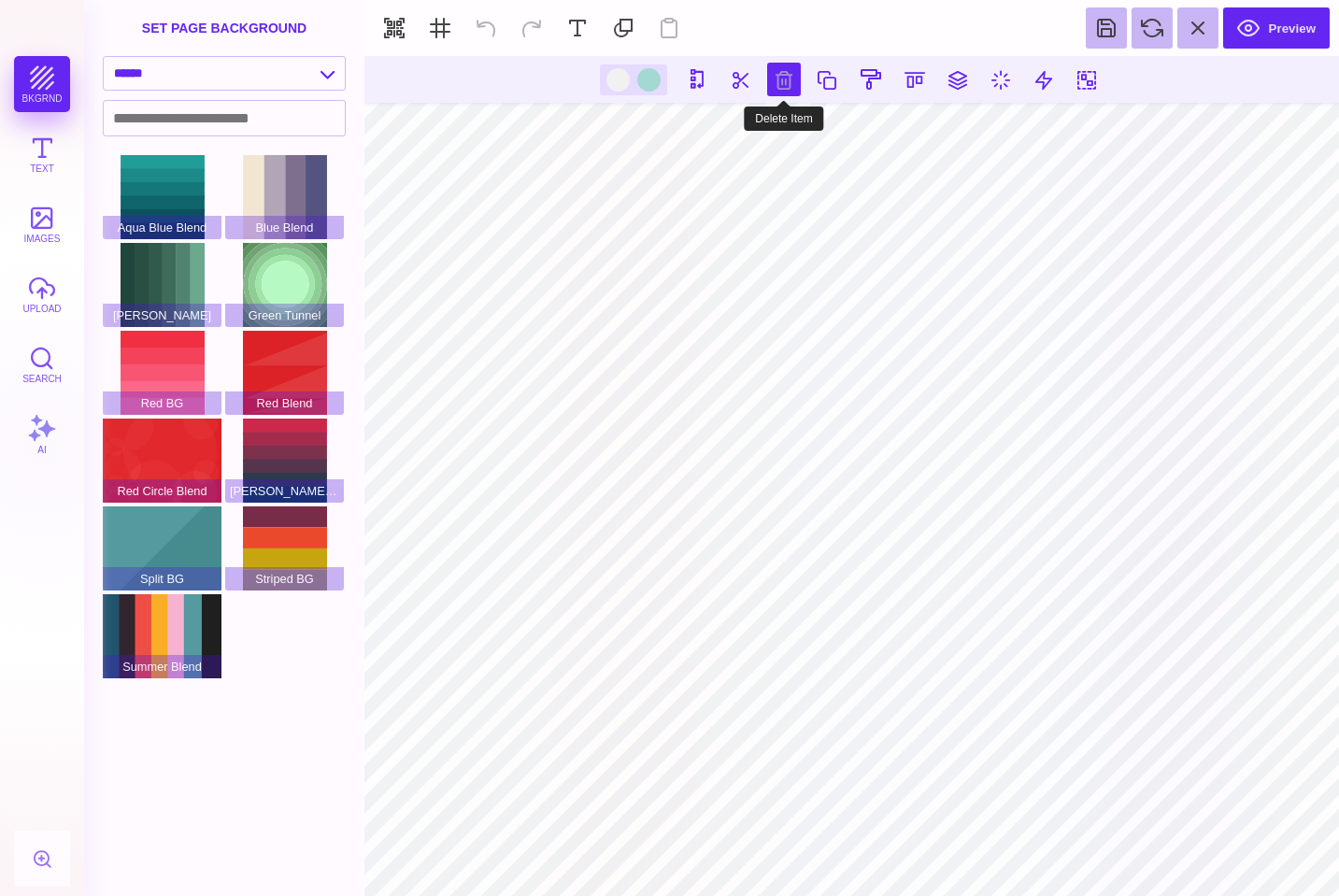
click at [796, 80] on button at bounding box center [784, 79] width 34 height 34
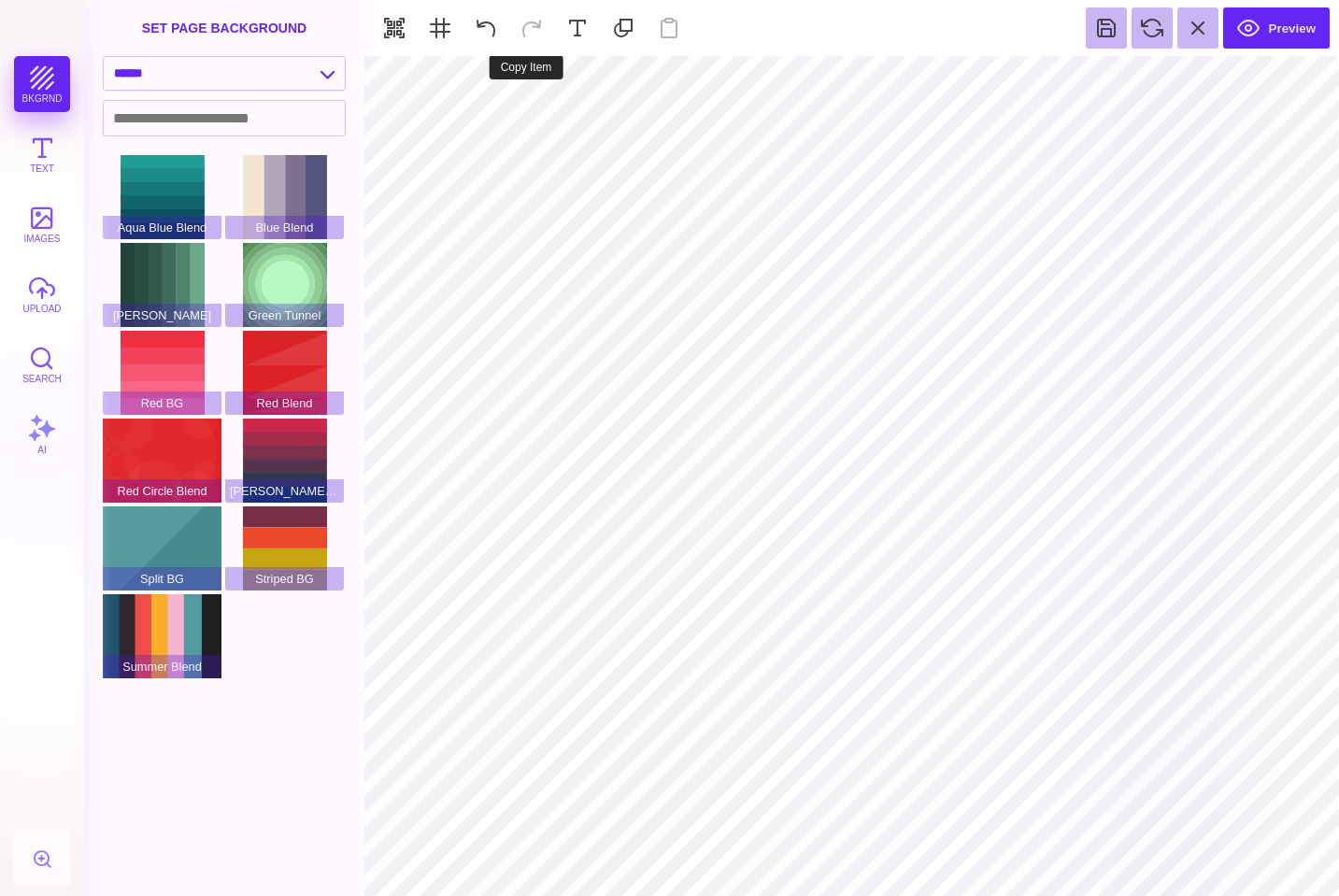
type input "#FFFFFF"
select select "**********"
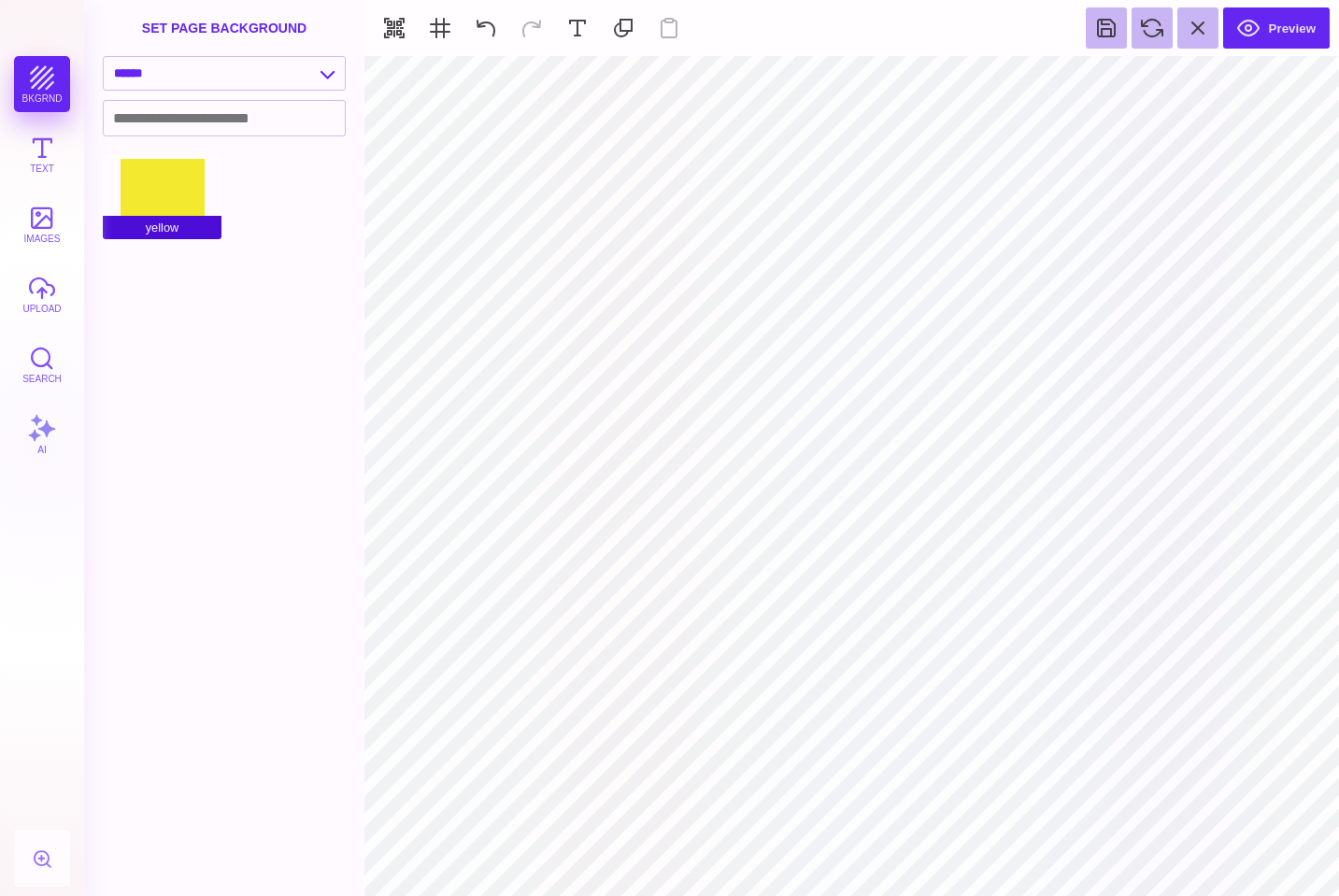
click at [175, 202] on div "yellow" at bounding box center [163, 197] width 119 height 84
click at [166, 231] on span "yellow" at bounding box center [163, 227] width 119 height 24
click at [171, 178] on div "yellow" at bounding box center [163, 197] width 119 height 84
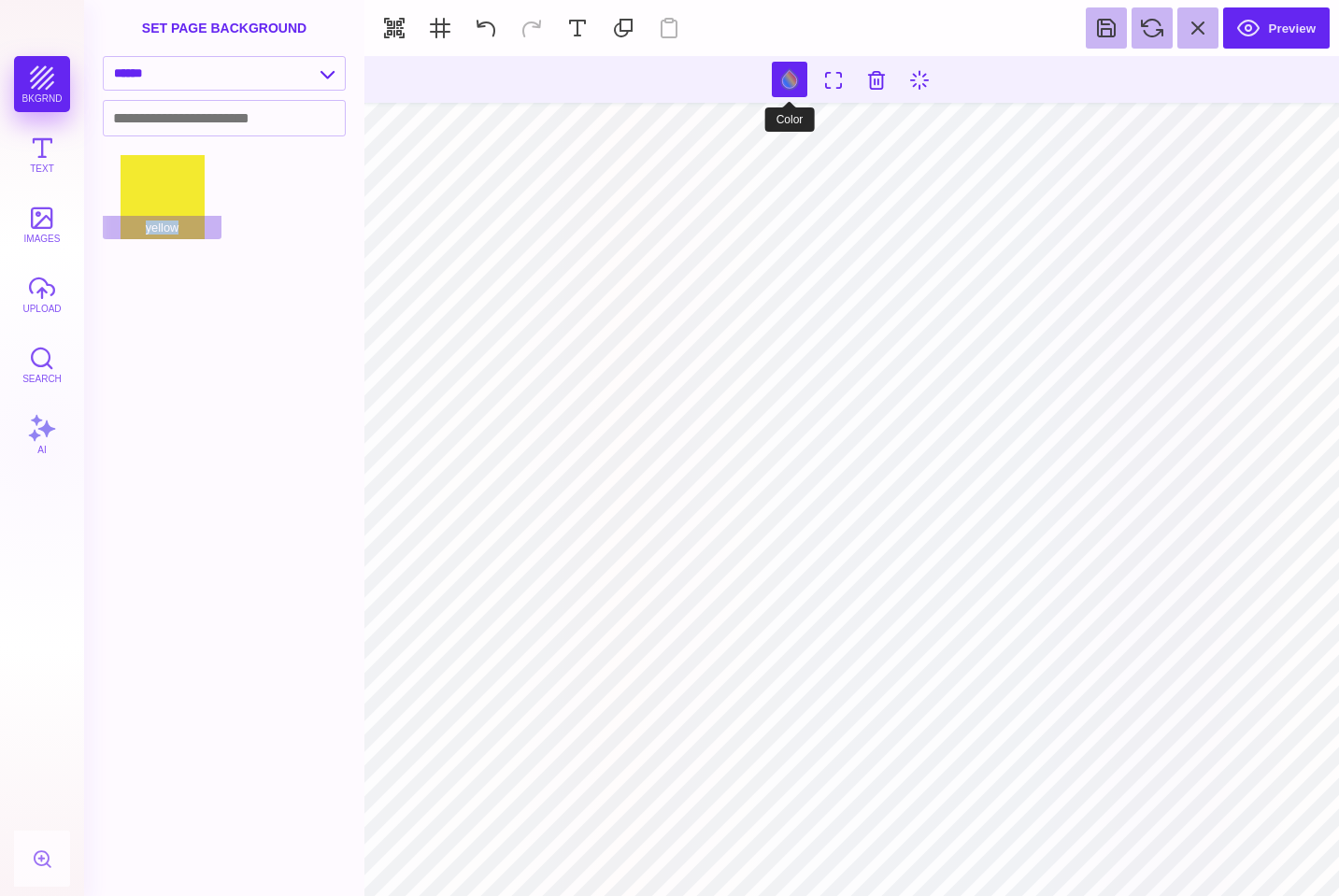
click at [791, 78] on button at bounding box center [790, 79] width 36 height 36
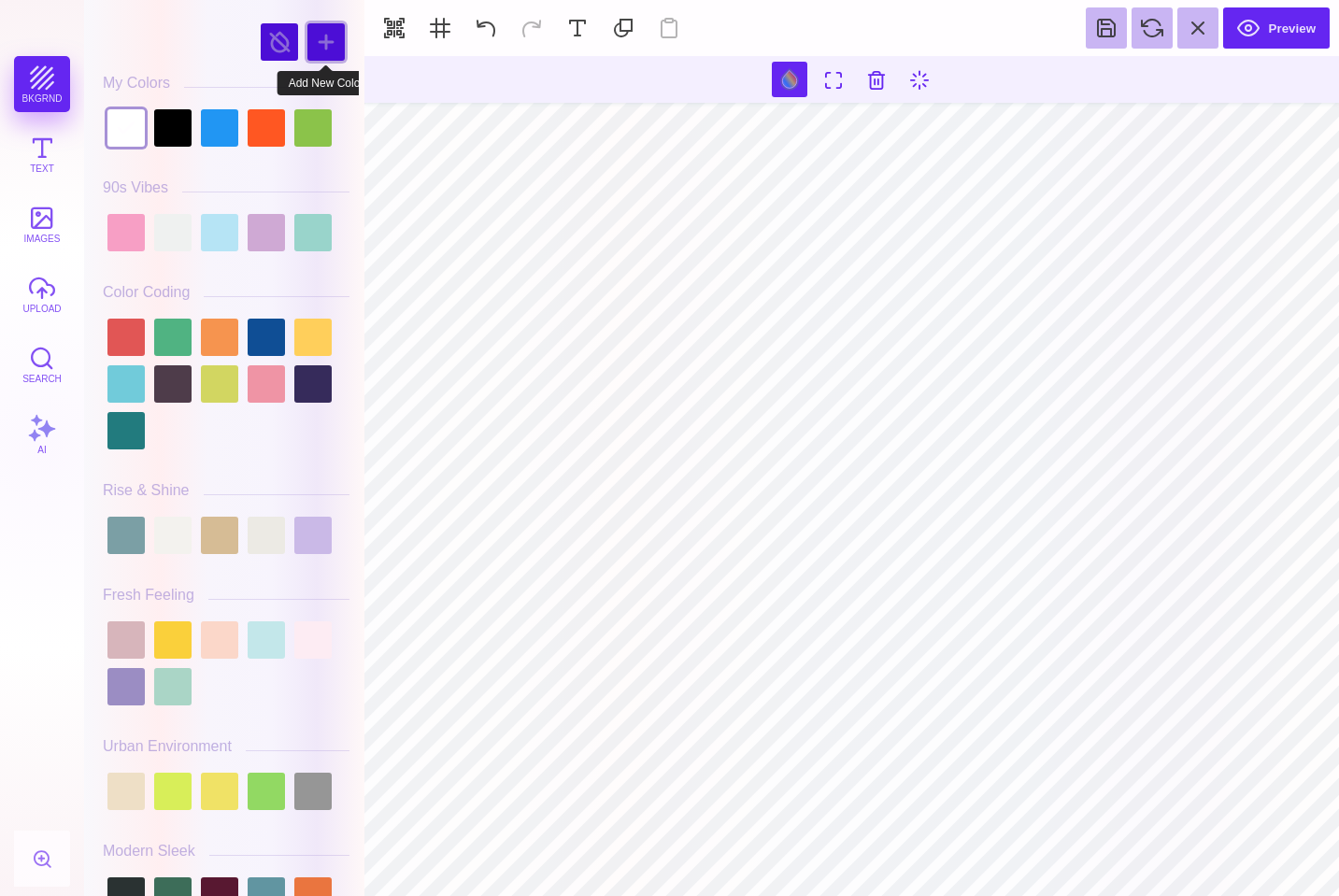
click at [322, 38] on div at bounding box center [326, 43] width 38 height 38
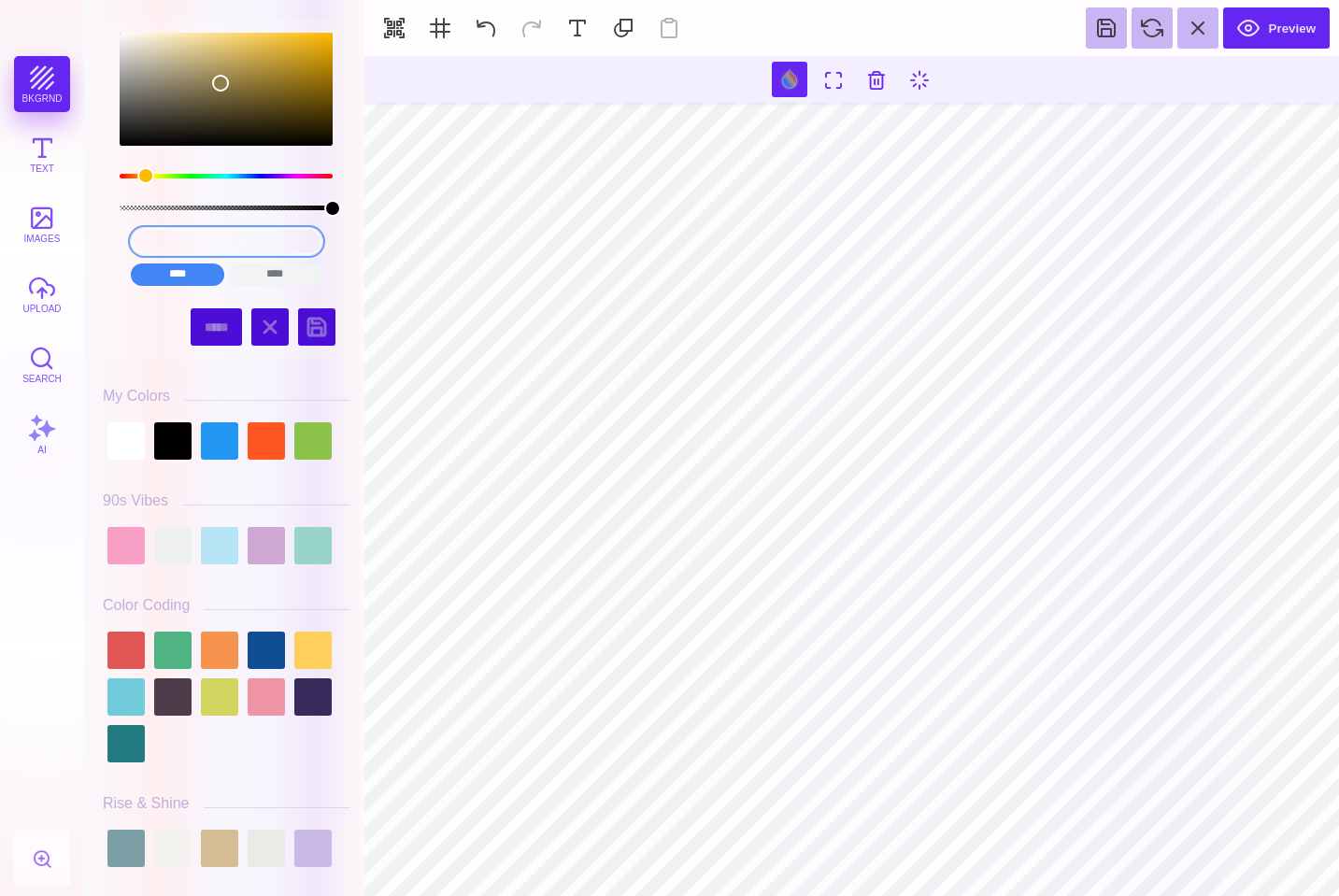
click at [270, 248] on input "#8E7C4B" at bounding box center [226, 241] width 192 height 27
drag, startPoint x: 277, startPoint y: 247, endPoint x: 230, endPoint y: 248, distance: 47.0
click at [208, 244] on input "#8E7C4B" at bounding box center [226, 241] width 192 height 27
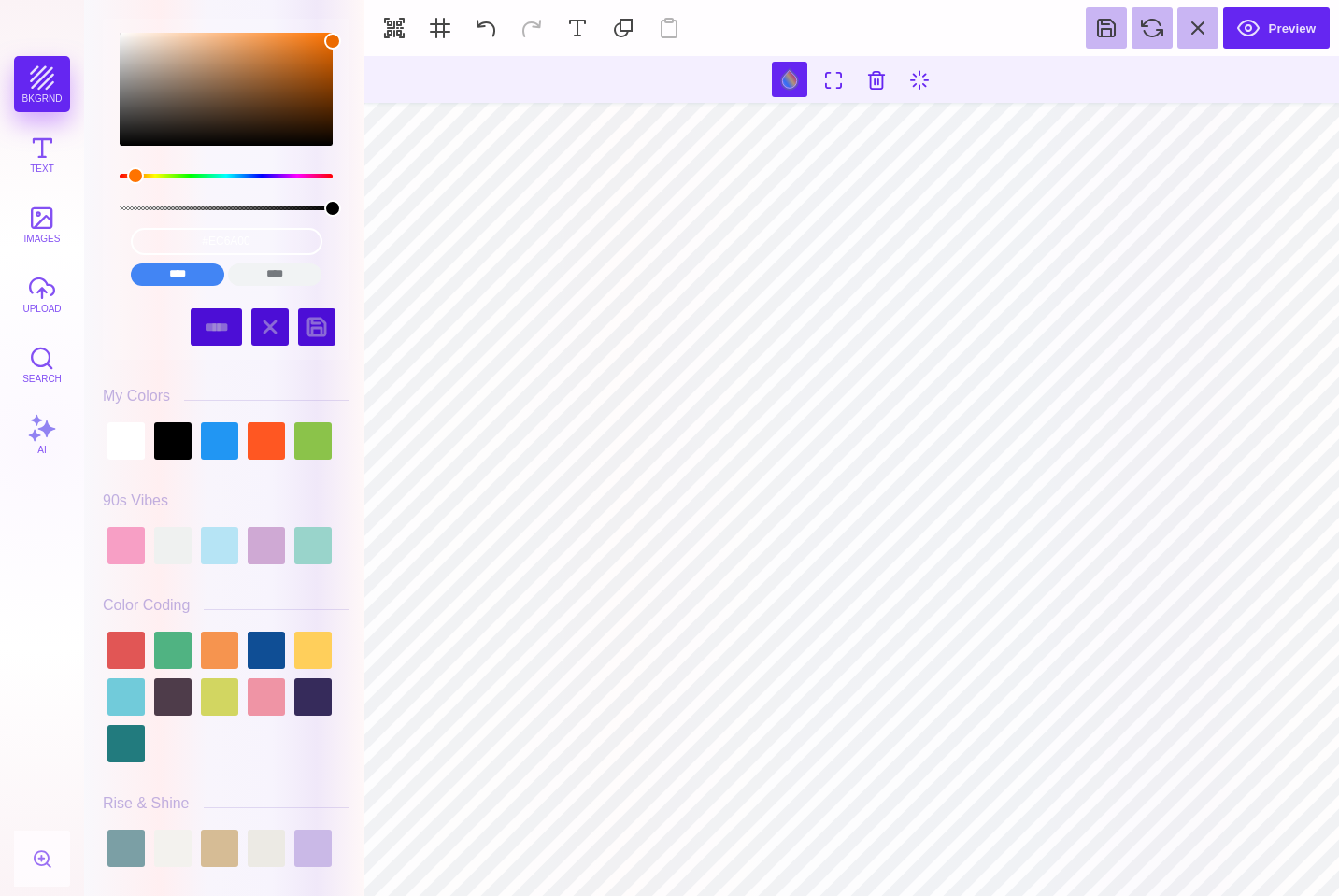
type input "#EC6A00"
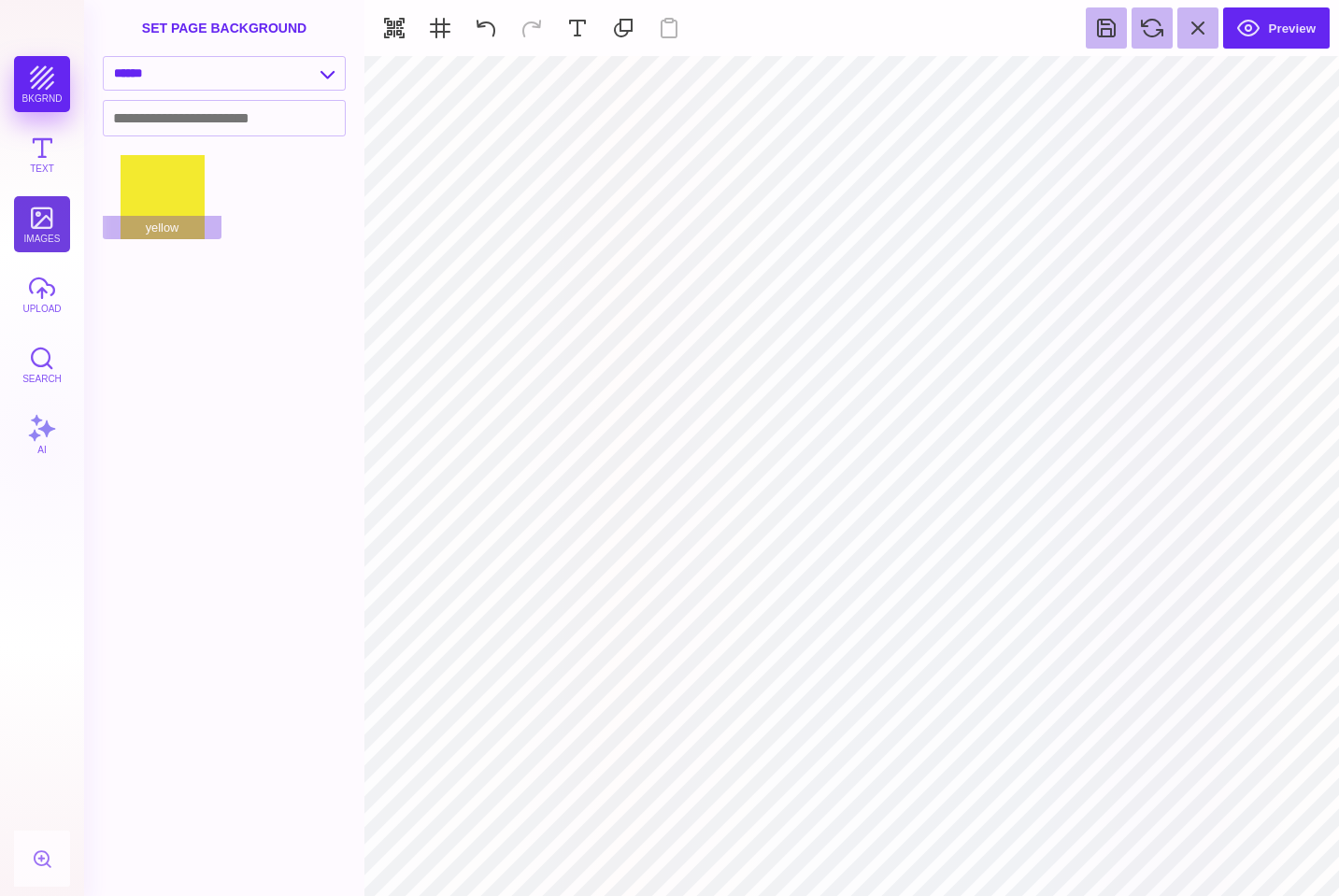
click at [49, 228] on button "images" at bounding box center [42, 224] width 56 height 56
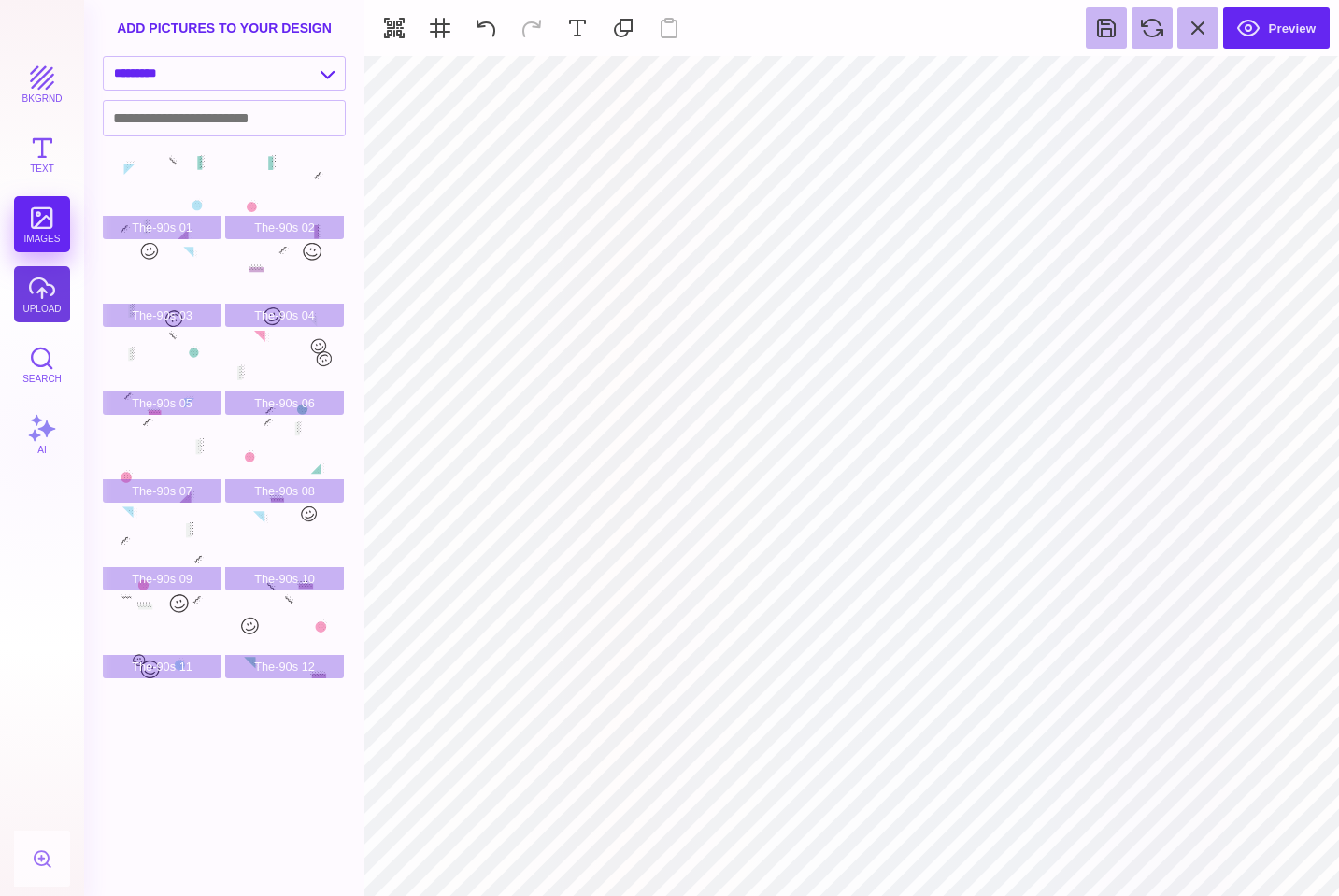
click at [46, 284] on button "upload" at bounding box center [42, 294] width 56 height 56
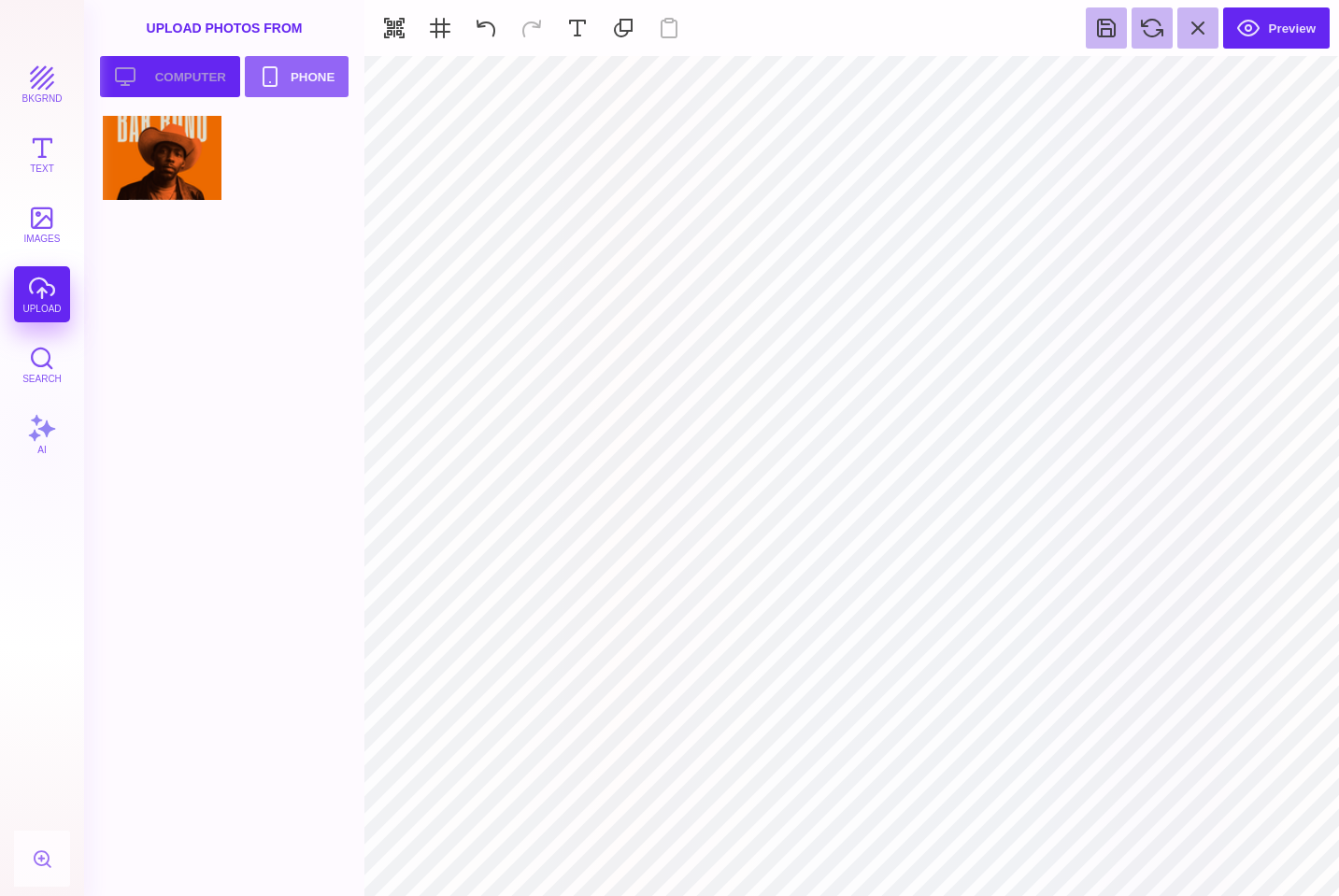
click at [179, 80] on button "Upload your artwork Computer" at bounding box center [170, 76] width 140 height 41
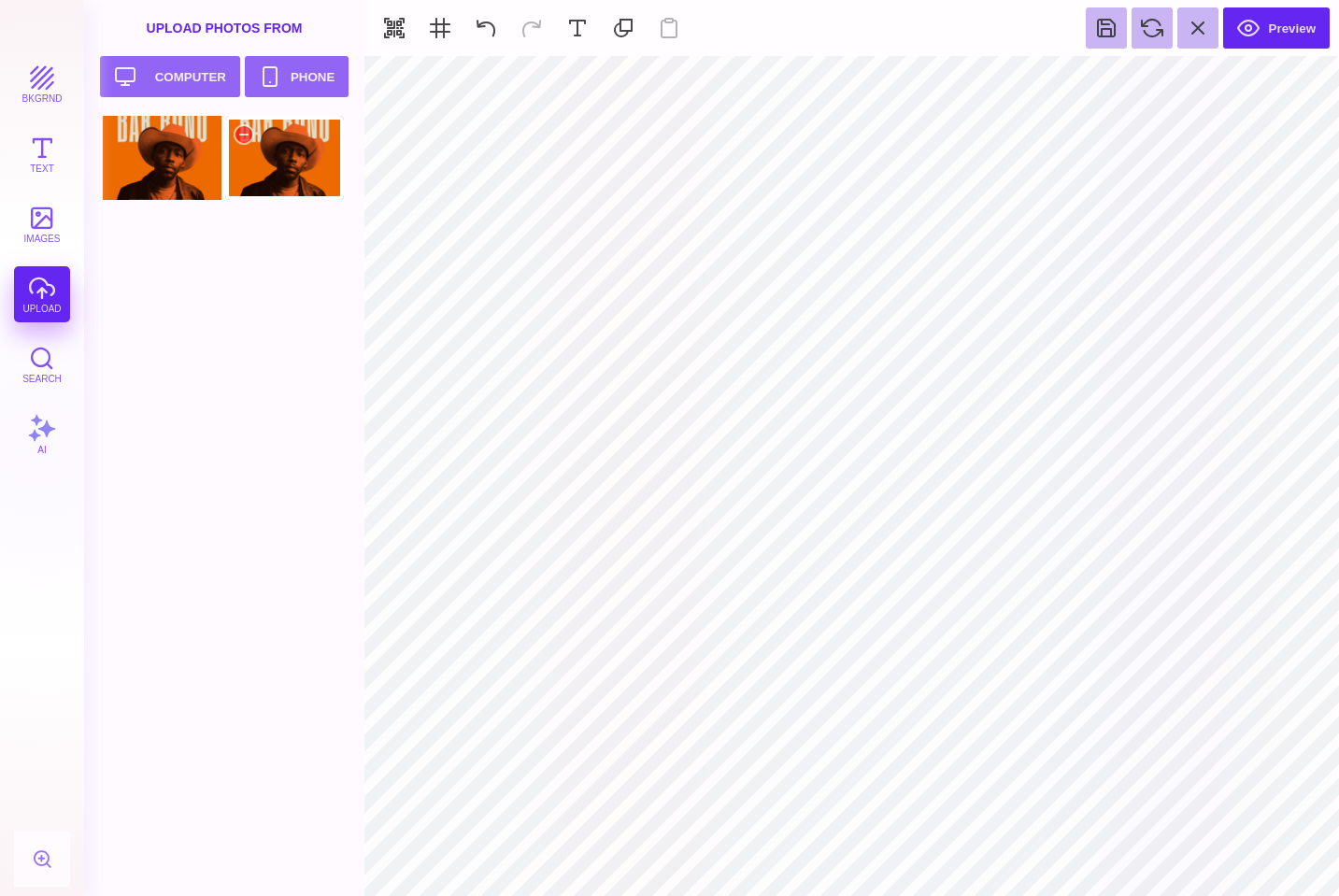
click at [287, 156] on div at bounding box center [285, 158] width 119 height 84
type input "#000000"
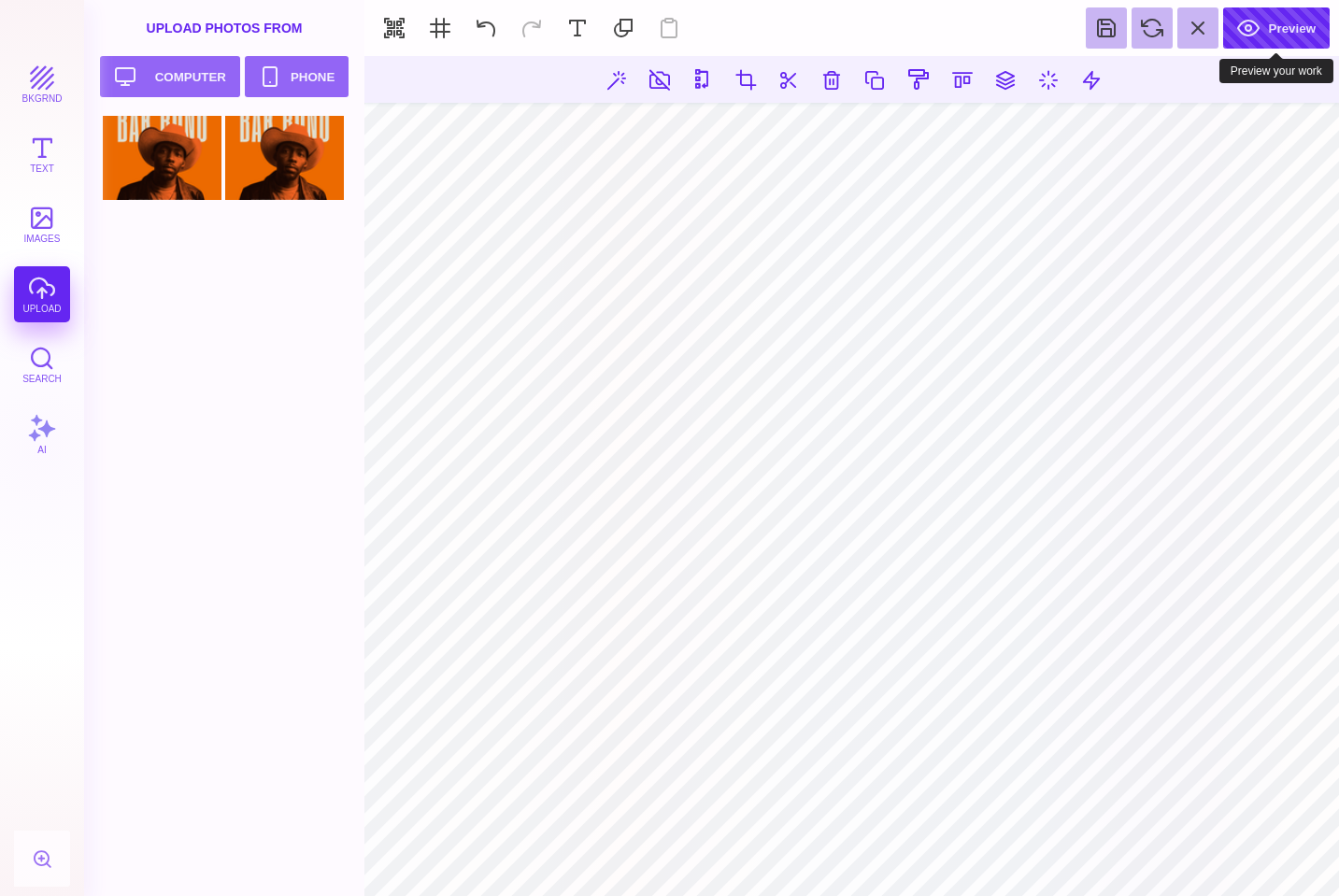
click at [1257, 33] on button "Preview" at bounding box center [1277, 27] width 107 height 41
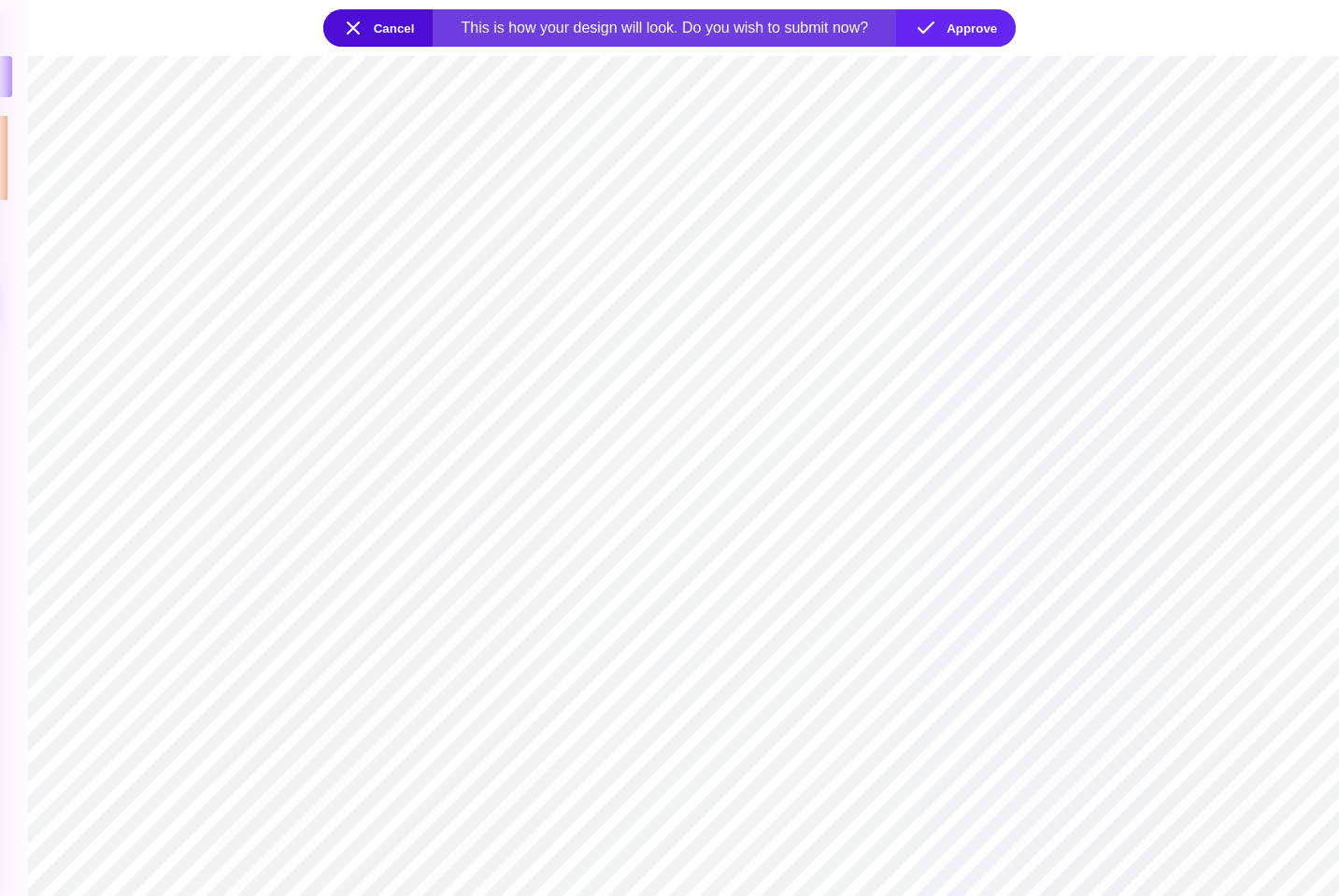
click at [357, 26] on button "Cancel" at bounding box center [378, 28] width 111 height 38
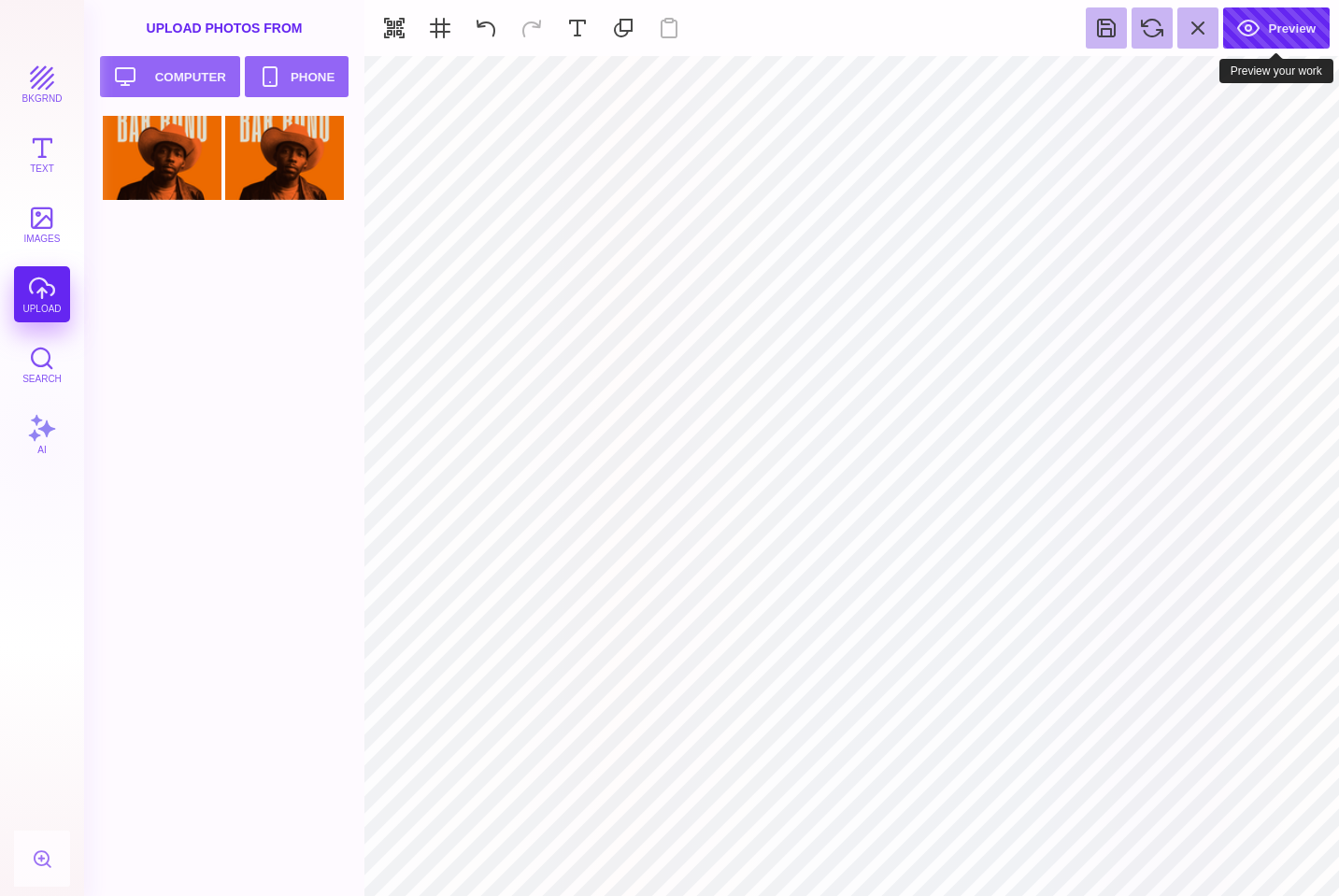
click at [1261, 29] on button "Preview" at bounding box center [1277, 27] width 107 height 41
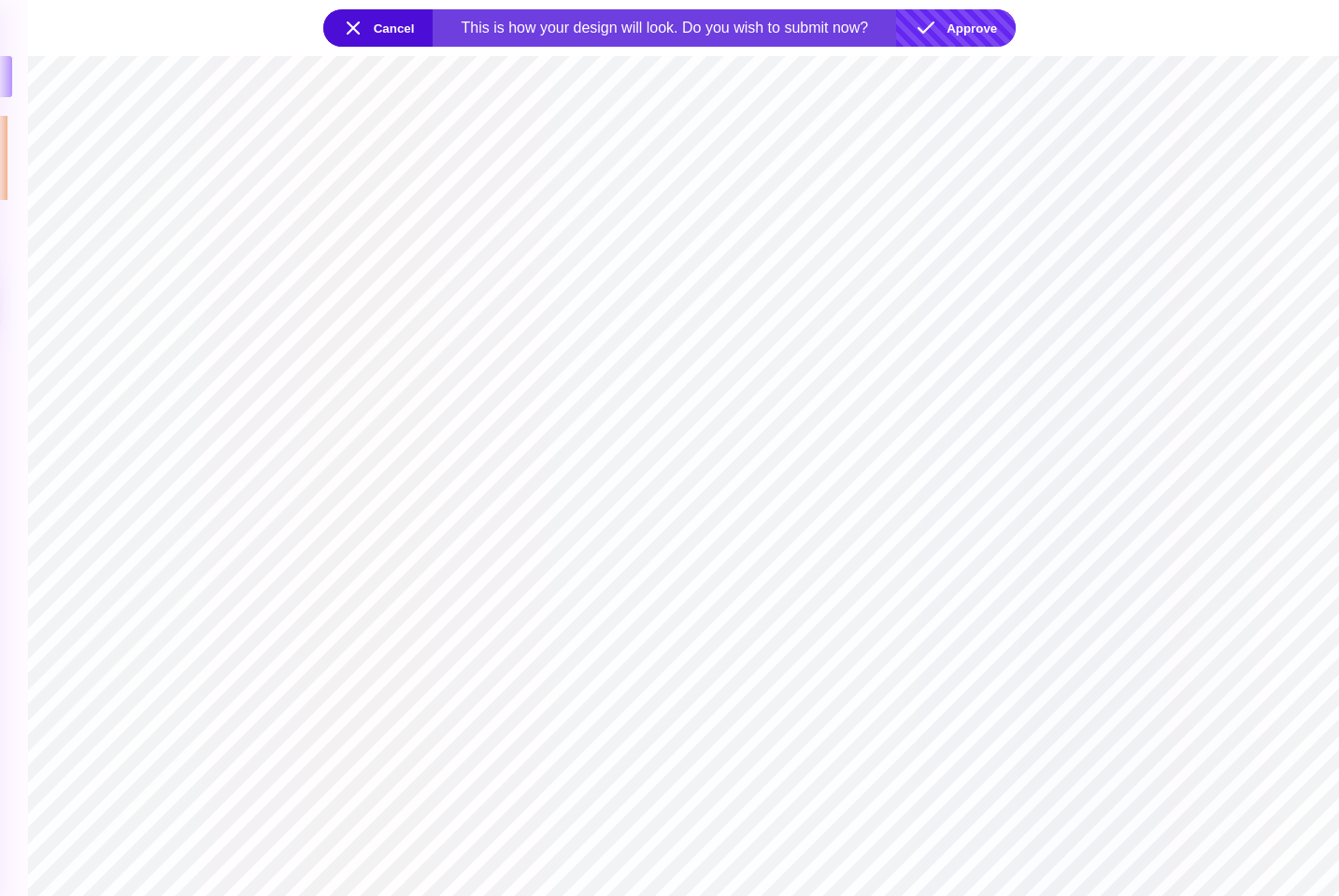
click at [981, 31] on button "Approve" at bounding box center [956, 28] width 120 height 38
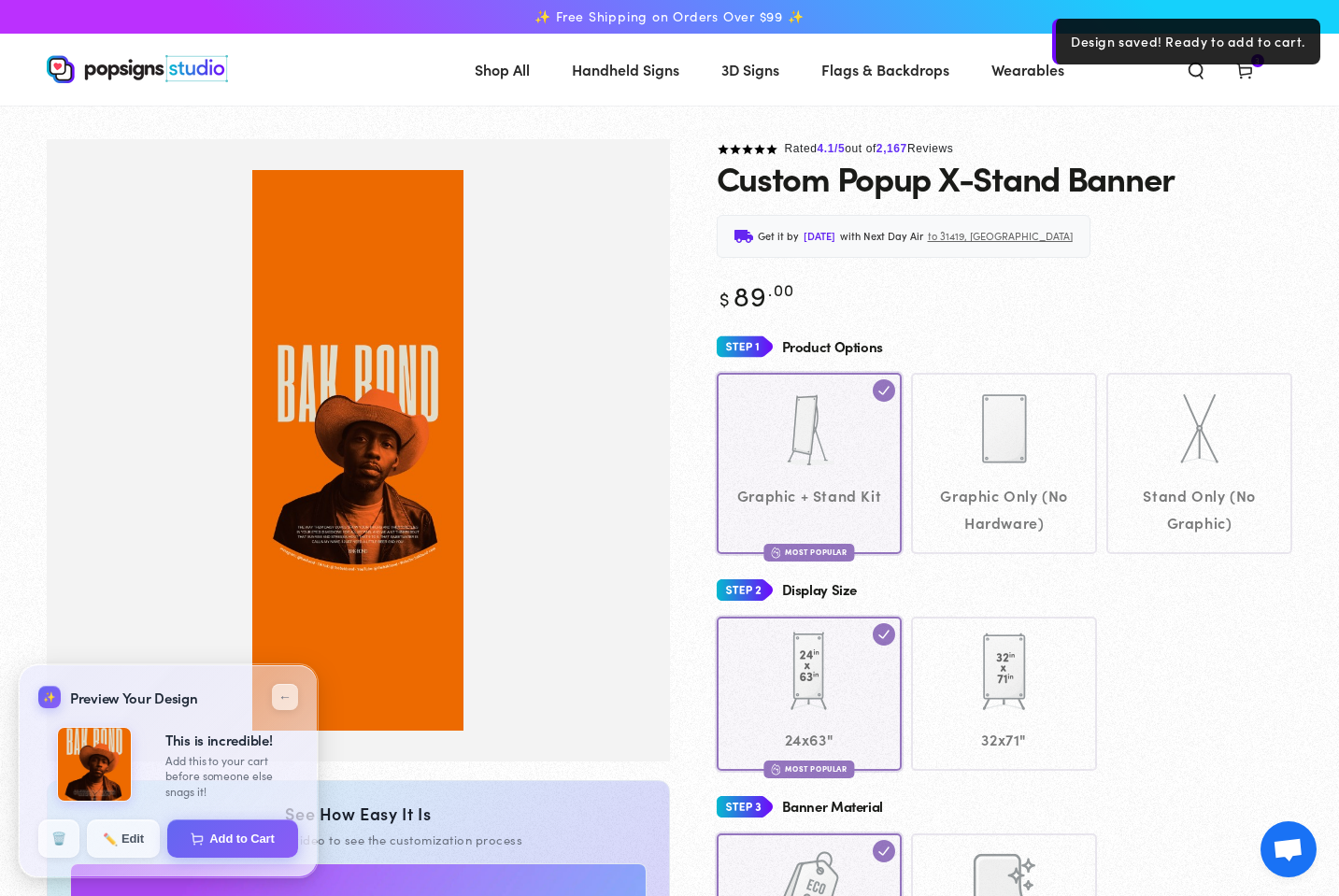
click at [1246, 74] on icon at bounding box center [1245, 70] width 19 height 19
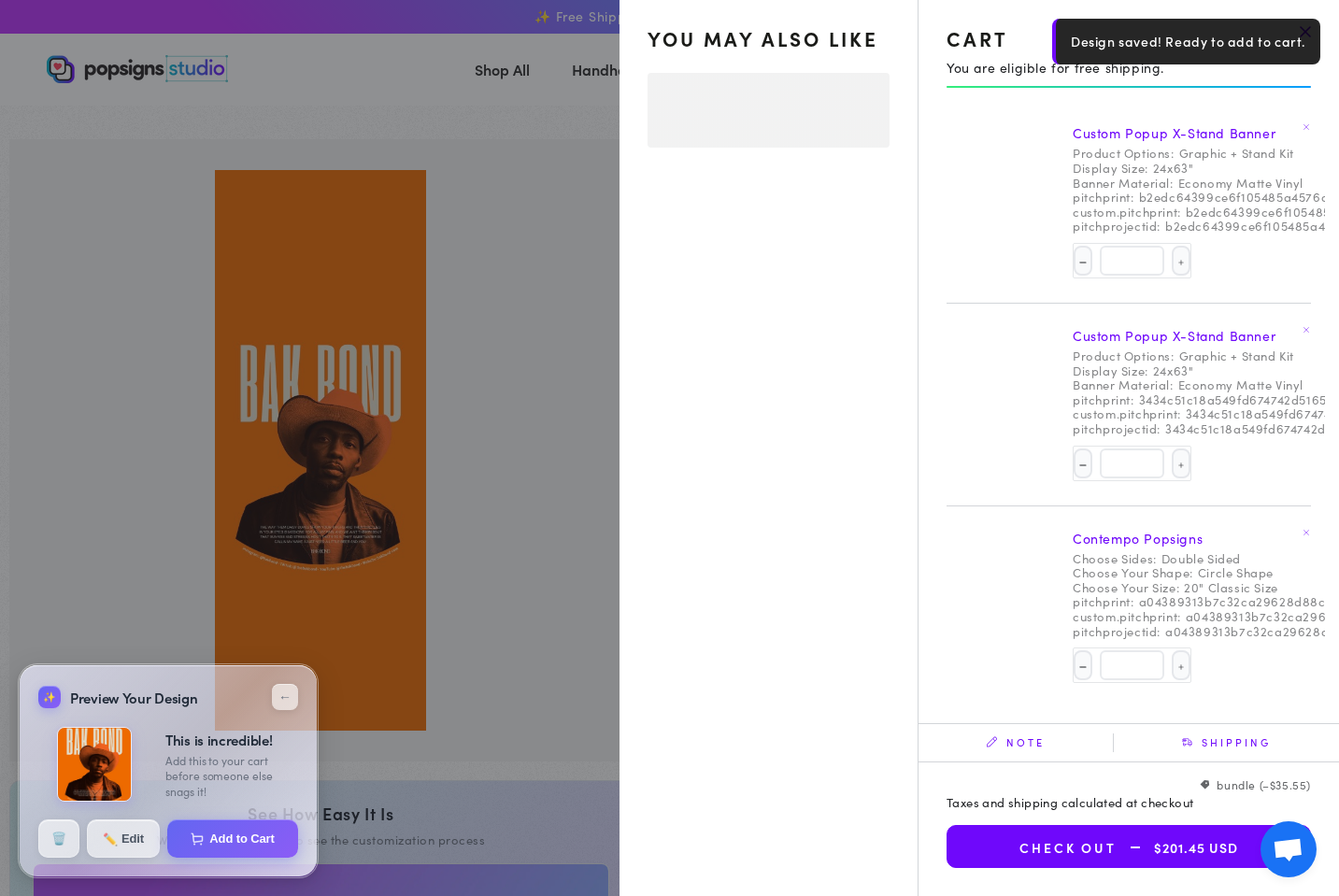
select select "**********"
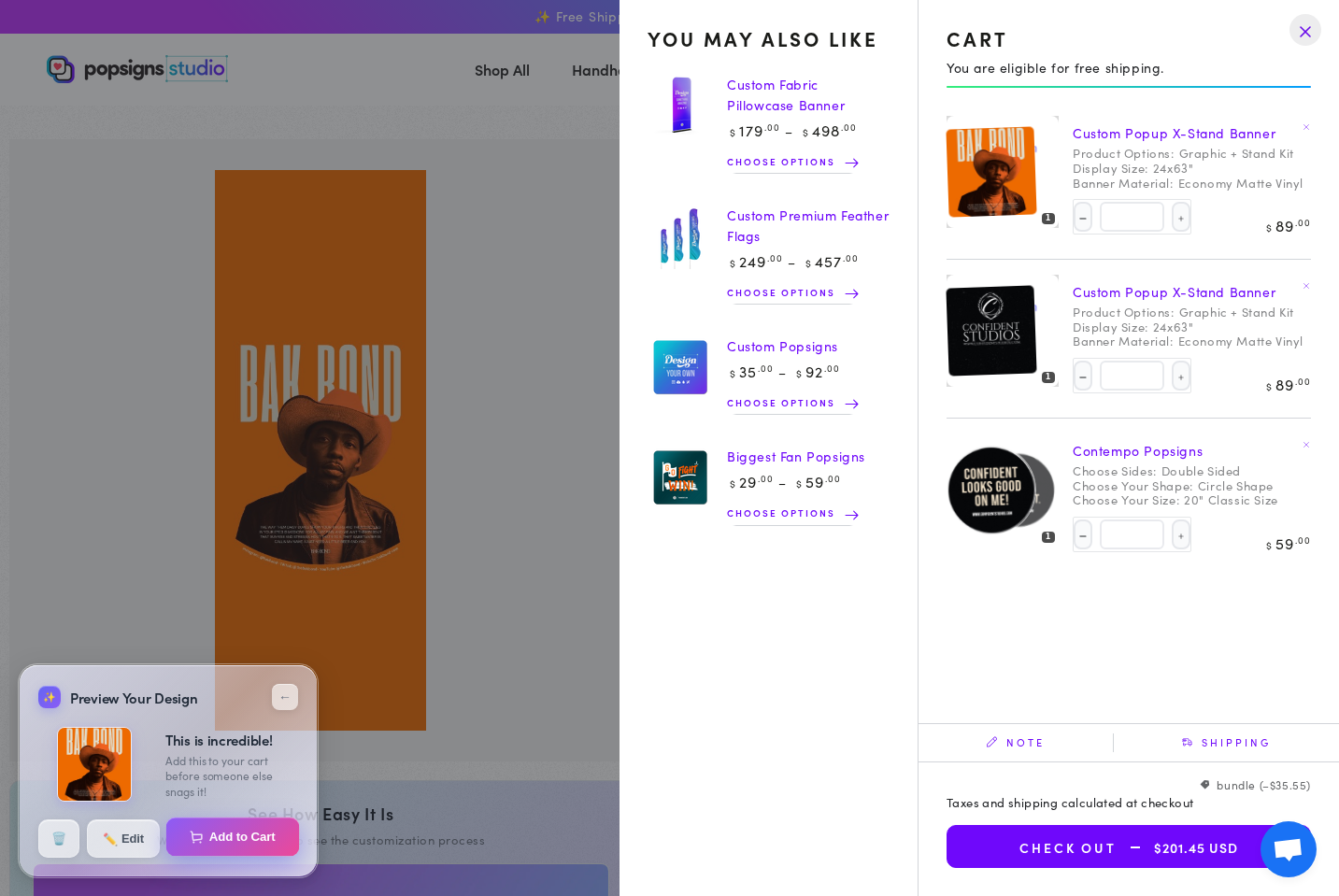
click at [219, 832] on button "Add to Cart" at bounding box center [233, 837] width 133 height 40
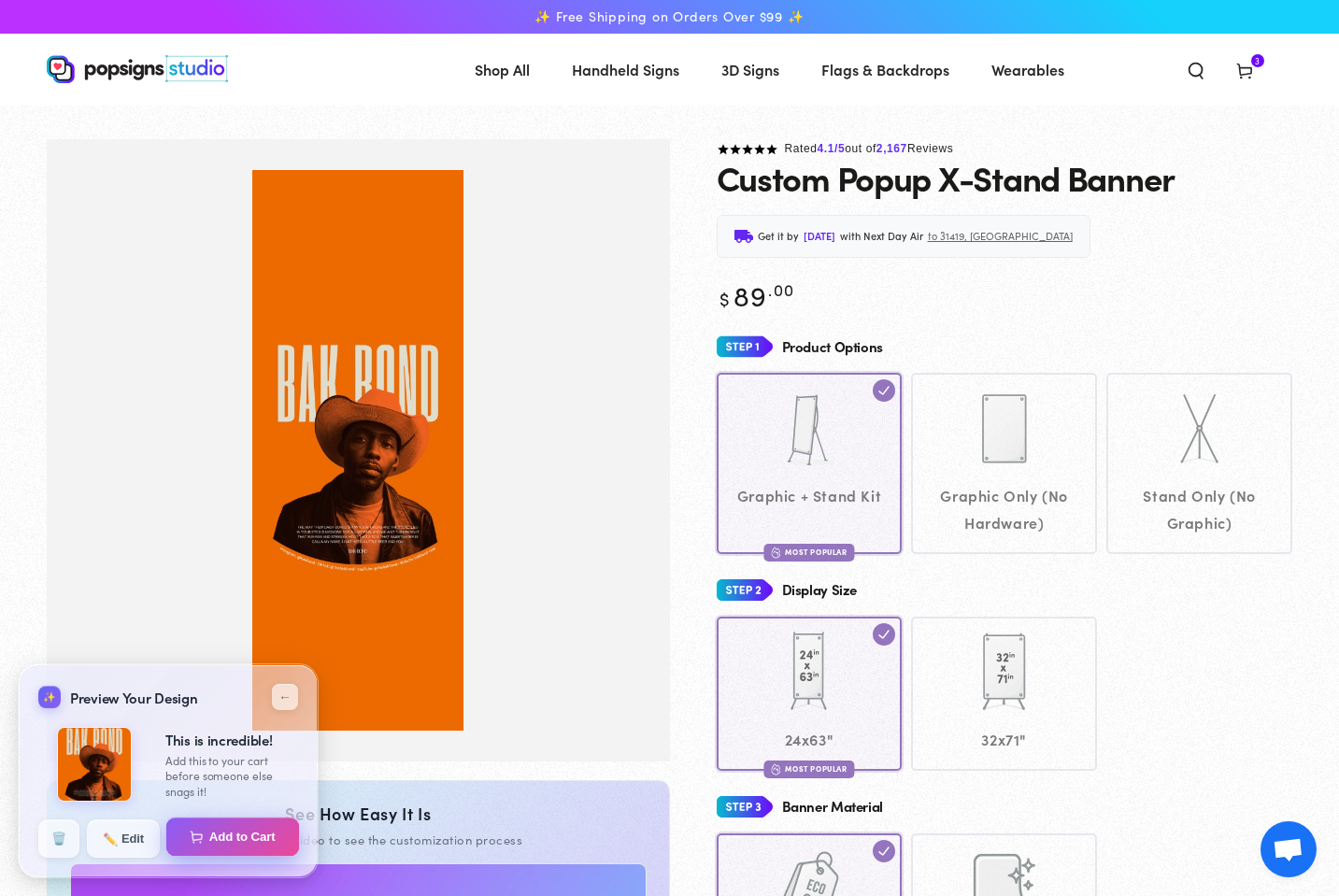
select select "**********"
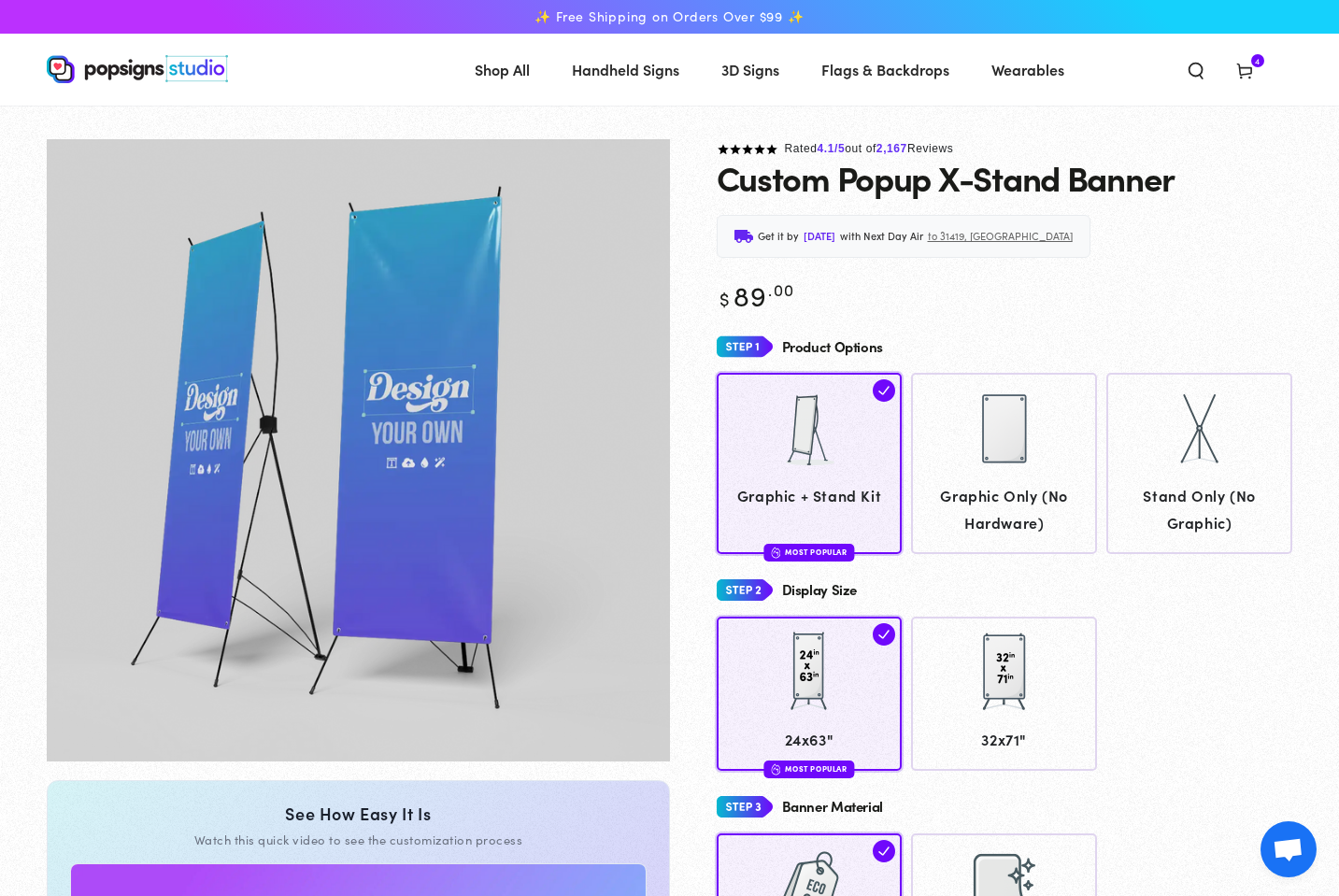
click at [1246, 78] on icon at bounding box center [1245, 70] width 19 height 19
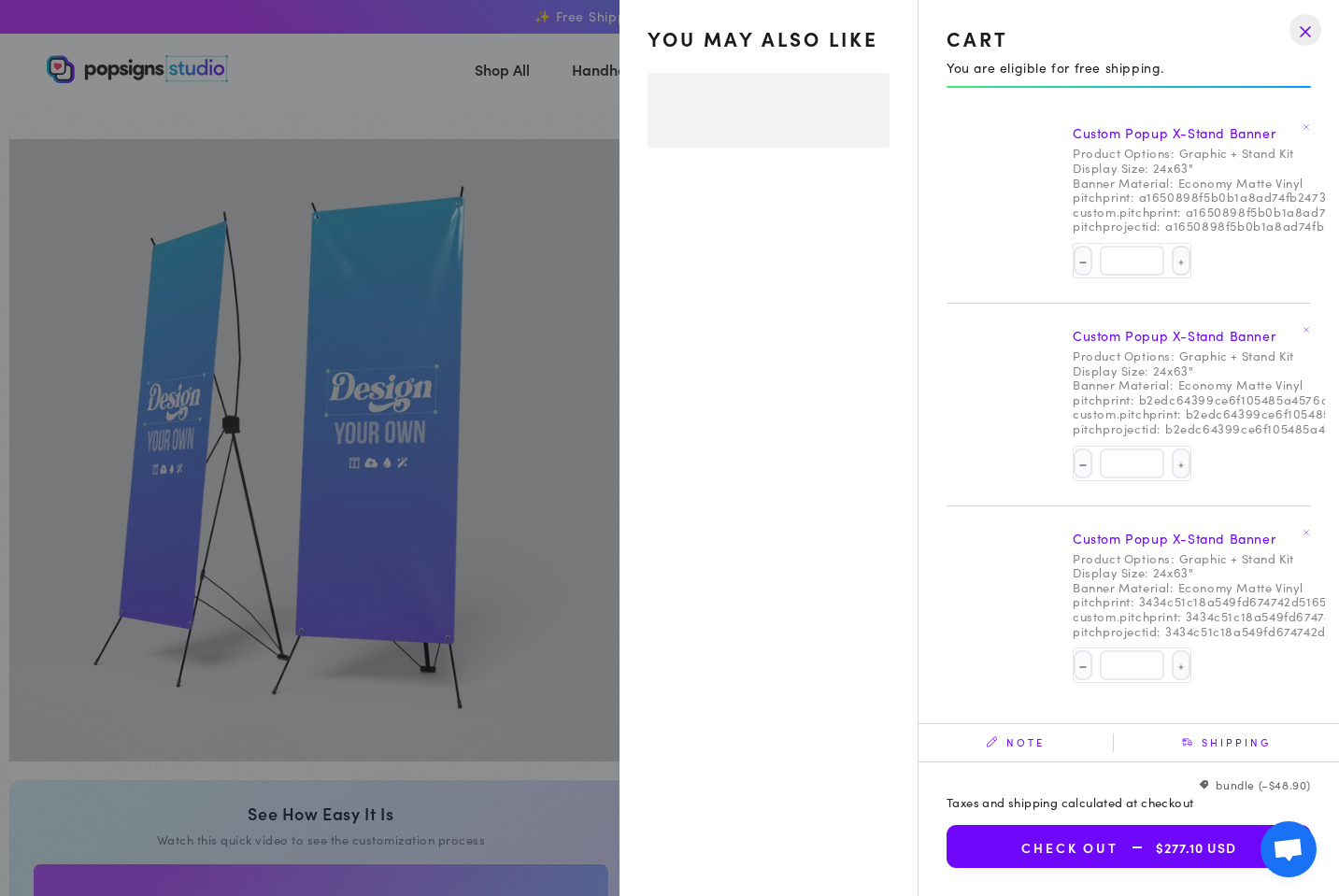
select select "**********"
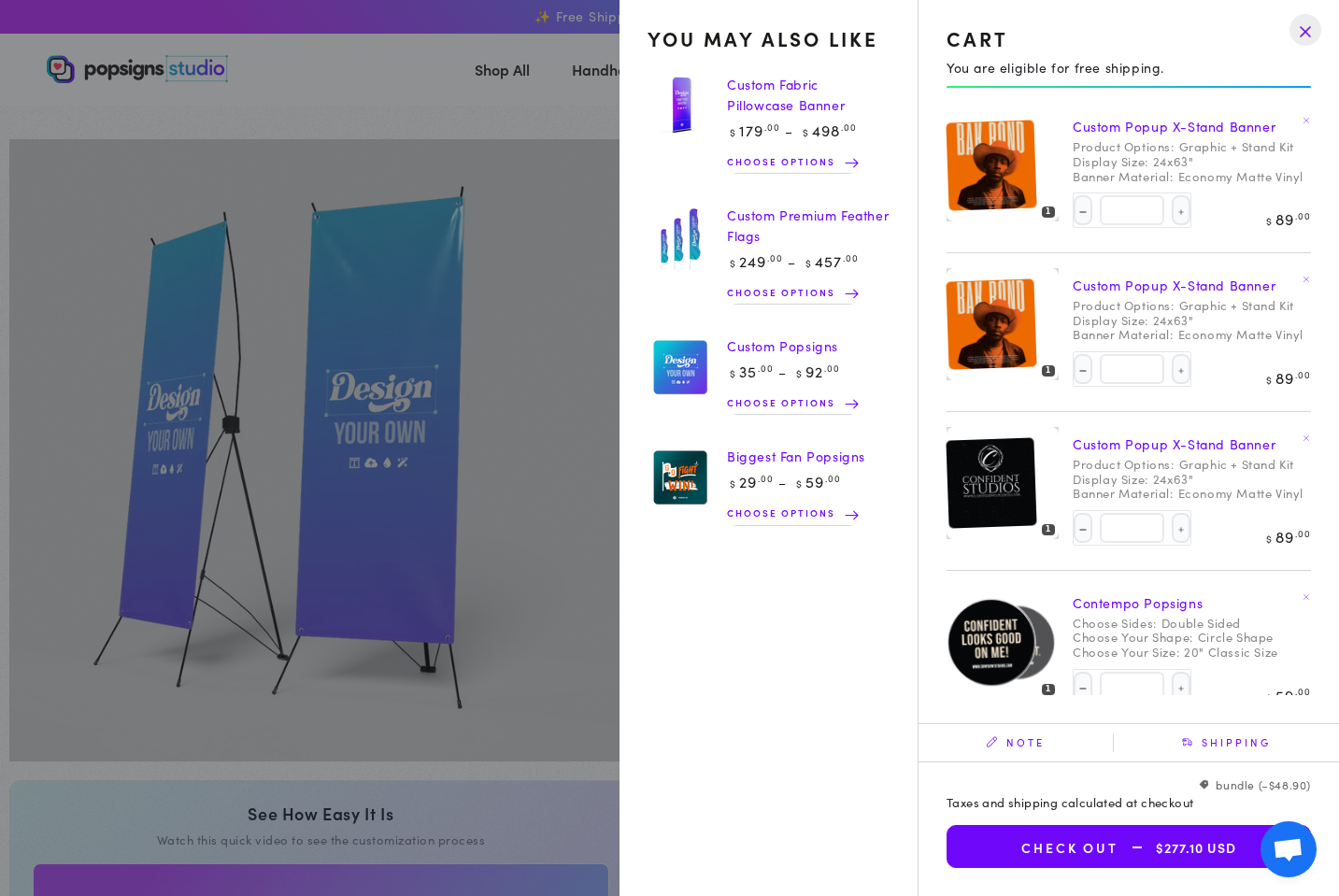
scroll to position [13, 0]
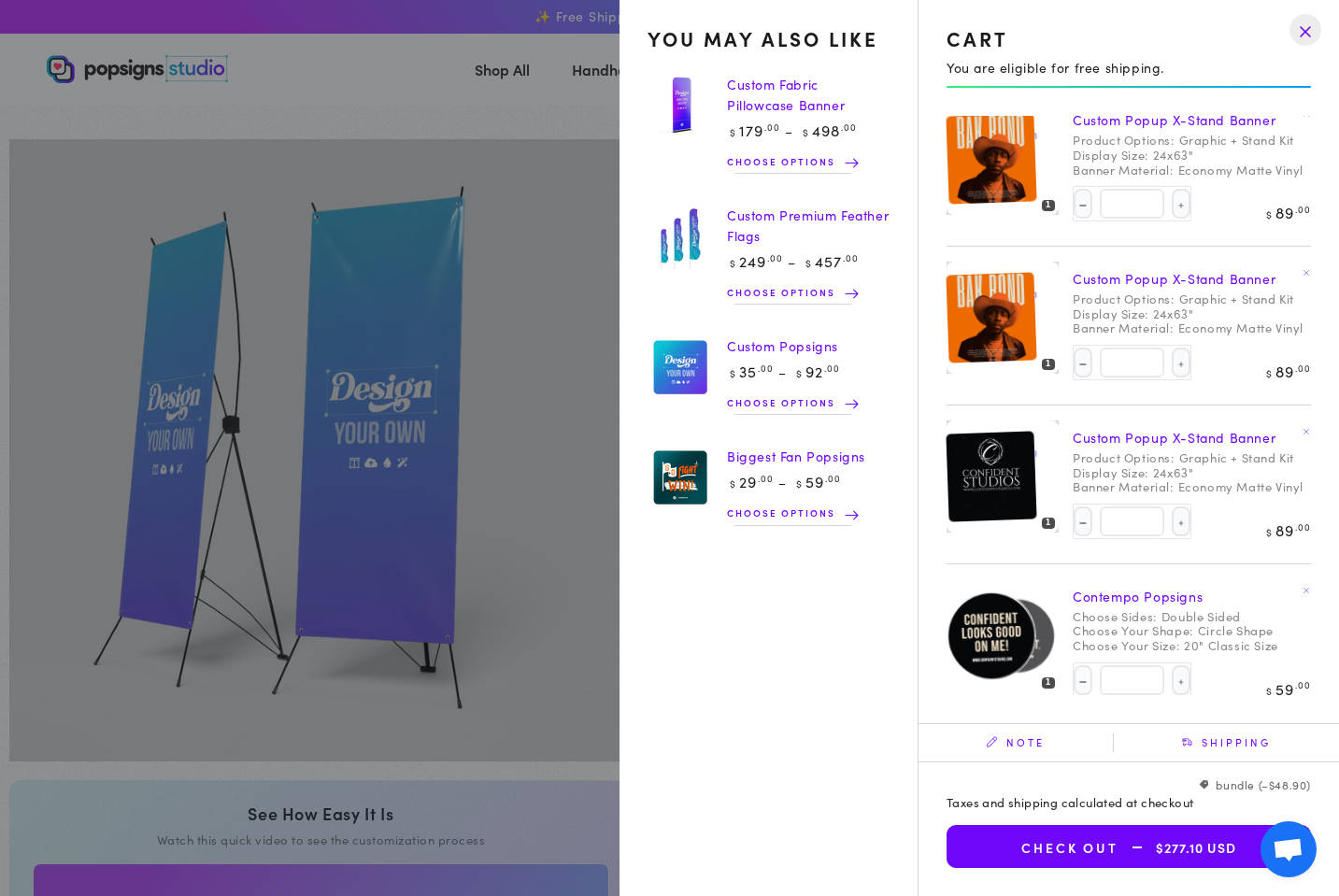
click at [1303, 271] on icon at bounding box center [1307, 272] width 8 height 8
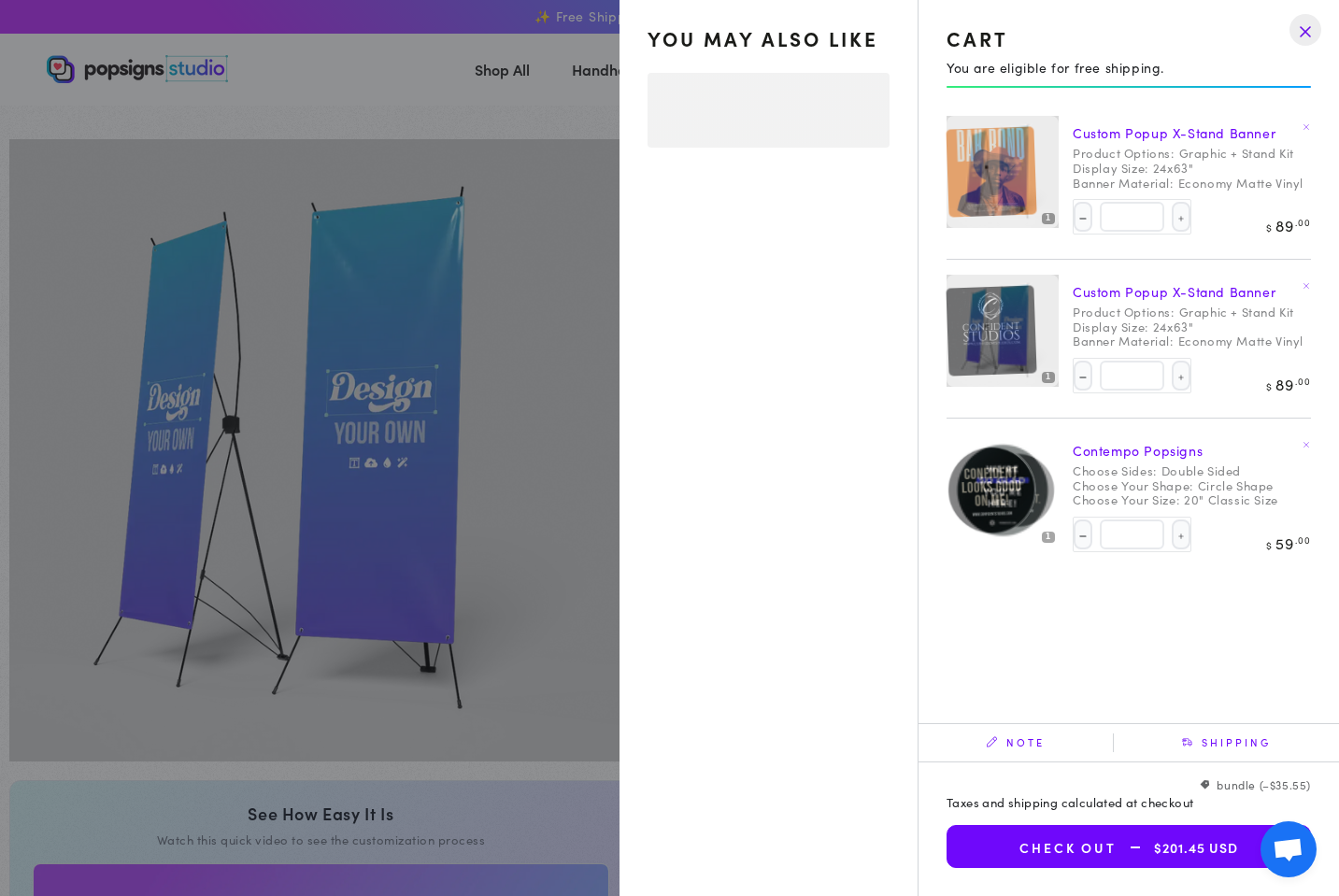
select select "**********"
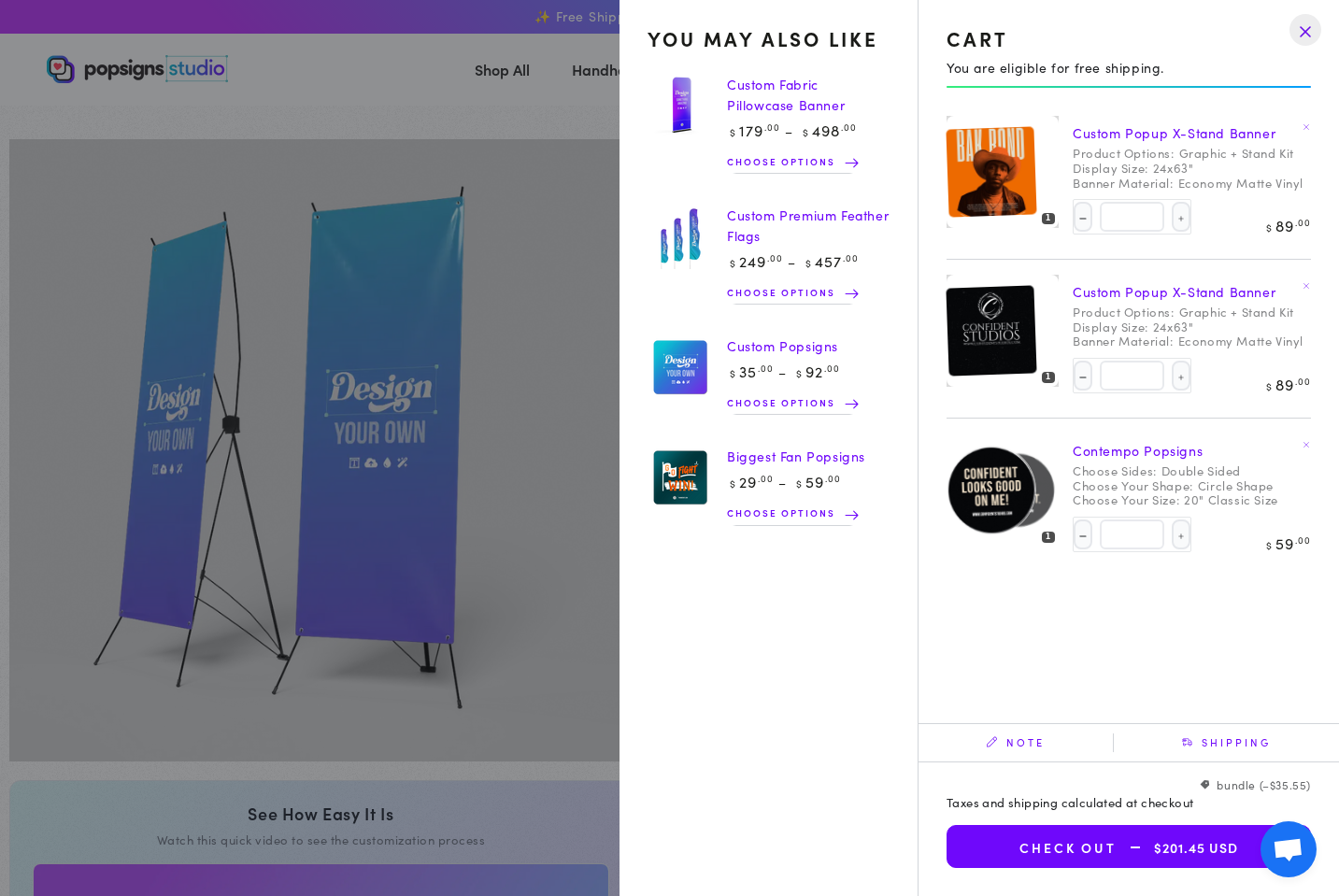
scroll to position [0, 0]
click at [1202, 845] on span "$201.45 USD" at bounding box center [1177, 848] width 121 height 16
